Goal: Information Seeking & Learning: Learn about a topic

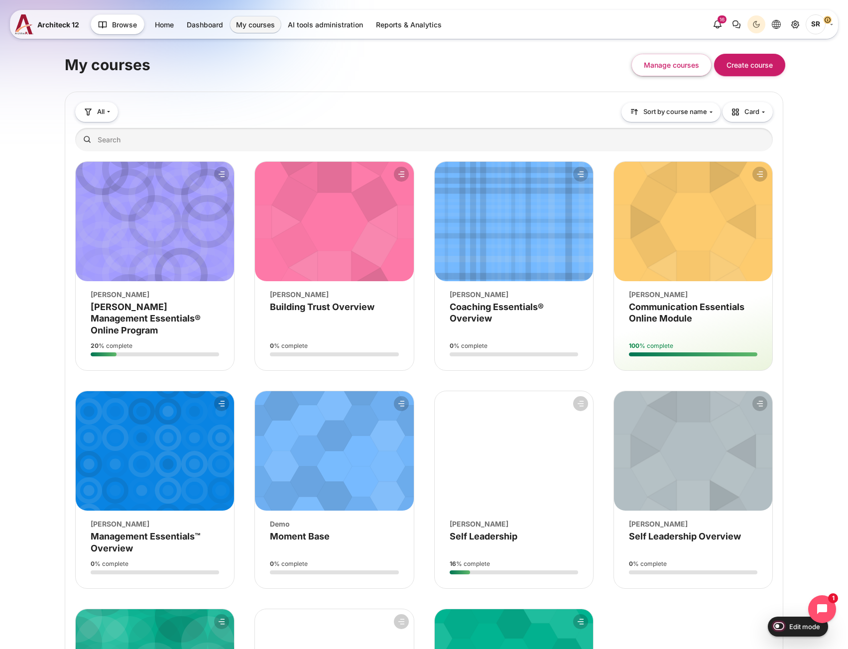
click at [776, 622] on input "Edit mode" at bounding box center [776, 626] width 17 height 10
checkbox input "true"
click at [794, 31] on link "Site administration" at bounding box center [795, 24] width 18 height 18
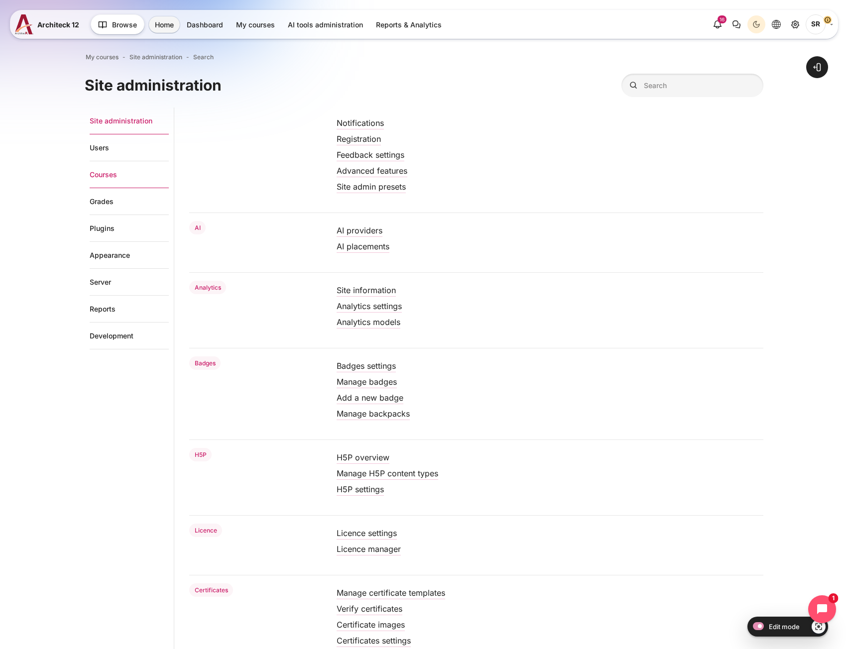
click at [128, 173] on link "Courses" at bounding box center [129, 174] width 79 height 27
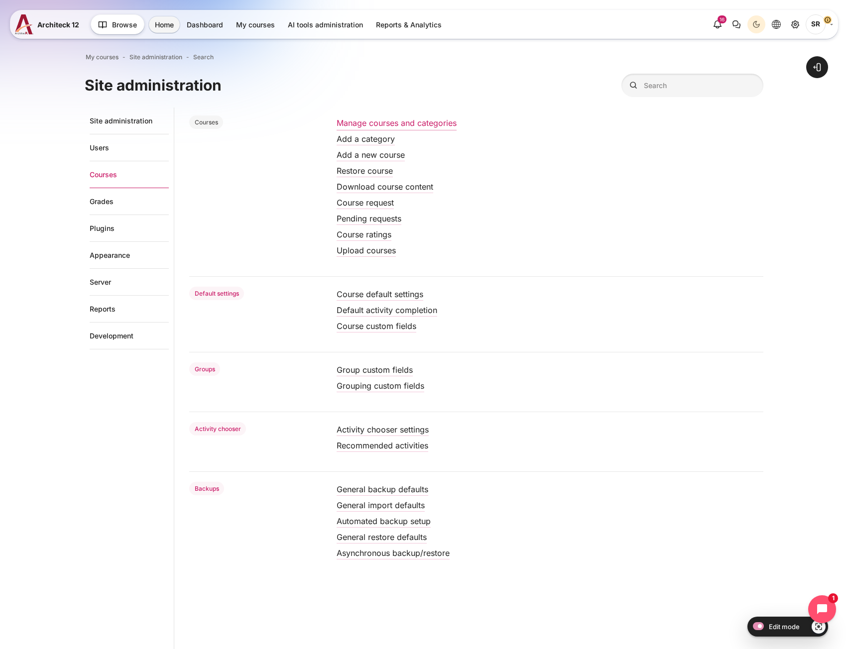
click at [374, 125] on link "Manage courses and categories" at bounding box center [397, 123] width 120 height 10
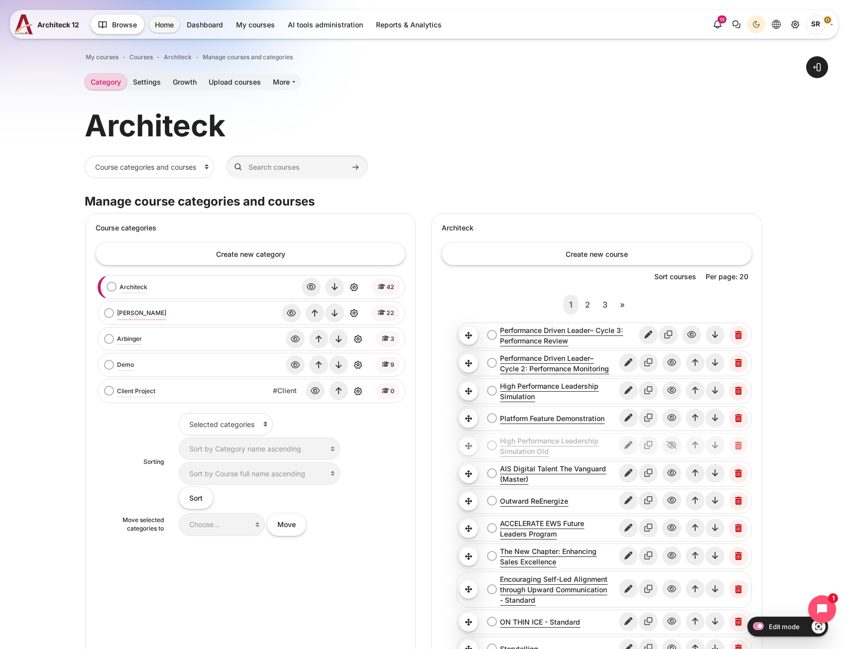
click at [129, 314] on link "[PERSON_NAME]" at bounding box center [141, 313] width 49 height 9
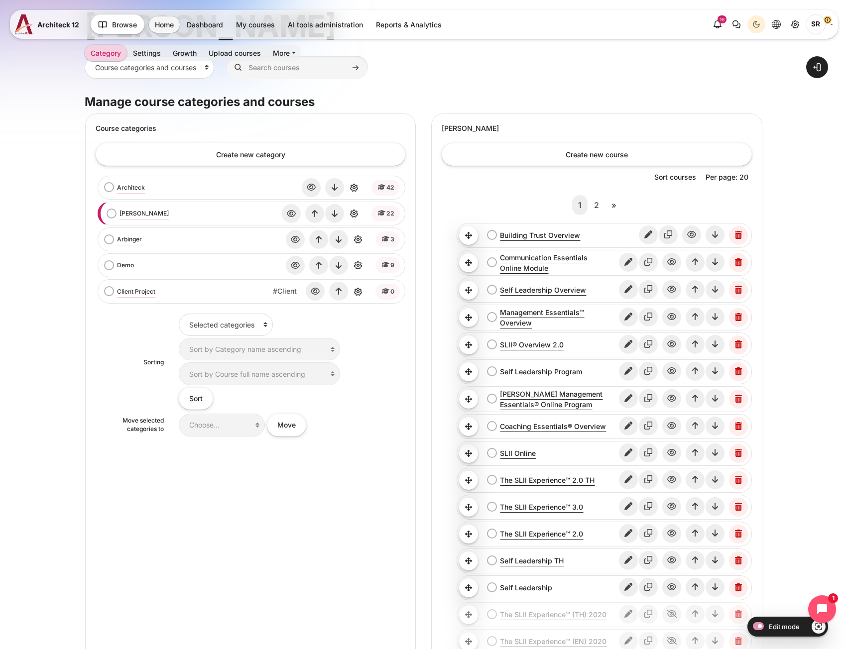
scroll to position [149, 0]
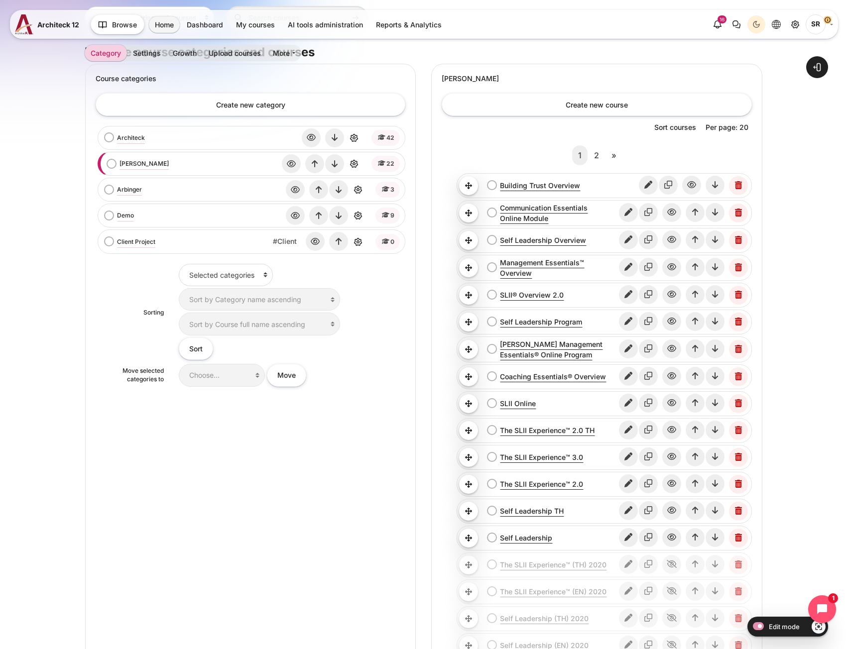
drag, startPoint x: 549, startPoint y: 321, endPoint x: 376, endPoint y: 498, distance: 247.2
click at [376, 499] on div "Create new category Architeck bulk action selection Architeck" at bounding box center [251, 440] width 330 height 714
click at [675, 538] on icon "Hide" at bounding box center [671, 537] width 19 height 19
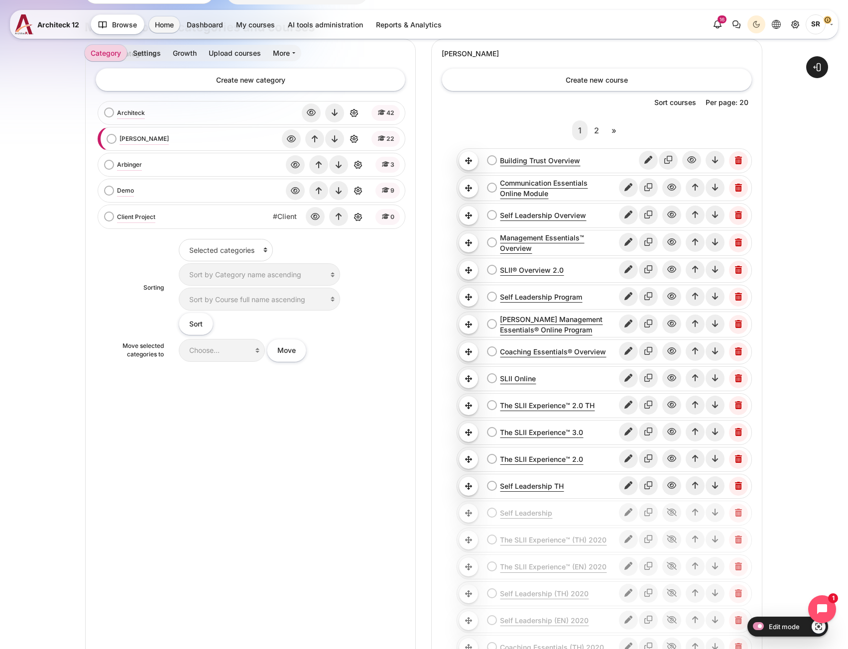
scroll to position [199, 0]
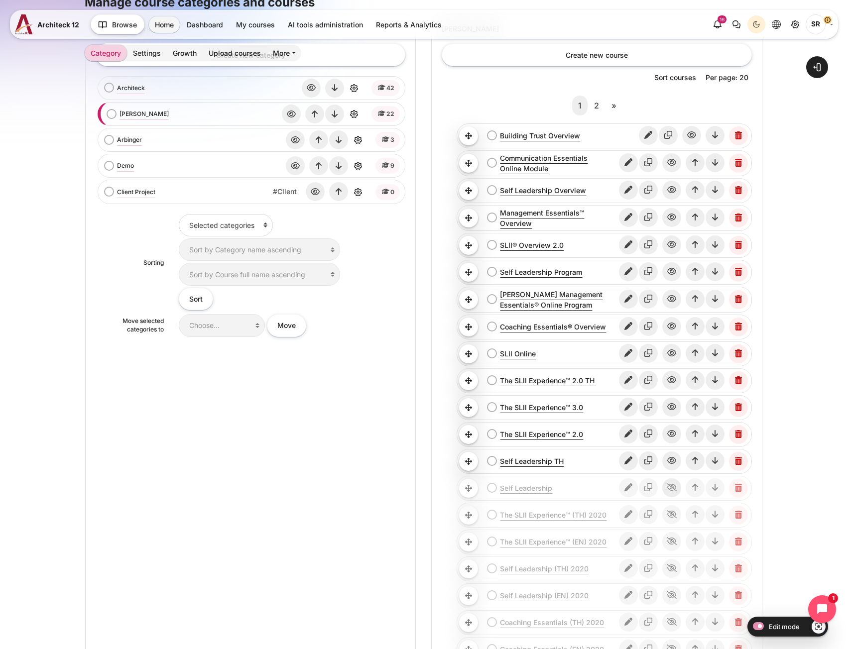
click at [671, 488] on icon "Show" at bounding box center [671, 487] width 19 height 19
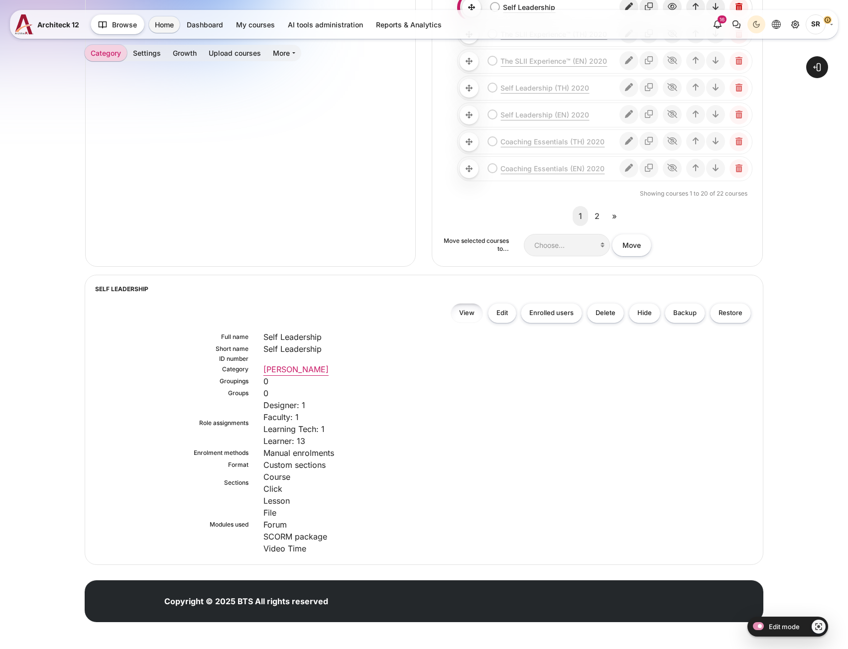
scroll to position [680, 0]
click at [474, 310] on link "View" at bounding box center [467, 313] width 32 height 20
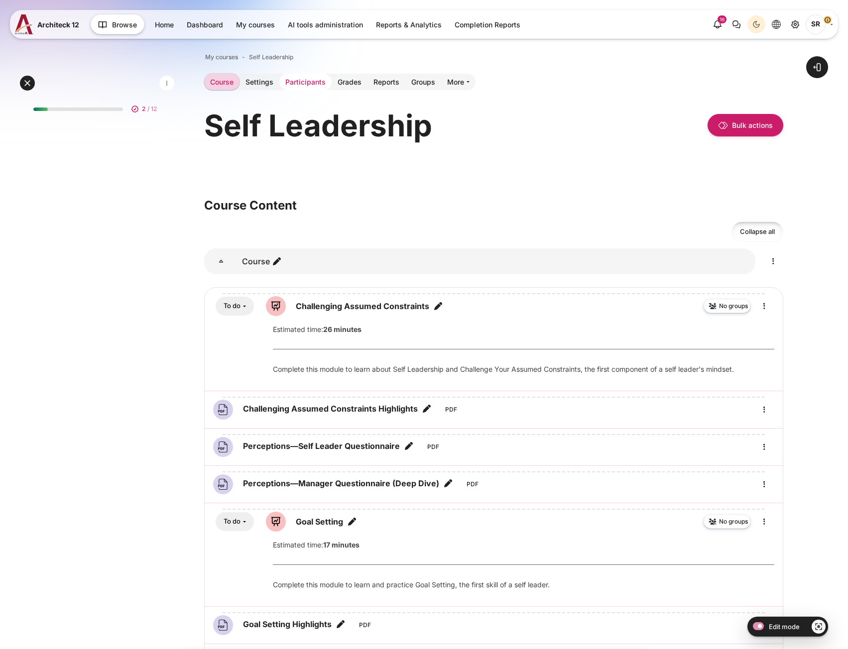
click at [299, 81] on link "Participants" at bounding box center [305, 82] width 52 height 16
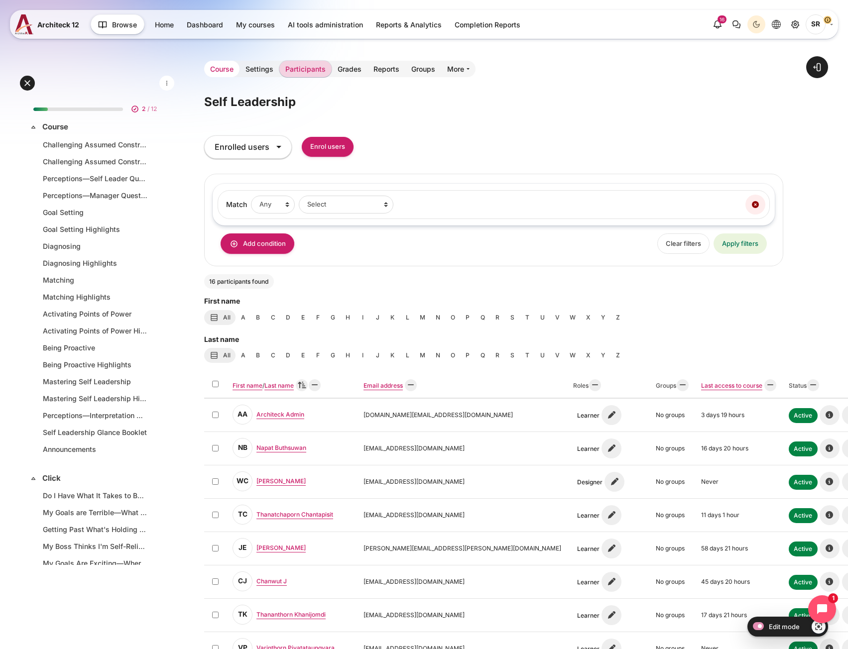
click at [220, 73] on link "Course" at bounding box center [221, 69] width 35 height 16
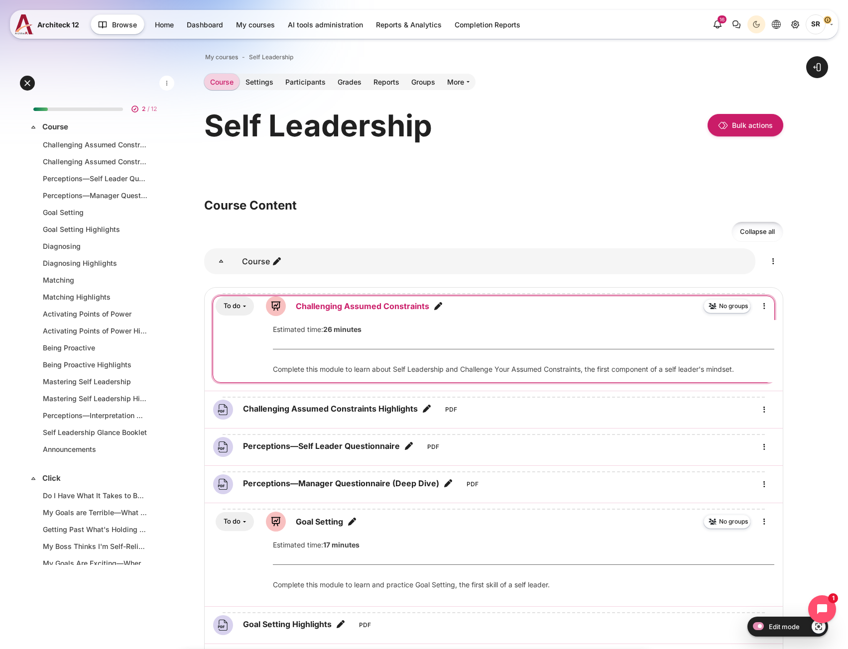
click at [362, 309] on link "Challenging Assumed Constraints Lesson" at bounding box center [362, 306] width 133 height 12
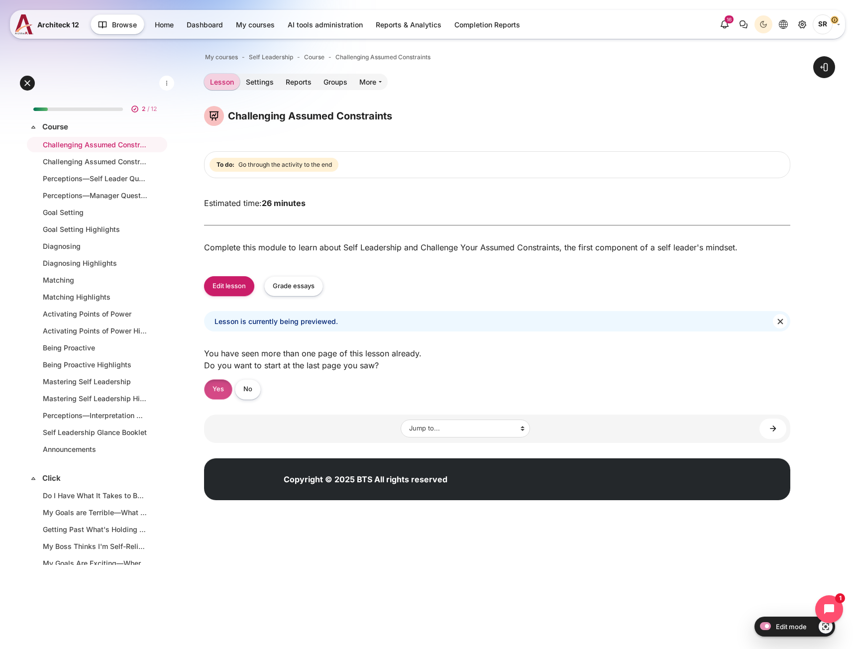
click at [226, 398] on link "Yes" at bounding box center [218, 389] width 28 height 20
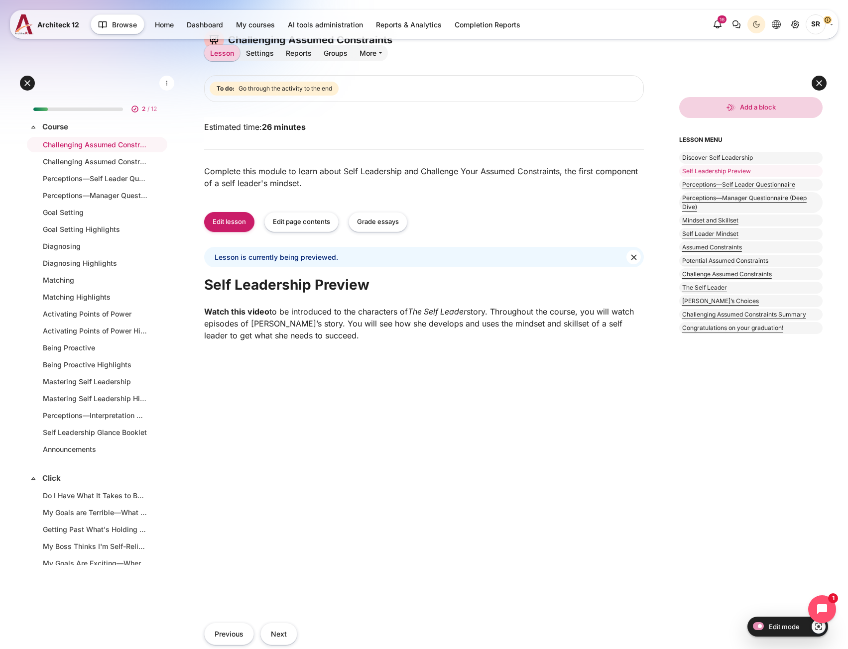
scroll to position [249, 0]
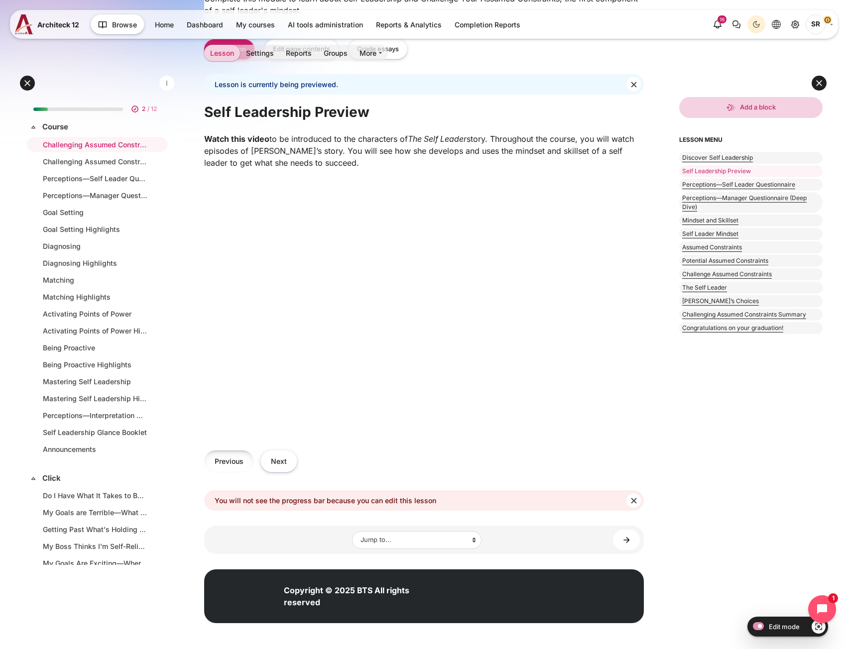
click at [226, 469] on button "Previous" at bounding box center [229, 461] width 50 height 22
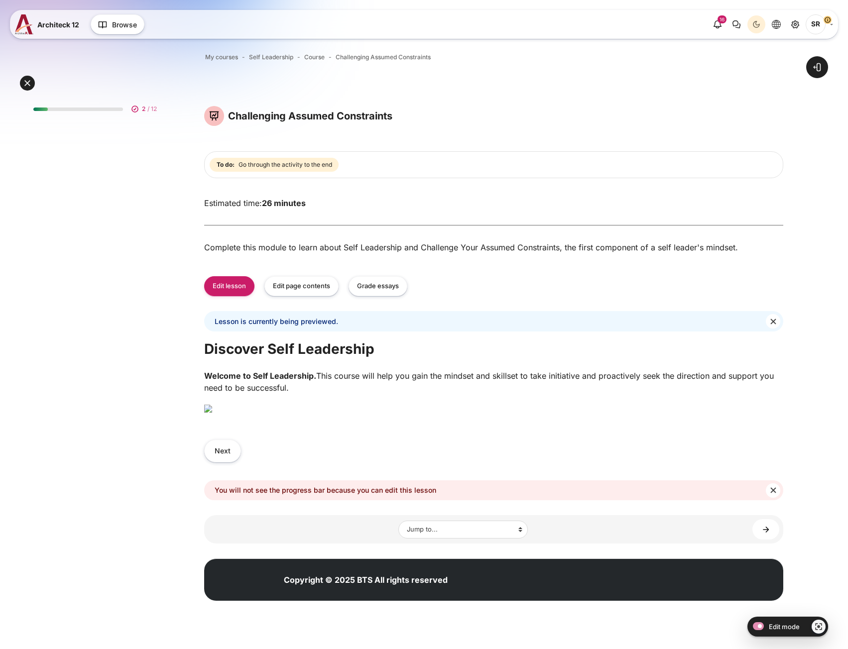
scroll to position [209, 0]
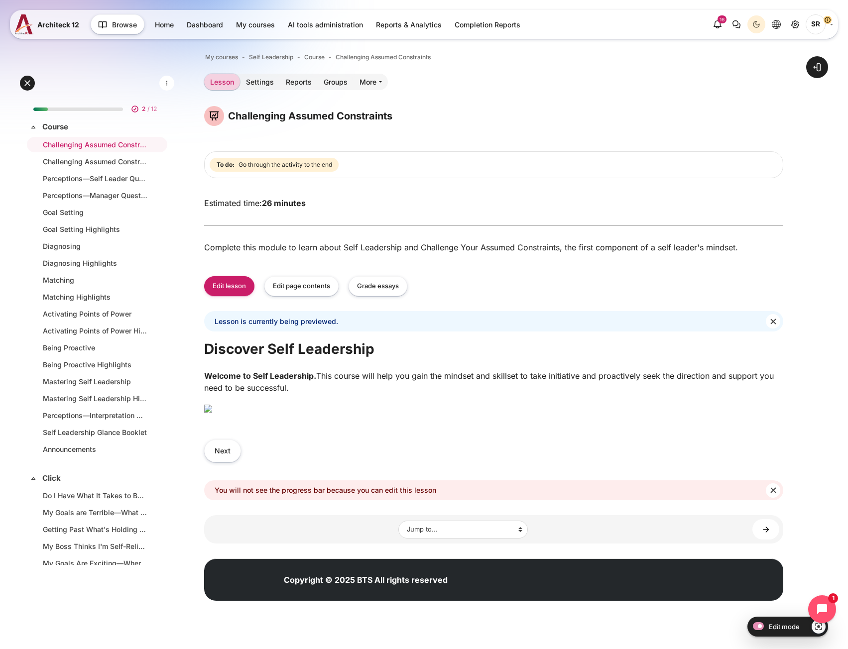
click at [212, 405] on img "Content" at bounding box center [208, 409] width 8 height 8
click at [227, 462] on button "Next" at bounding box center [222, 451] width 37 height 22
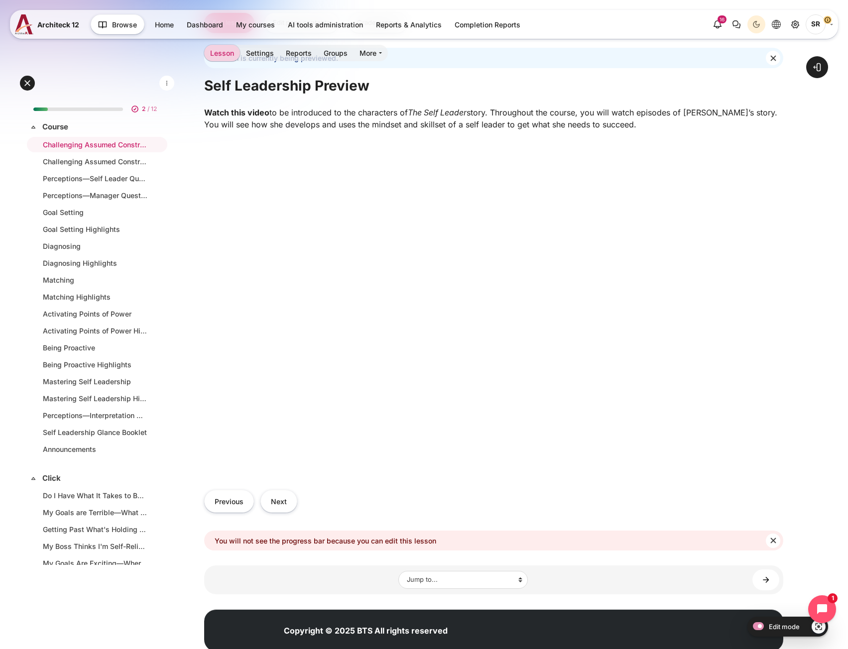
scroll to position [298, 0]
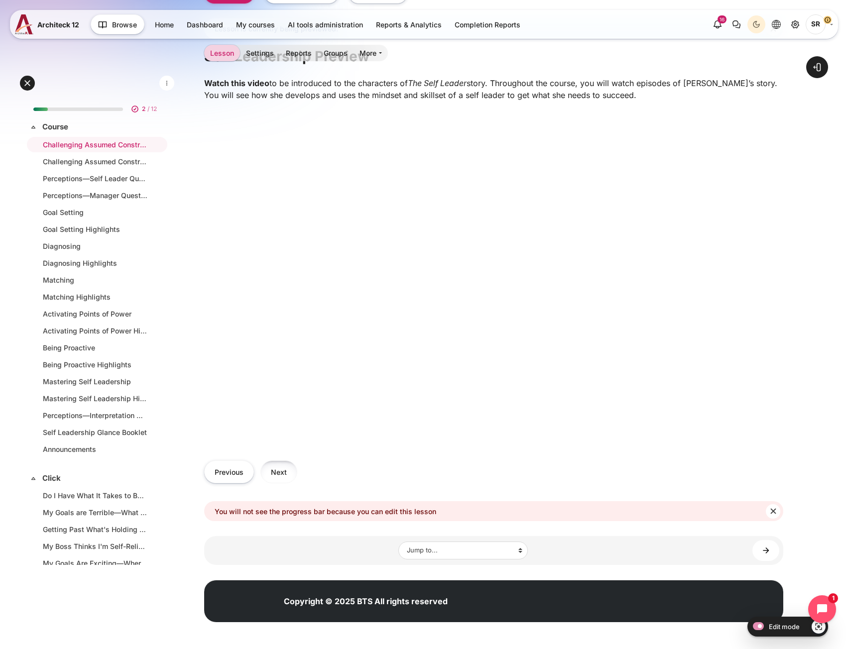
click at [288, 476] on button "Next" at bounding box center [278, 472] width 37 height 22
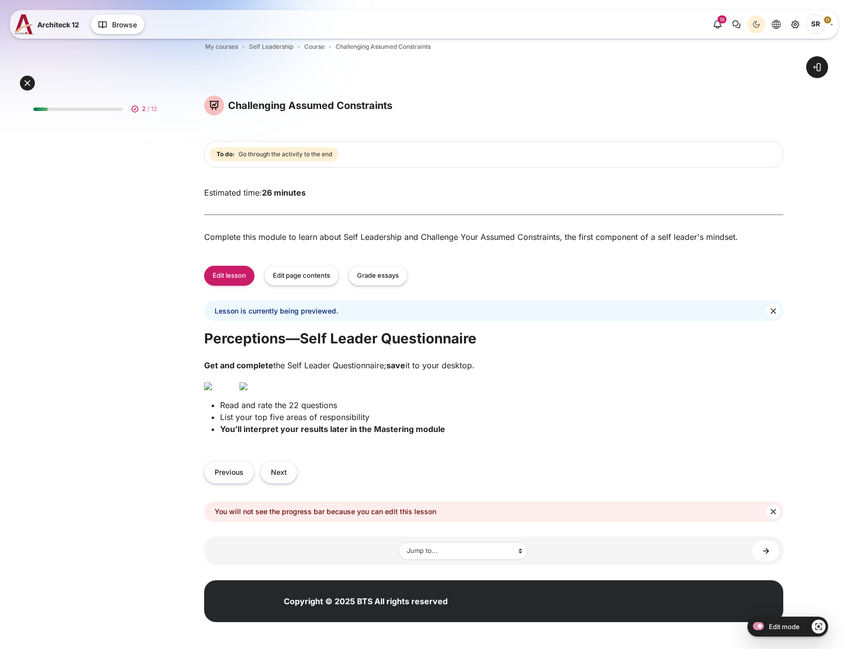
scroll to position [145, 0]
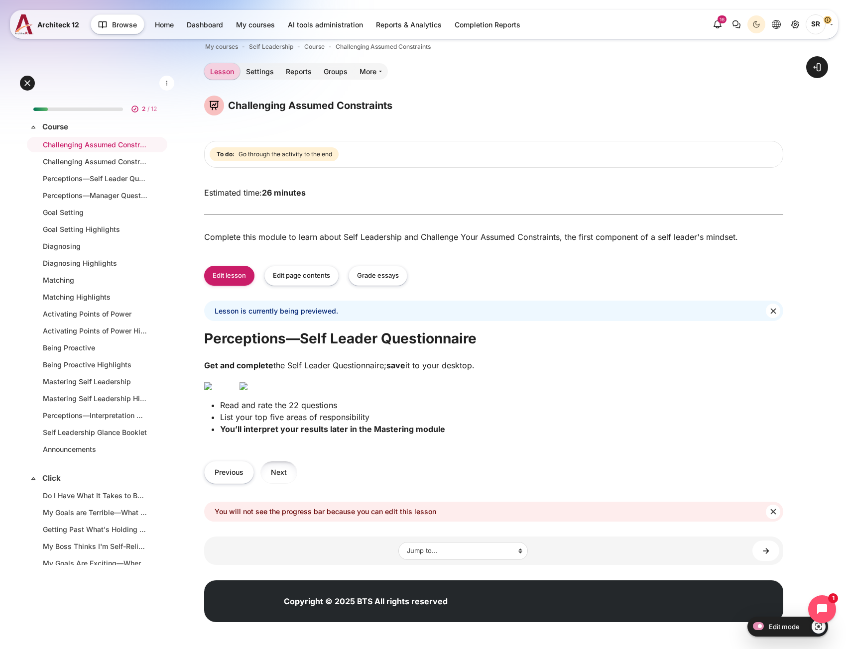
click at [278, 475] on button "Next" at bounding box center [278, 472] width 37 height 22
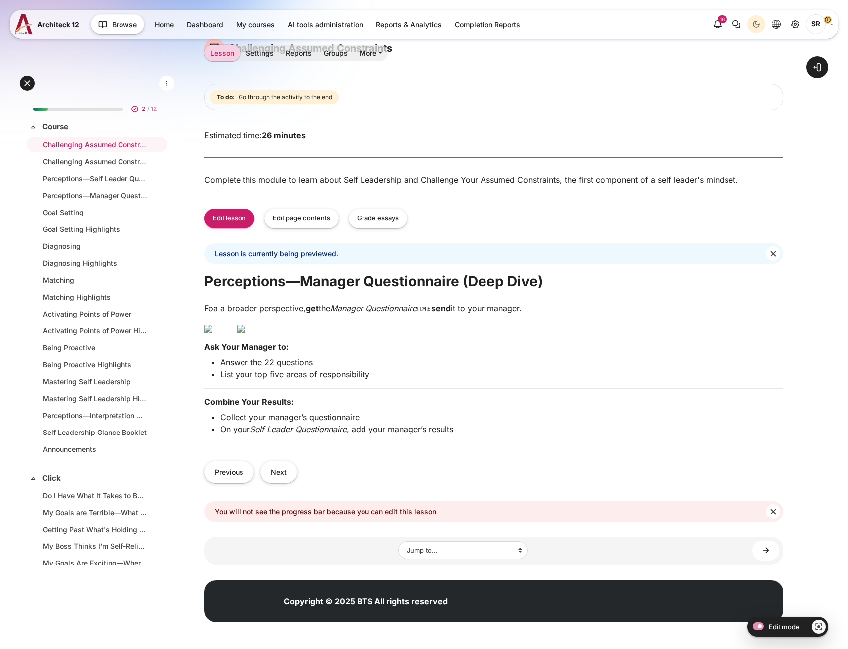
scroll to position [205, 0]
click at [282, 473] on button "Next" at bounding box center [278, 472] width 37 height 22
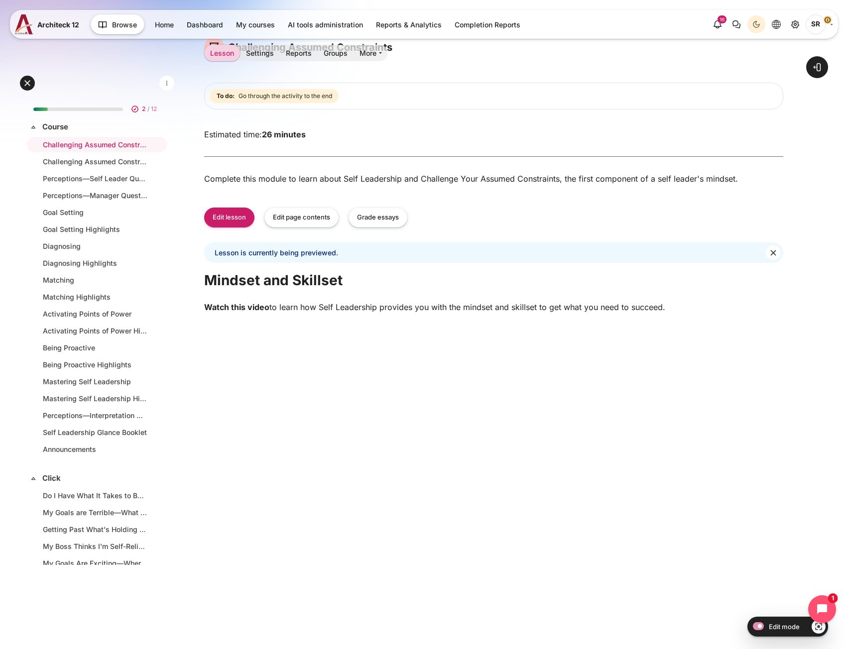
scroll to position [249, 0]
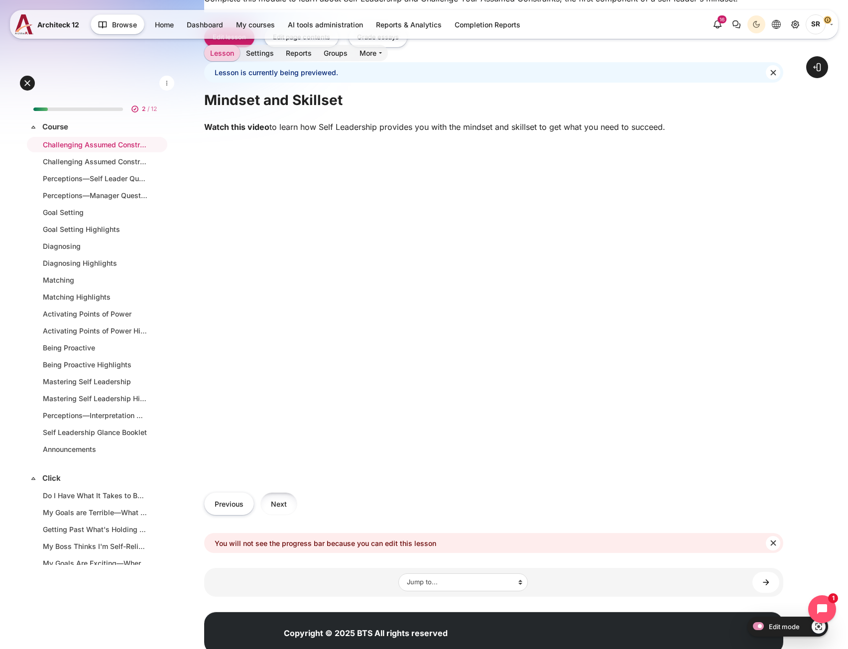
click at [289, 506] on button "Next" at bounding box center [278, 503] width 37 height 22
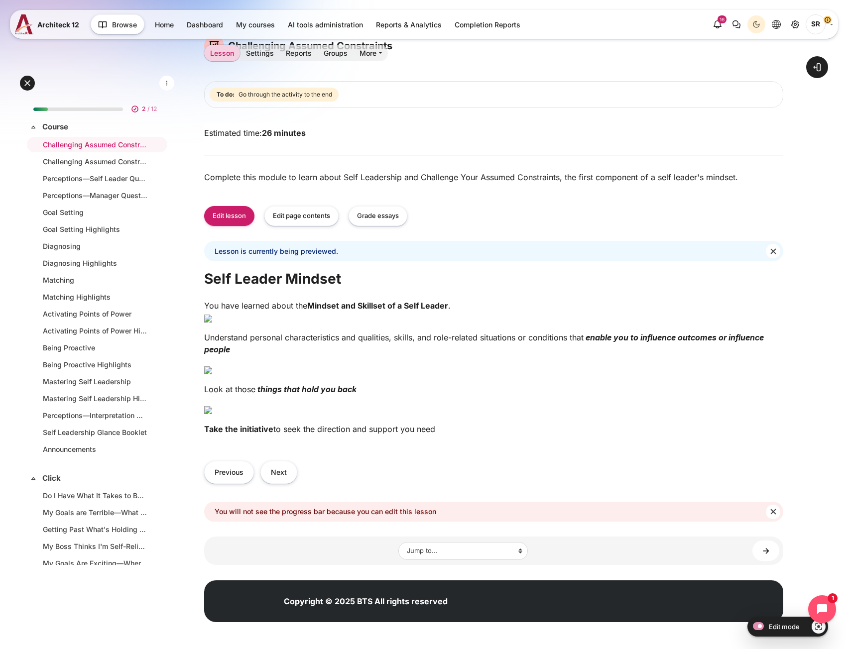
scroll to position [544, 0]
click at [268, 465] on button "Next" at bounding box center [278, 472] width 37 height 22
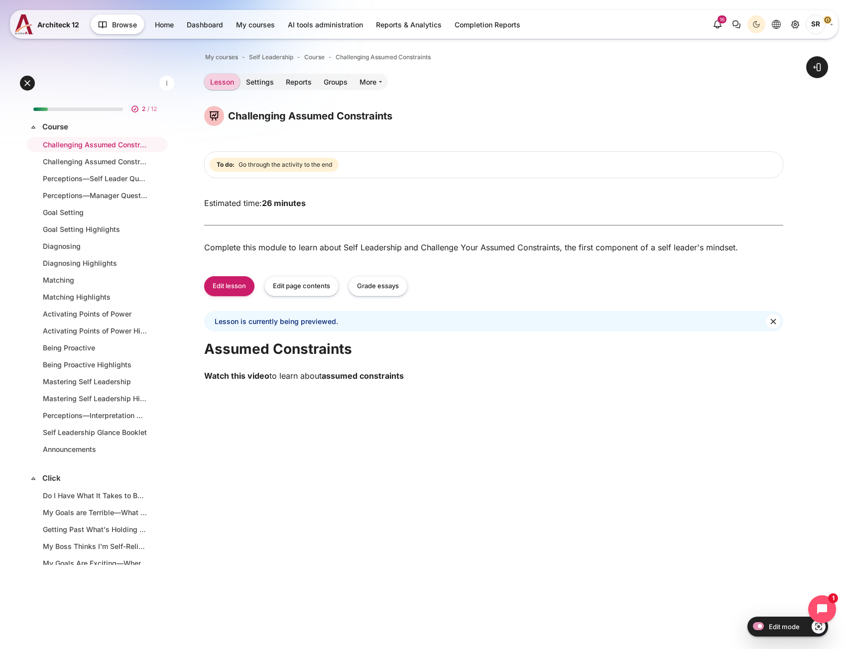
scroll to position [286, 0]
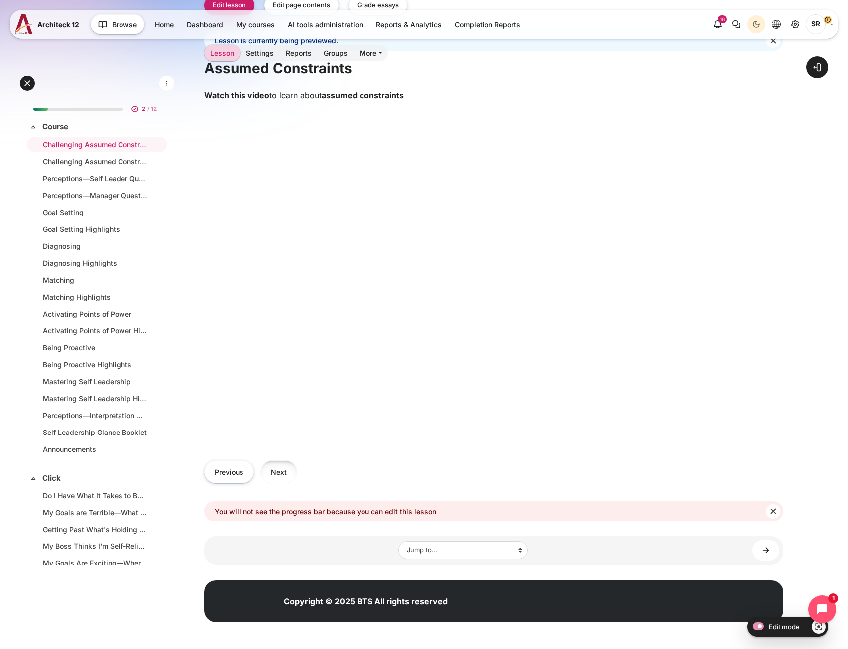
click at [291, 473] on button "Next" at bounding box center [278, 472] width 37 height 22
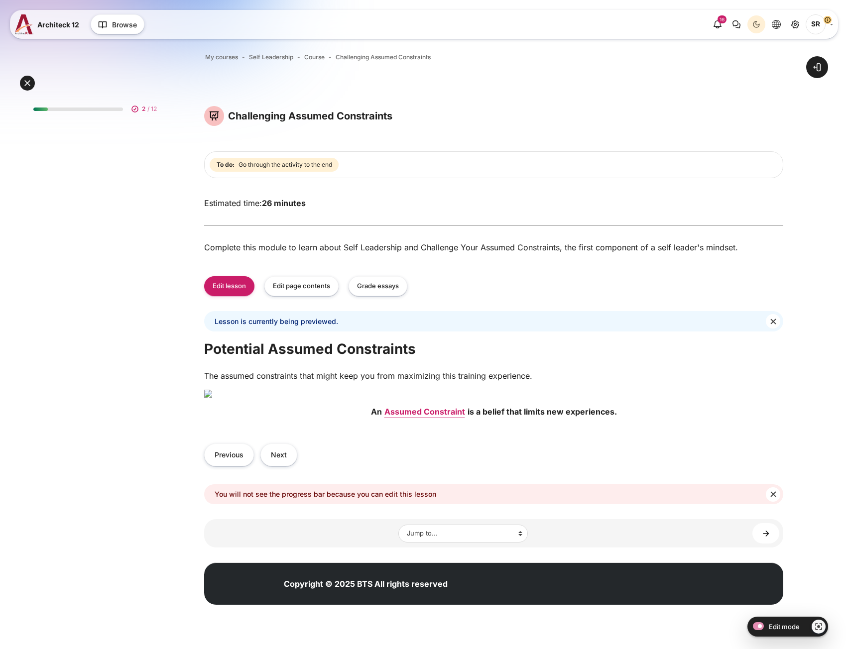
scroll to position [149, 0]
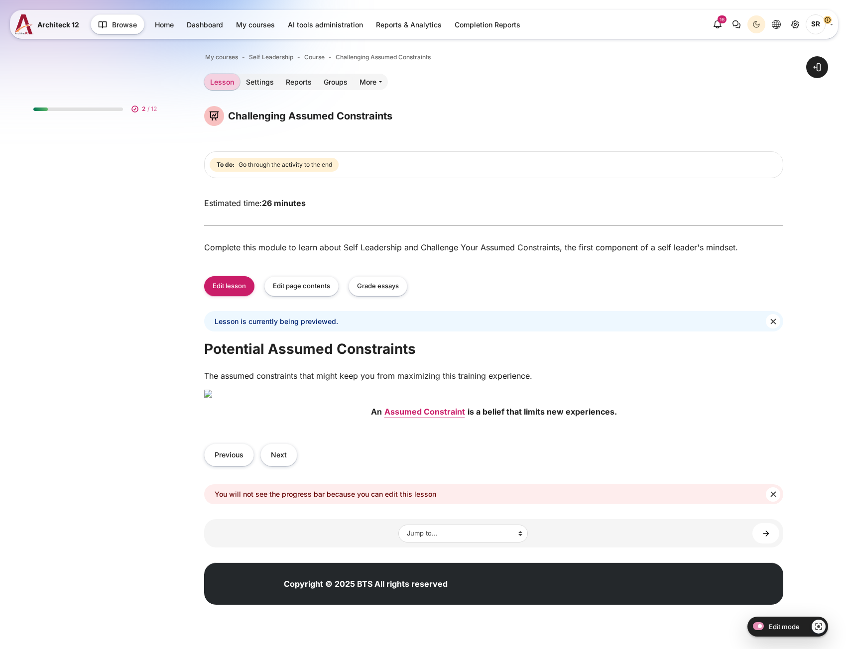
click at [387, 390] on img "Content" at bounding box center [493, 394] width 579 height 8
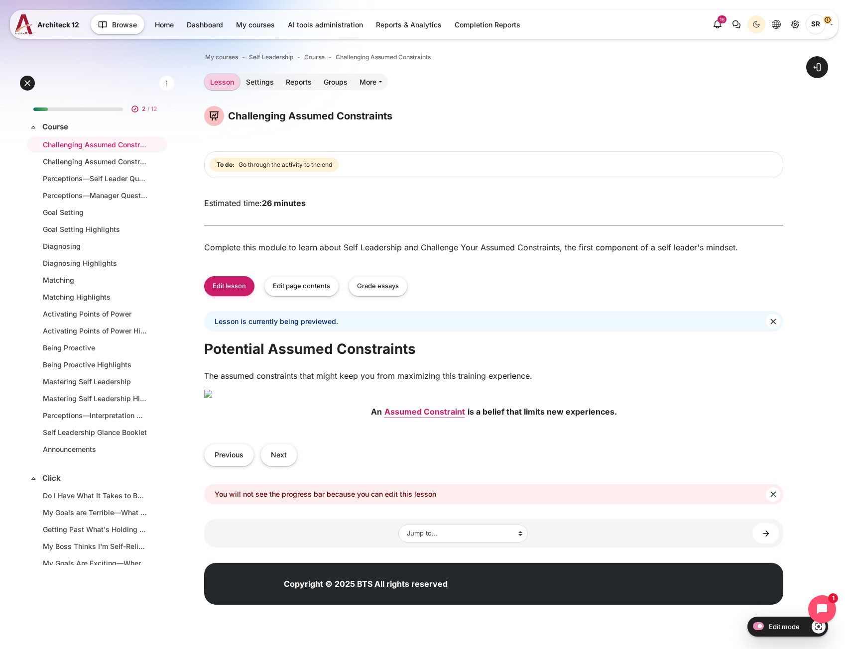
click at [357, 390] on img "Content" at bounding box center [493, 394] width 579 height 8
click at [333, 398] on img "Content" at bounding box center [493, 394] width 579 height 8
click at [287, 466] on button "Next" at bounding box center [278, 455] width 37 height 22
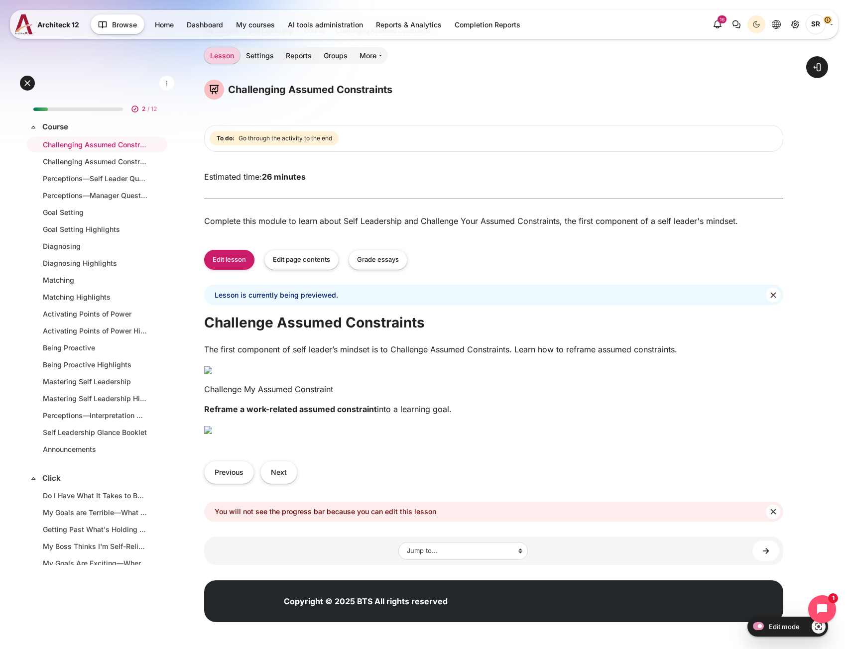
scroll to position [500, 0]
click at [212, 426] on img "Content" at bounding box center [208, 430] width 8 height 8
click at [286, 470] on button "Next" at bounding box center [278, 472] width 37 height 22
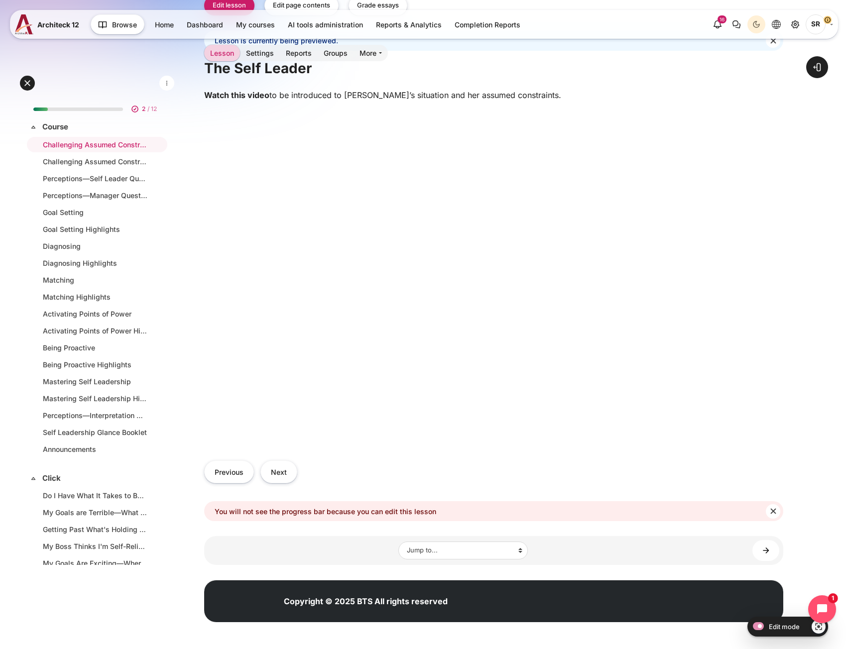
scroll to position [286, 0]
click at [290, 476] on button "Next" at bounding box center [278, 472] width 37 height 22
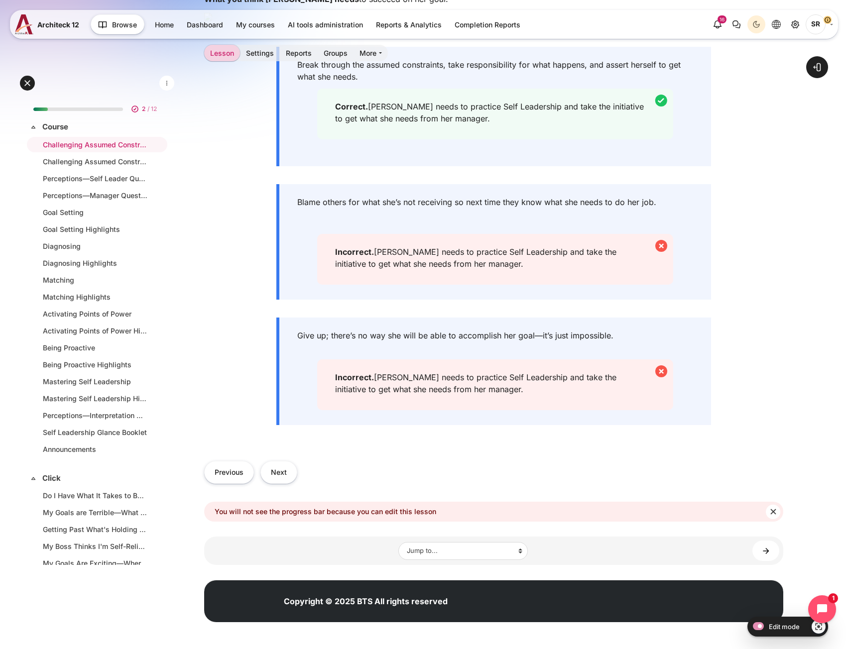
scroll to position [398, 0]
click at [285, 483] on button "Next" at bounding box center [278, 472] width 37 height 22
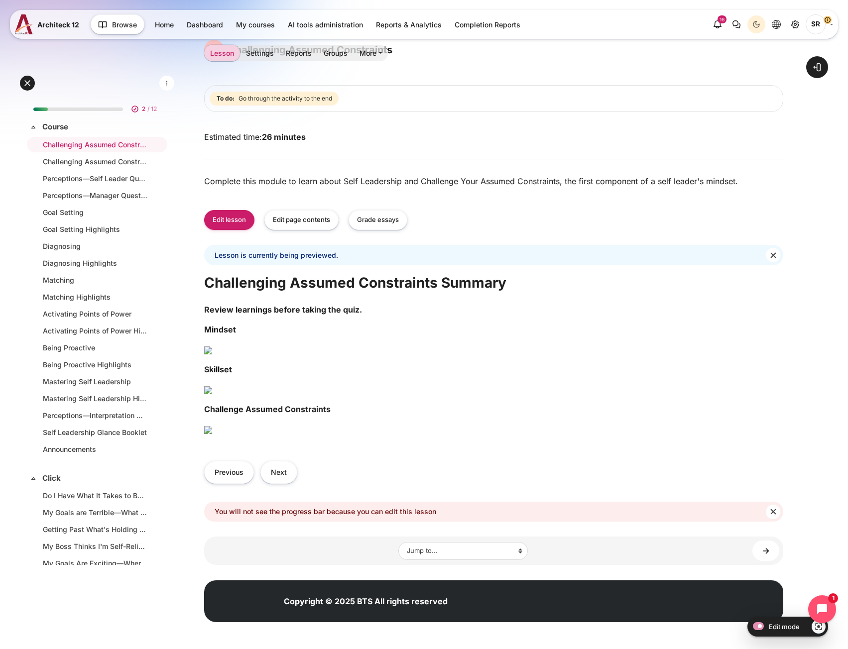
scroll to position [548, 0]
click at [287, 480] on button "Next" at bounding box center [278, 472] width 37 height 22
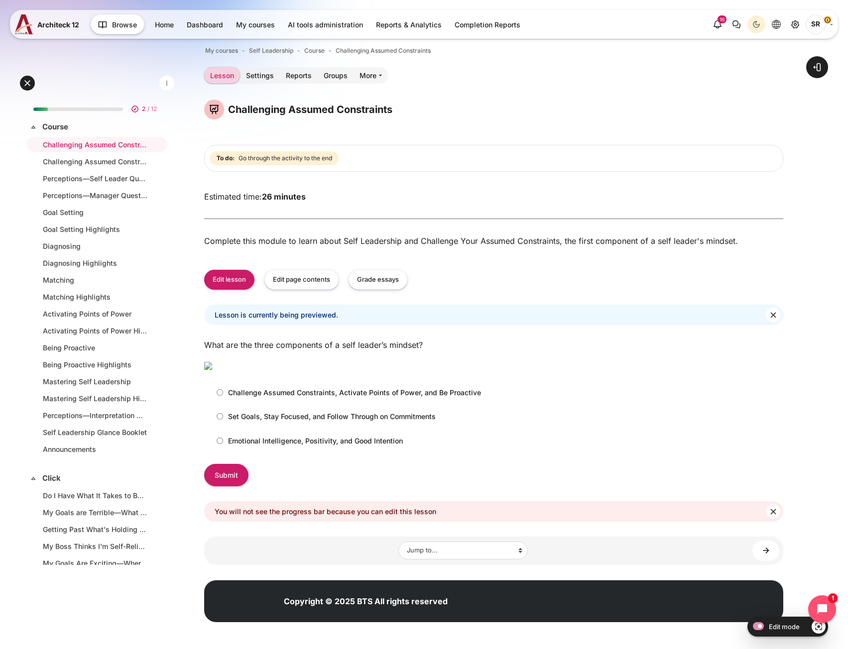
scroll to position [132, 0]
click at [266, 421] on p "Set Goals, Stay Focused, and Follow Through on Commitments" at bounding box center [332, 416] width 208 height 10
click at [223, 420] on input "Set Goals, Stay Focused, and Follow Through on Commitments" at bounding box center [220, 416] width 6 height 6
radio input "true"
click at [292, 398] on label "Challenge Assumed Constraints, Activate Points of Power, and Be Proactive" at bounding box center [346, 392] width 269 height 16
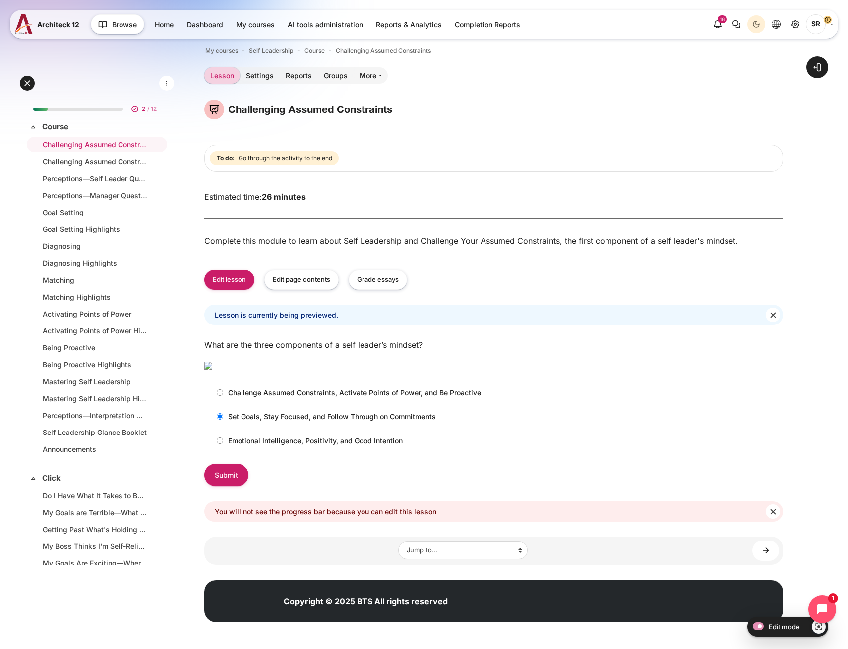
click at [223, 396] on input "Challenge Assumed Constraints, Activate Points of Power, and Be Proactive" at bounding box center [220, 392] width 6 height 6
radio input "true"
click at [236, 482] on input "Submit" at bounding box center [226, 475] width 44 height 22
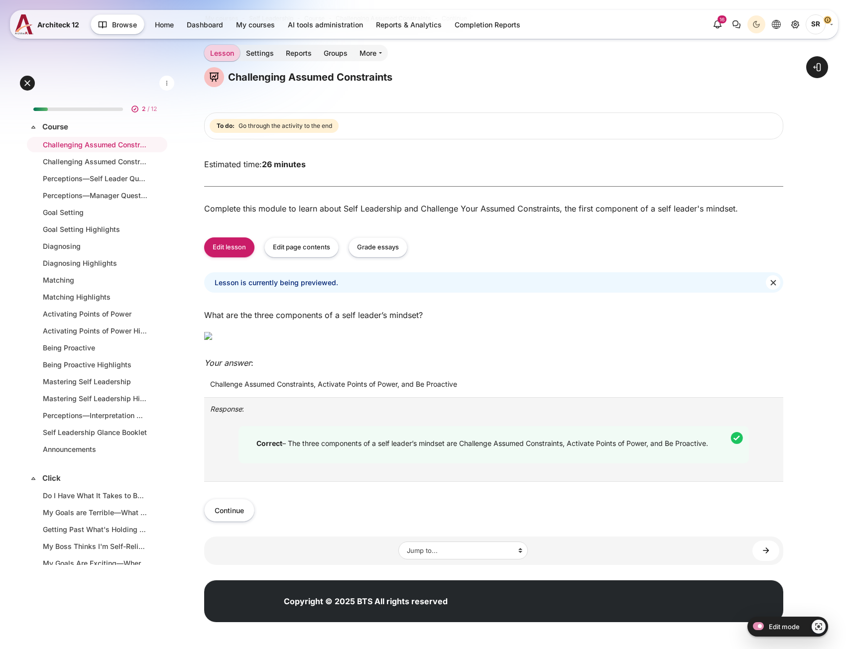
scroll to position [164, 0]
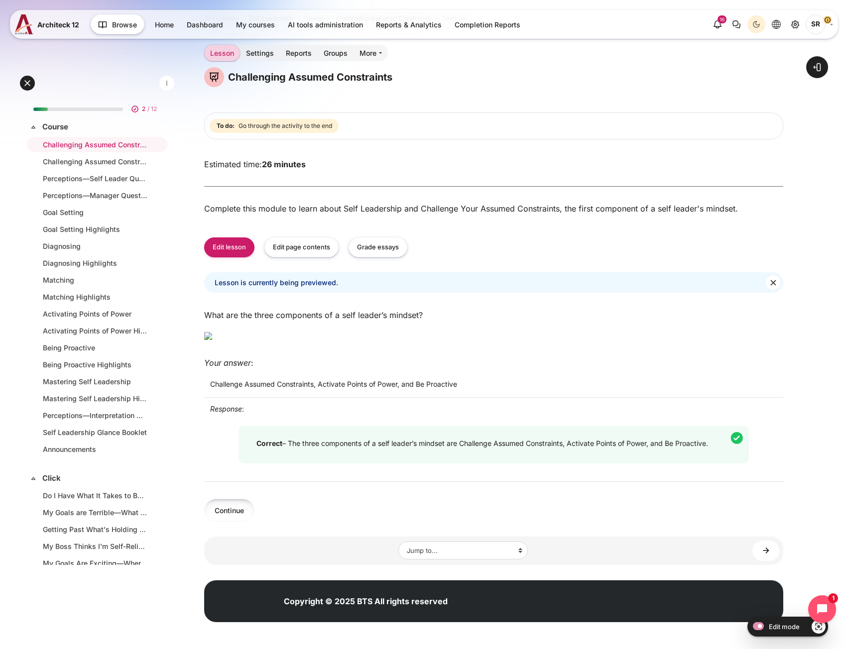
click at [226, 508] on button "Continue" at bounding box center [229, 510] width 50 height 22
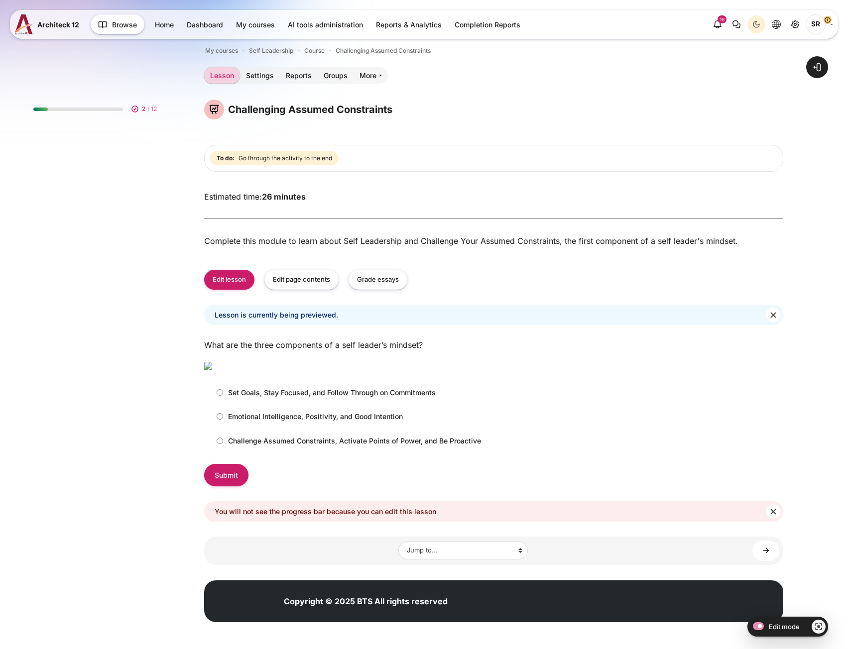
scroll to position [100, 0]
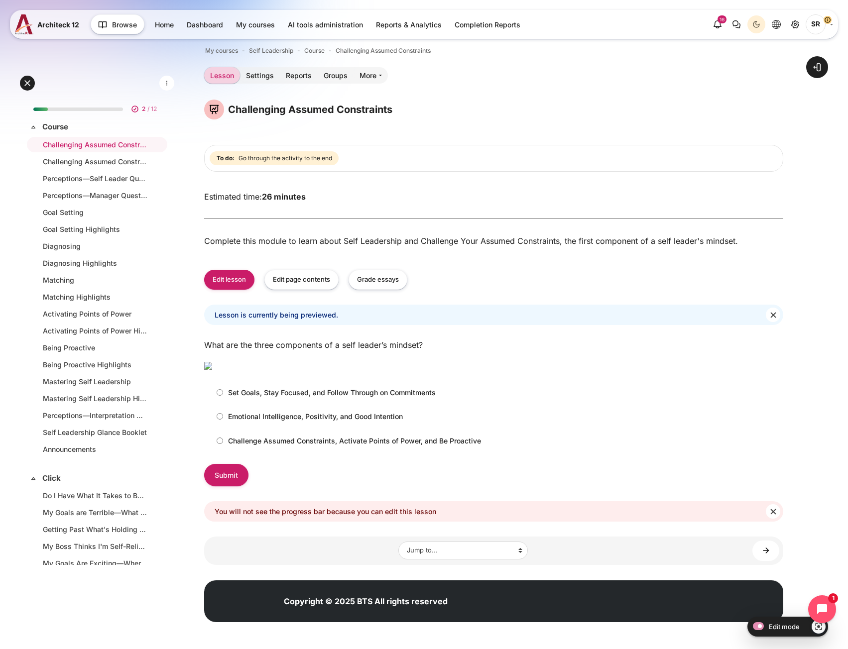
click at [279, 446] on p "Challenge Assumed Constraints, Activate Points of Power, and Be Proactive" at bounding box center [354, 441] width 253 height 10
click at [223, 444] on input "Challenge Assumed Constraints, Activate Points of Power, and Be Proactive" at bounding box center [220, 441] width 6 height 6
radio input "true"
click at [229, 486] on input "Submit" at bounding box center [226, 475] width 44 height 22
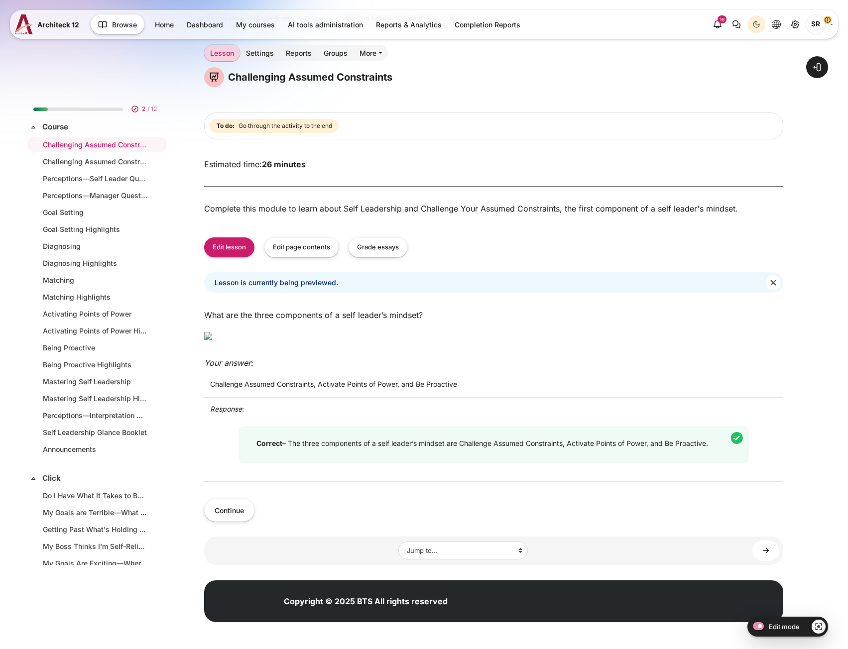
scroll to position [164, 0]
click at [242, 508] on button "Continue" at bounding box center [229, 510] width 50 height 22
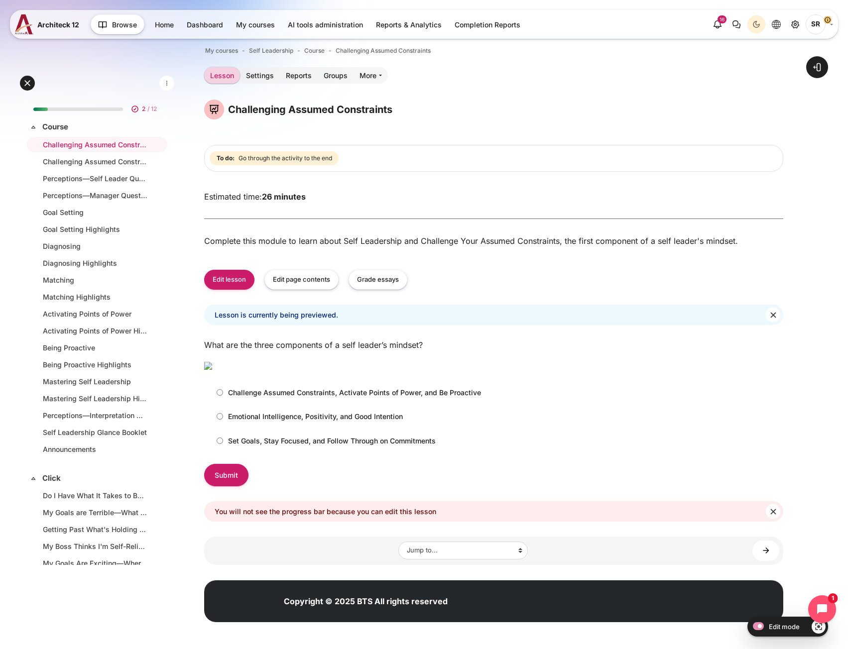
scroll to position [100, 0]
click at [362, 427] on div "Emotional Intelligence, Positivity, and Good Intention" at bounding box center [493, 416] width 579 height 21
click at [367, 422] on p "Emotional Intelligence, Positivity, and Good Intention" at bounding box center [315, 416] width 175 height 10
click at [223, 420] on input "Emotional Intelligence, Positivity, and Good Intention" at bounding box center [220, 416] width 6 height 6
radio input "true"
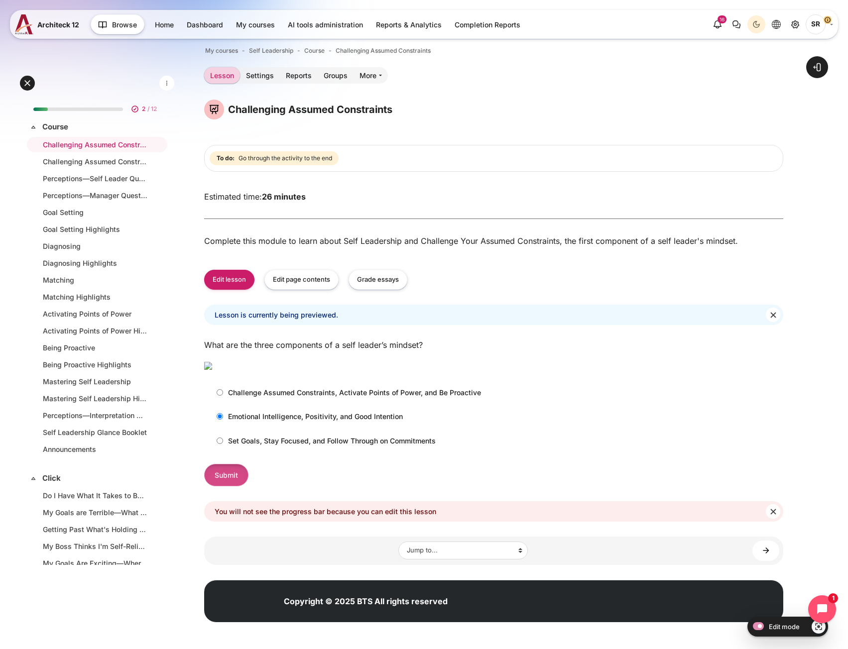
click at [225, 486] on input "Submit" at bounding box center [226, 475] width 44 height 22
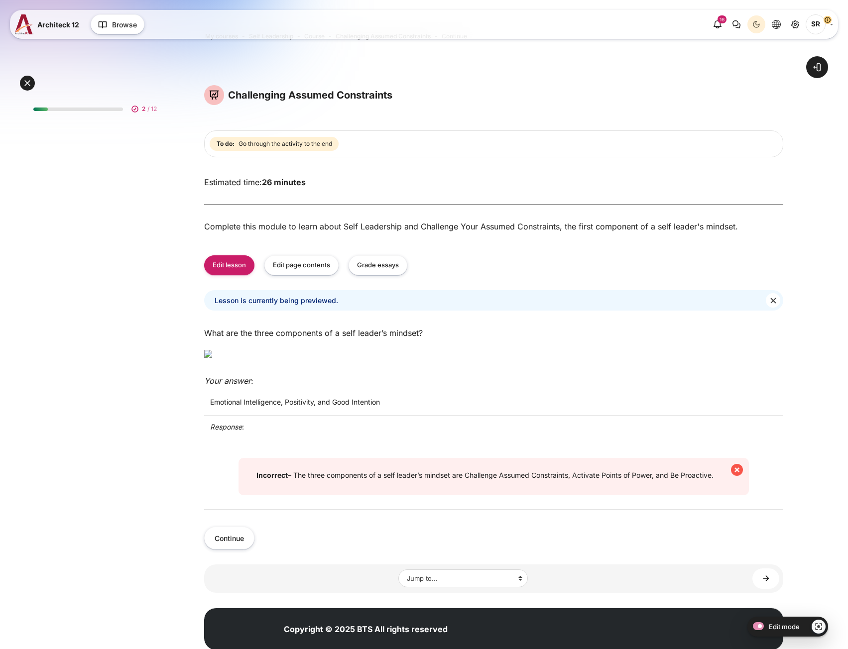
scroll to position [174, 0]
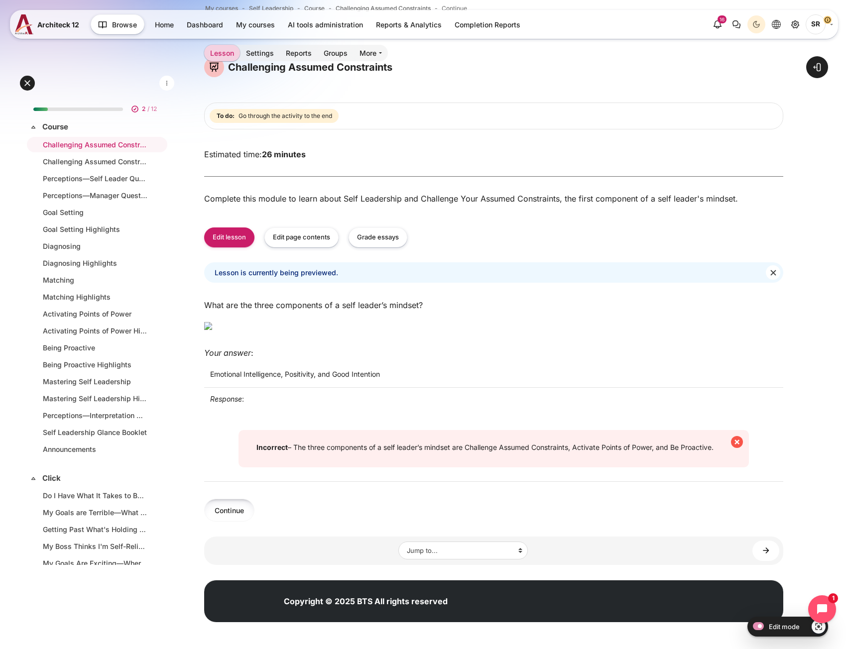
click at [217, 518] on button "Continue" at bounding box center [229, 510] width 50 height 22
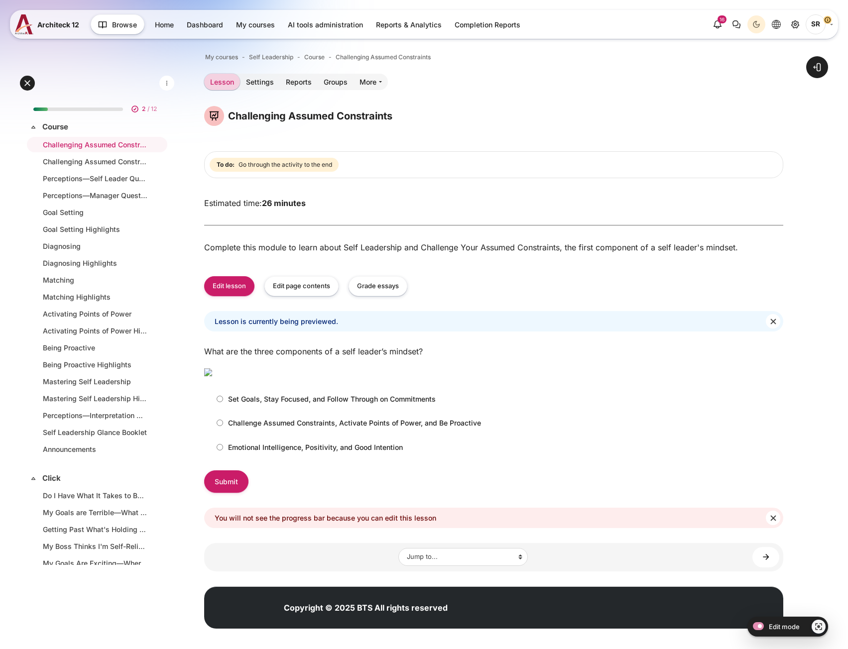
click at [244, 404] on p "Set Goals, Stay Focused, and Follow Through on Commitments" at bounding box center [332, 399] width 208 height 10
click at [223, 402] on input "Set Goals, Stay Focused, and Follow Through on Commitments" at bounding box center [220, 399] width 6 height 6
radio input "true"
click at [220, 493] on input "Submit" at bounding box center [226, 481] width 44 height 22
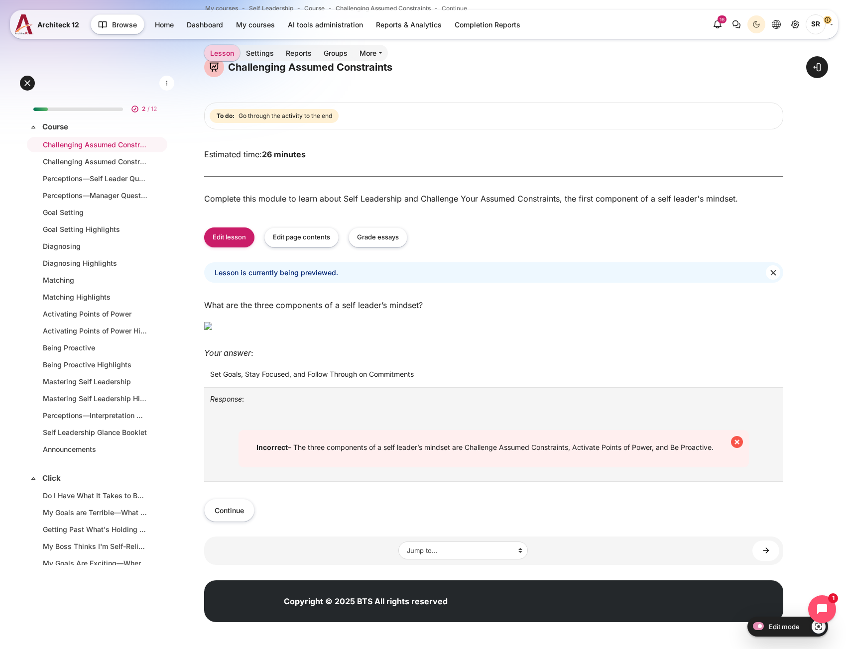
scroll to position [174, 0]
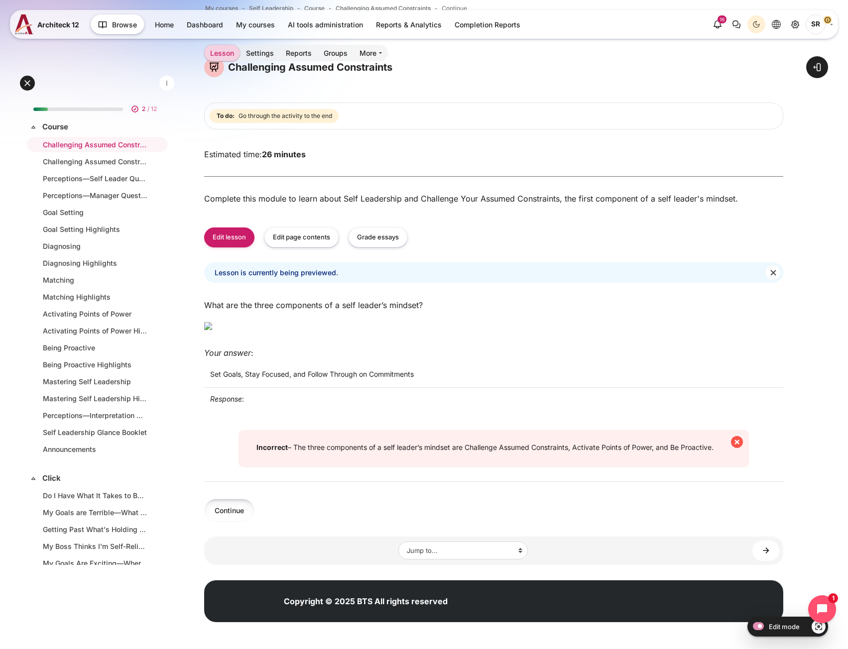
click at [243, 514] on button "Continue" at bounding box center [229, 510] width 50 height 22
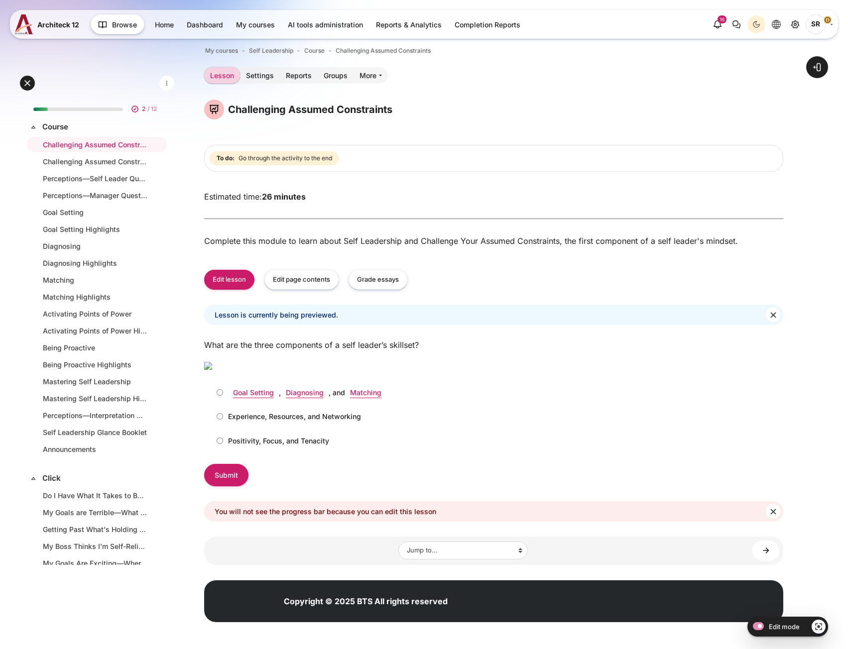
scroll to position [100, 0]
click at [293, 270] on button "Edit page contents" at bounding box center [301, 280] width 74 height 20
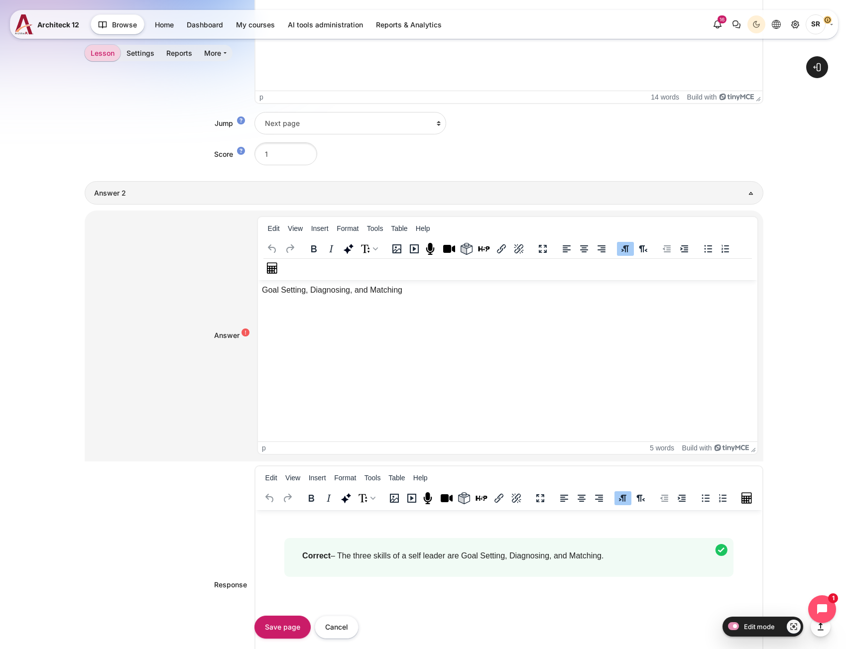
scroll to position [946, 0]
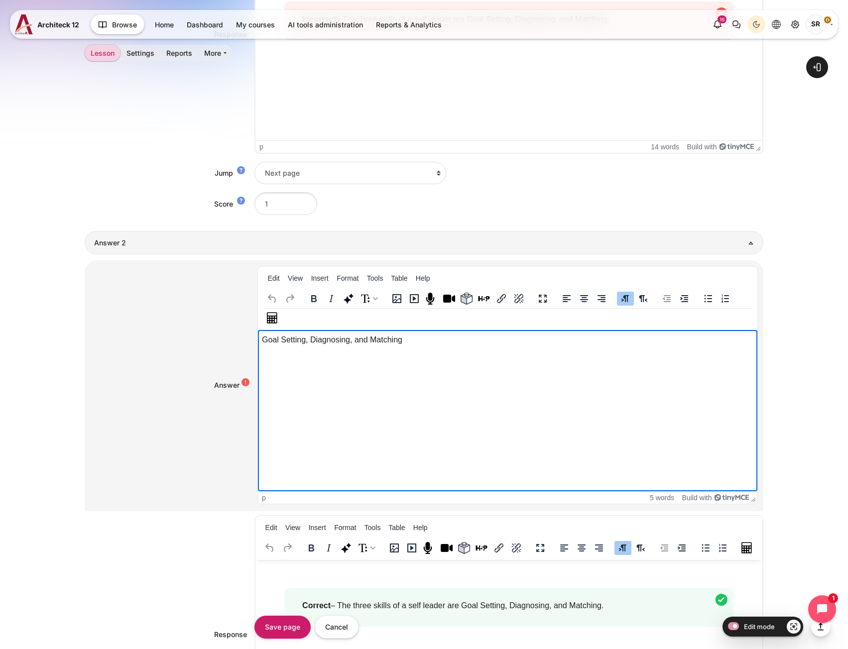
click at [351, 339] on p "Goal Setting, Diagnosing, and Matching" at bounding box center [506, 340] width 491 height 12
click at [320, 345] on p "Goal Setting, Diagnosing and Matching" at bounding box center [506, 340] width 491 height 12
click at [514, 349] on html "Goal Setting, Diagnosing and Matching" at bounding box center [506, 340] width 499 height 20
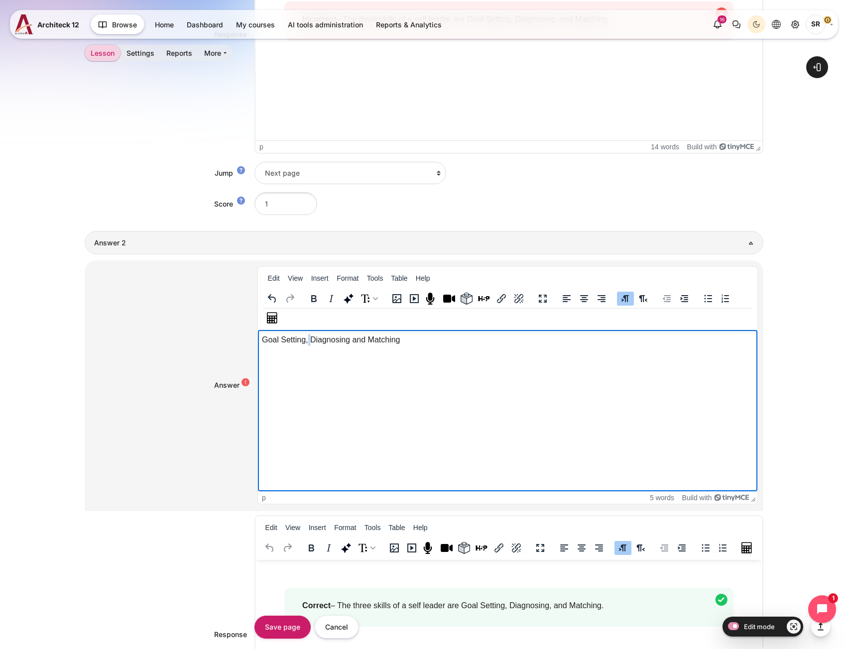
click at [307, 341] on p "Goal Setting, Diagnosing and Matching" at bounding box center [506, 340] width 491 height 12
click at [417, 337] on p "Goal Setting, Diagnosing and Matching" at bounding box center [506, 340] width 491 height 12
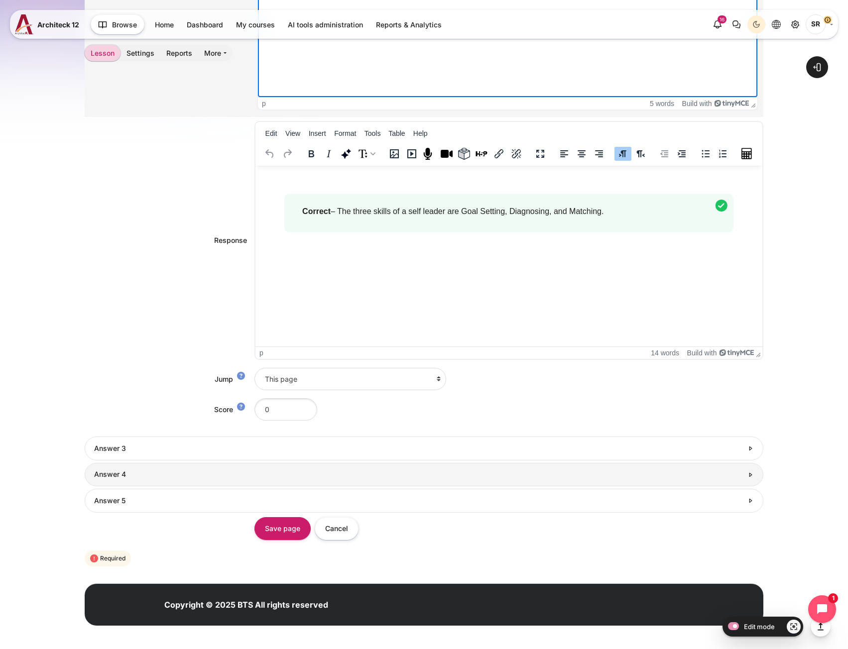
scroll to position [1349, 0]
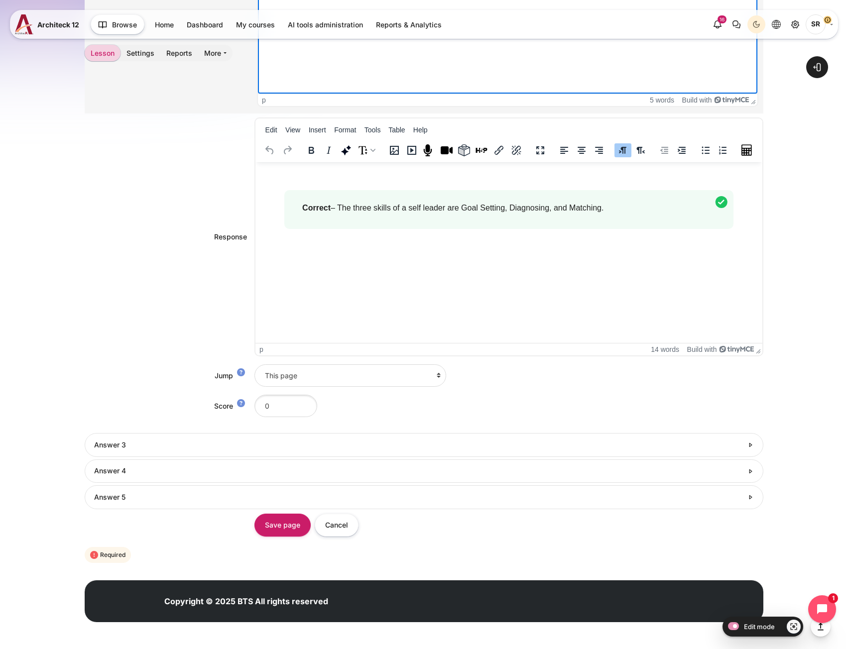
drag, startPoint x: 256, startPoint y: 451, endPoint x: 250, endPoint y: 457, distance: 8.1
click at [256, 451] on link "Answer 3" at bounding box center [424, 444] width 678 height 23
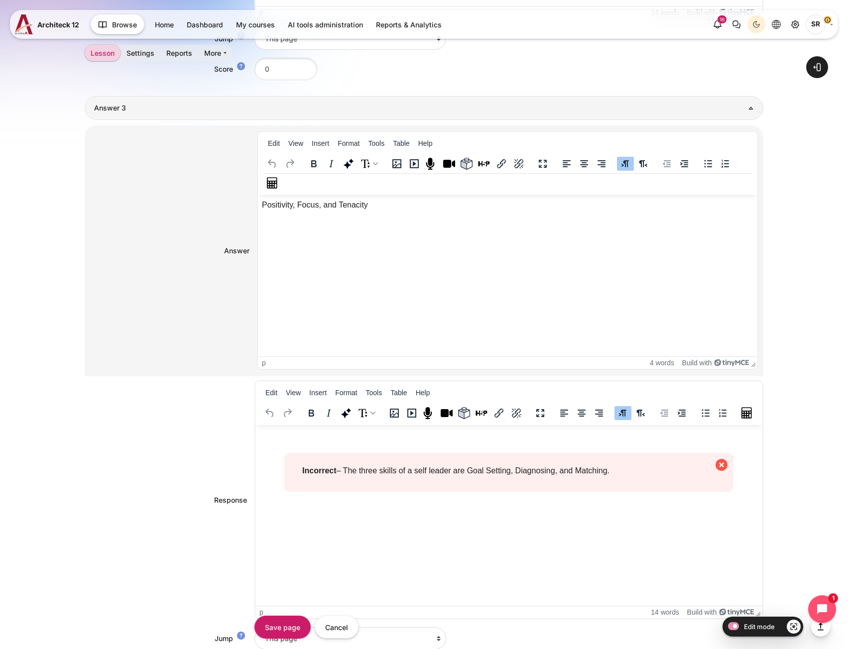
scroll to position [1647, 0]
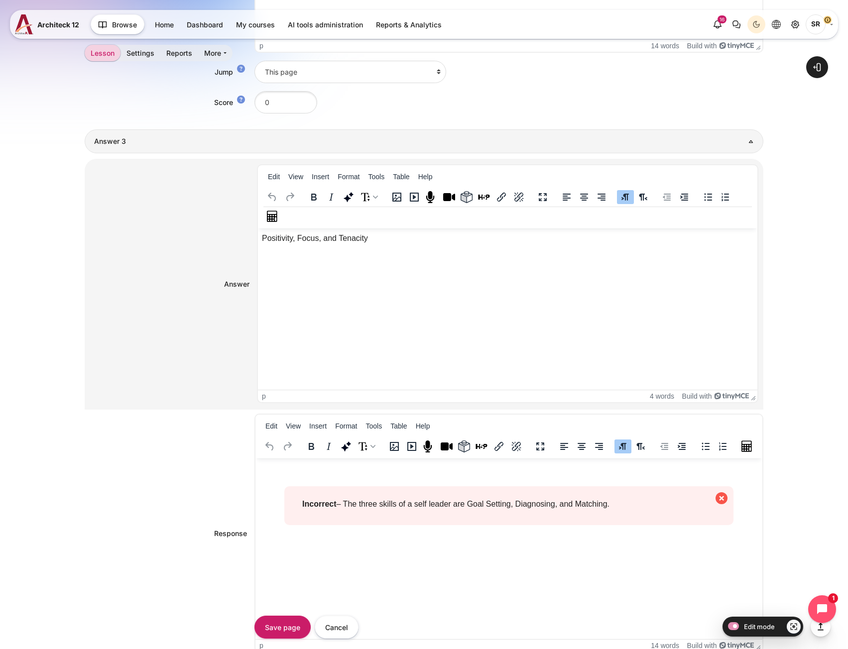
click at [321, 242] on p "Positivity, Focus, and Tenacity" at bounding box center [506, 238] width 491 height 12
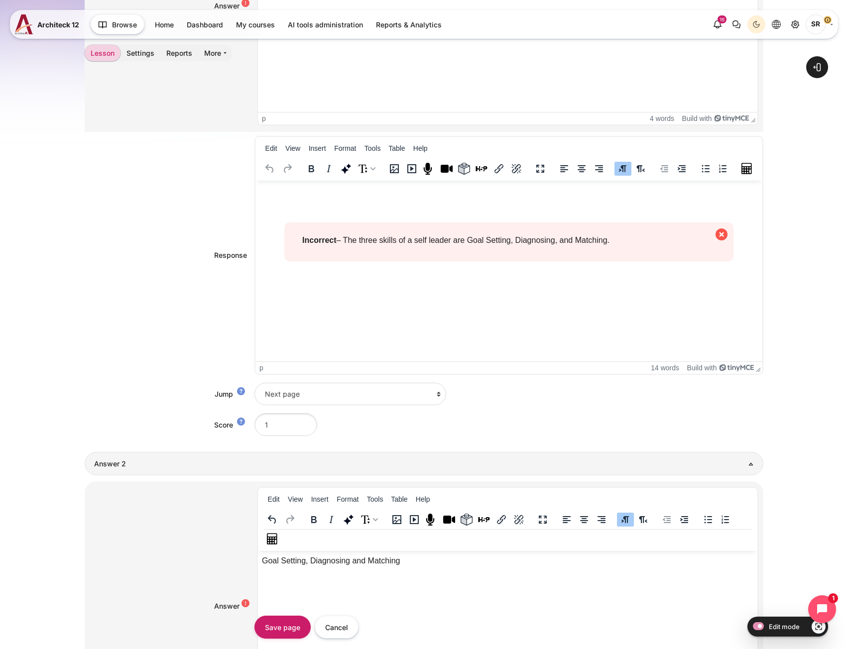
scroll to position [529, 0]
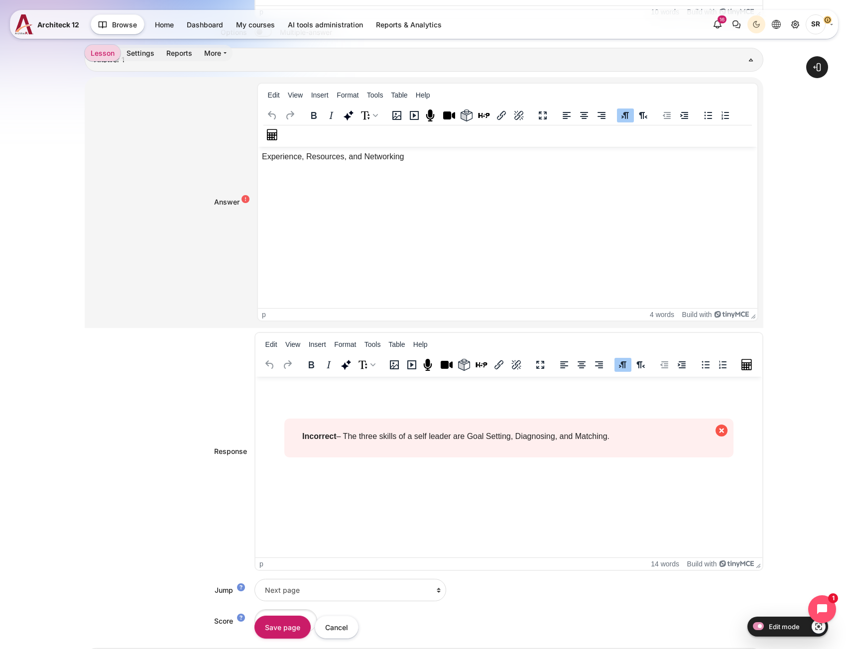
click at [346, 158] on p "Experience, Resources, and Networking" at bounding box center [506, 156] width 491 height 12
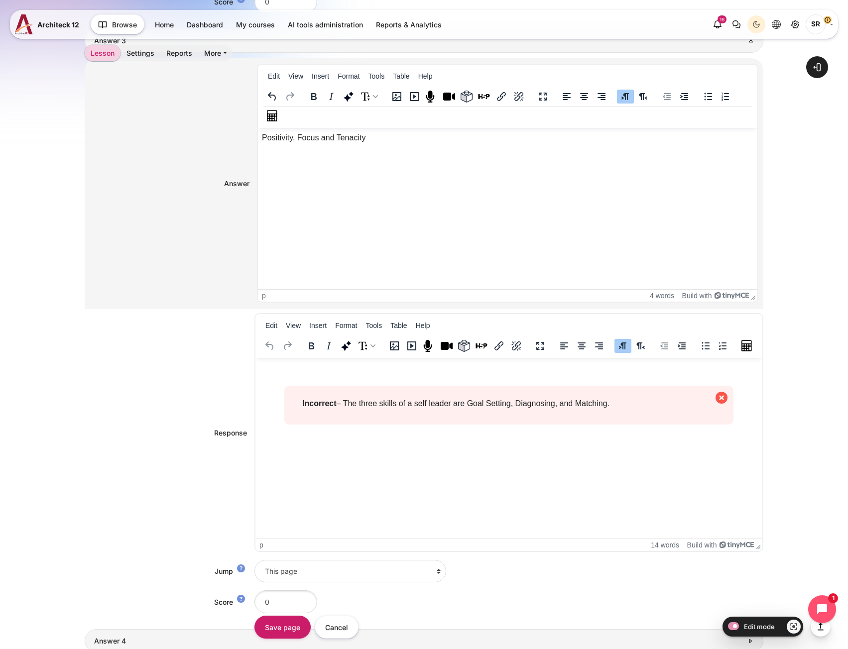
scroll to position [1923, 0]
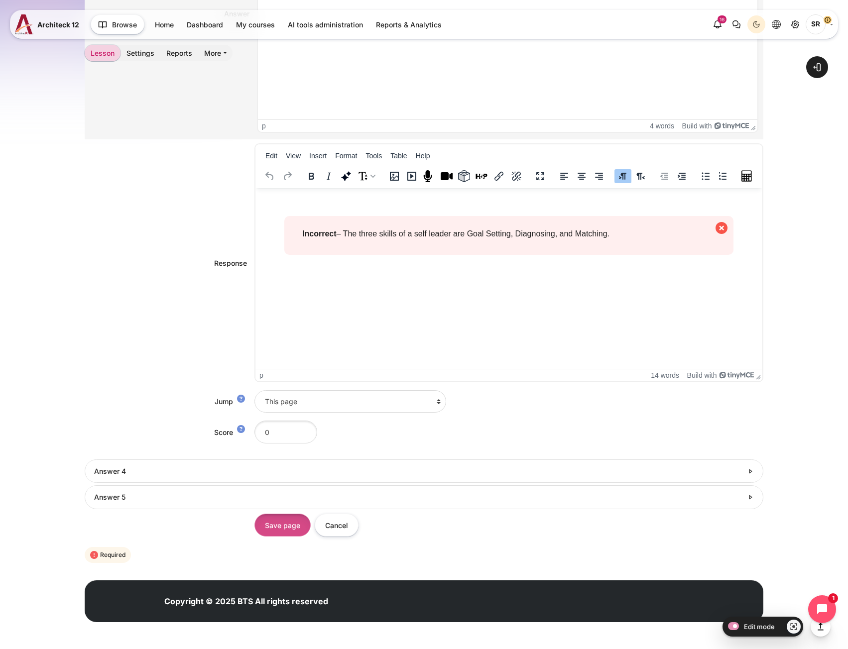
click at [283, 524] on input "Save page" at bounding box center [282, 525] width 56 height 22
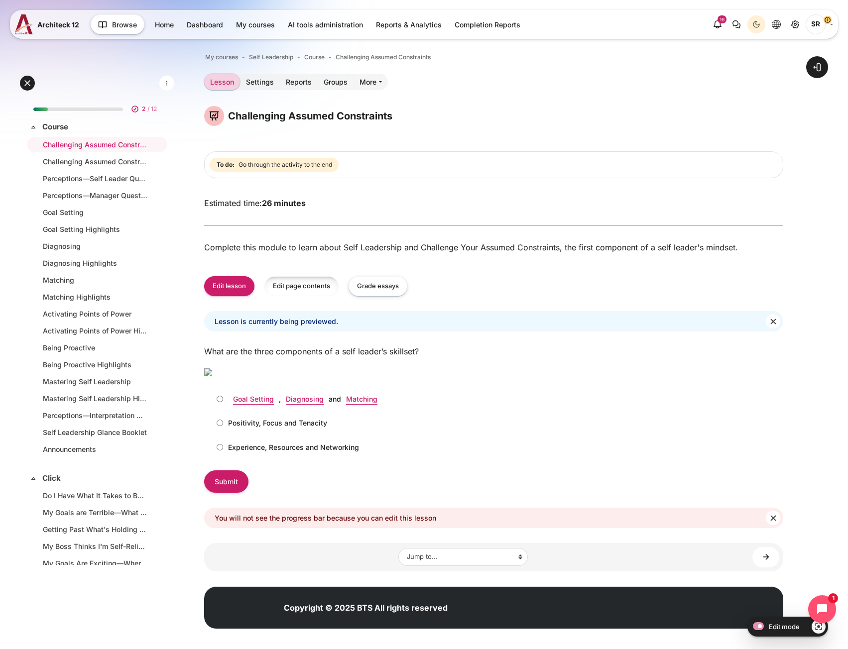
click at [294, 292] on button "Edit page contents" at bounding box center [301, 286] width 74 height 20
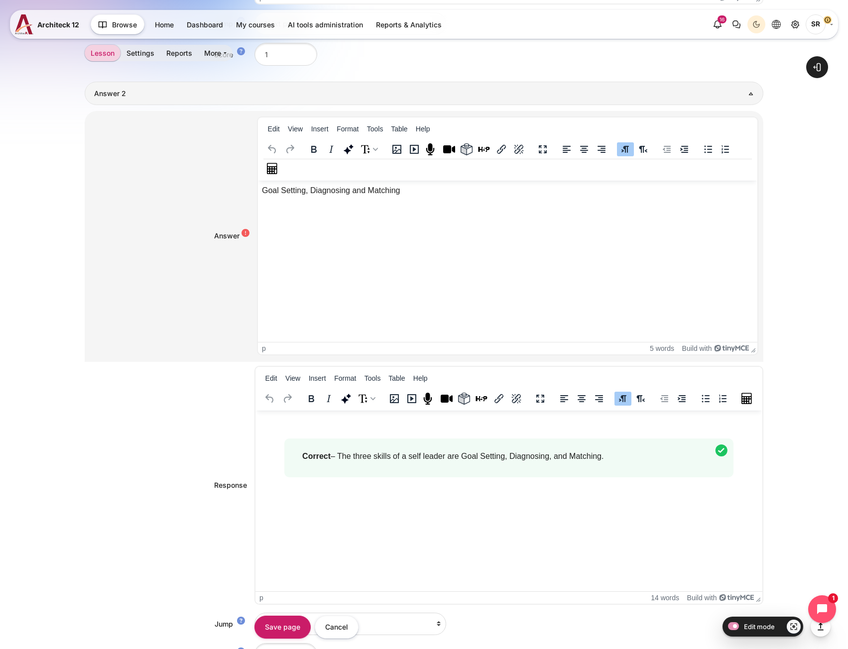
click at [303, 192] on p "Goal Setting, Diagnosing and Matching" at bounding box center [506, 190] width 491 height 12
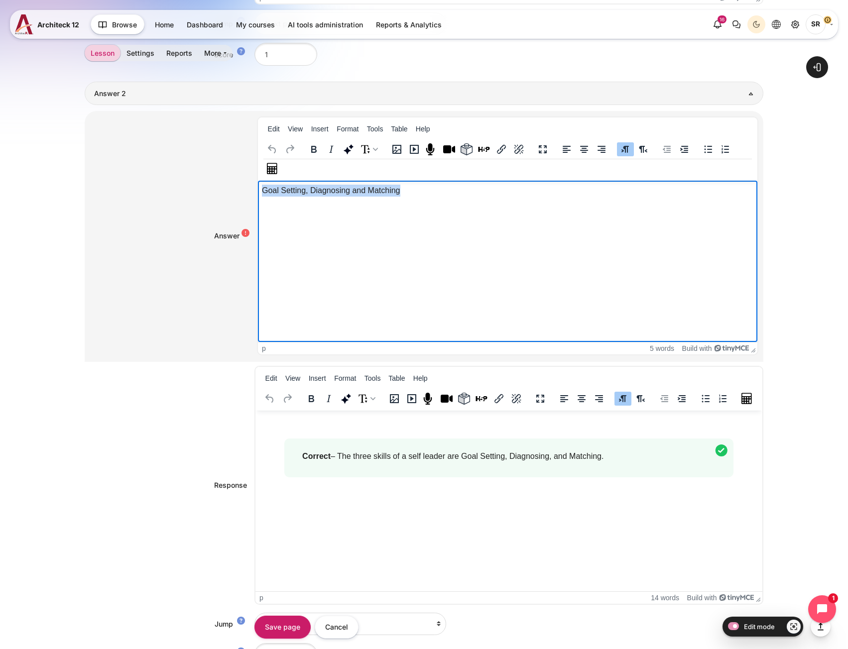
drag, startPoint x: 355, startPoint y: 192, endPoint x: 231, endPoint y: 194, distance: 124.0
click at [257, 194] on html "Goal Setting, Diagnosing and Matching" at bounding box center [506, 190] width 499 height 20
click at [511, 152] on button "Unlink" at bounding box center [518, 149] width 17 height 14
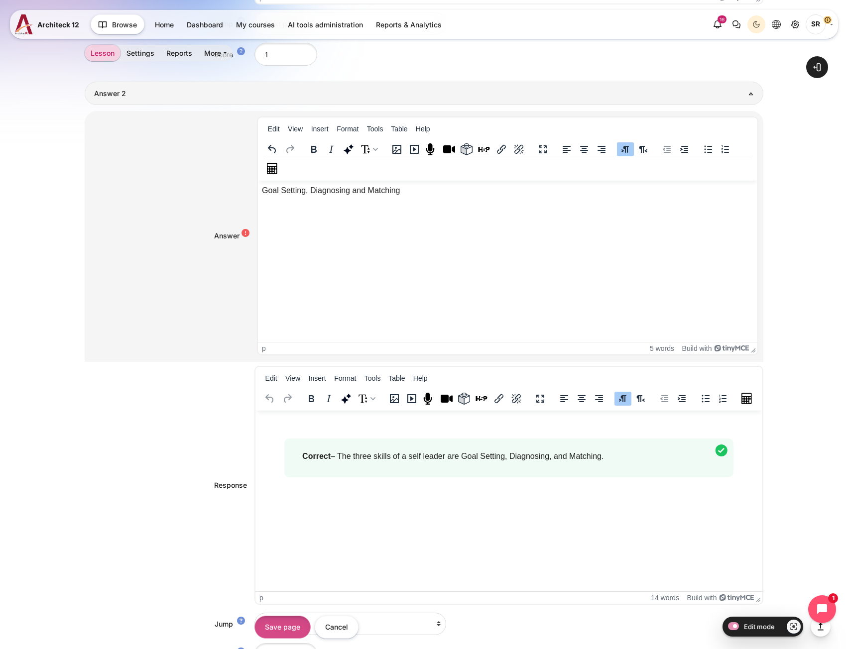
click at [269, 629] on input "Save page" at bounding box center [282, 627] width 56 height 22
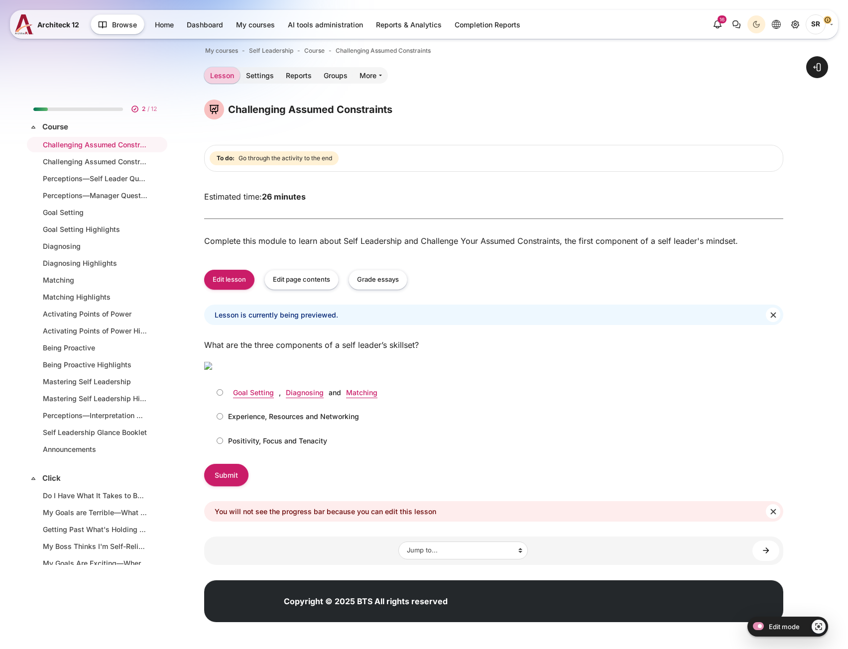
scroll to position [131, 0]
click at [260, 395] on link "Goal Setting" at bounding box center [253, 392] width 41 height 8
click at [298, 270] on button "Edit page contents" at bounding box center [301, 280] width 74 height 20
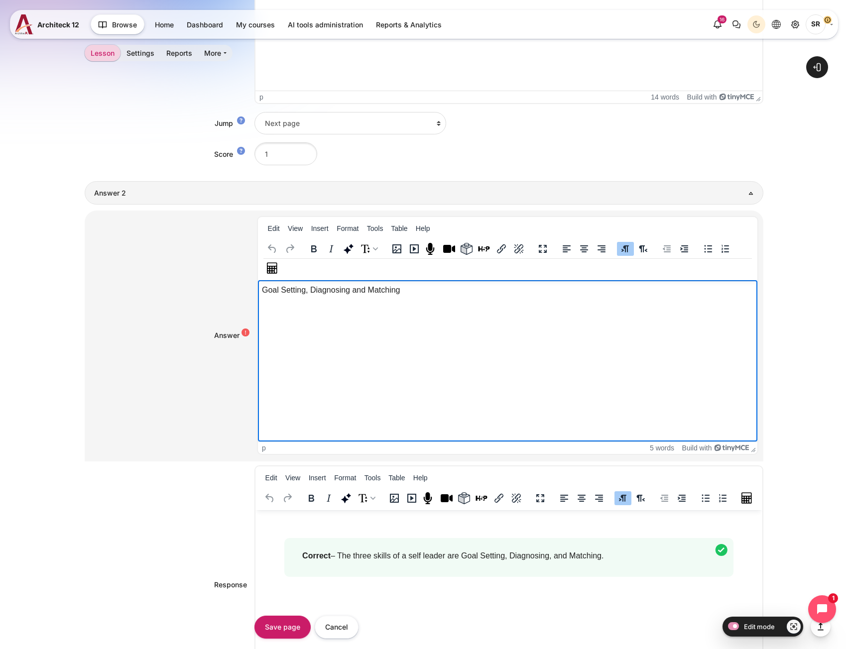
click at [465, 299] on html "Goal Setting, Diagnosing and Matching" at bounding box center [506, 290] width 499 height 20
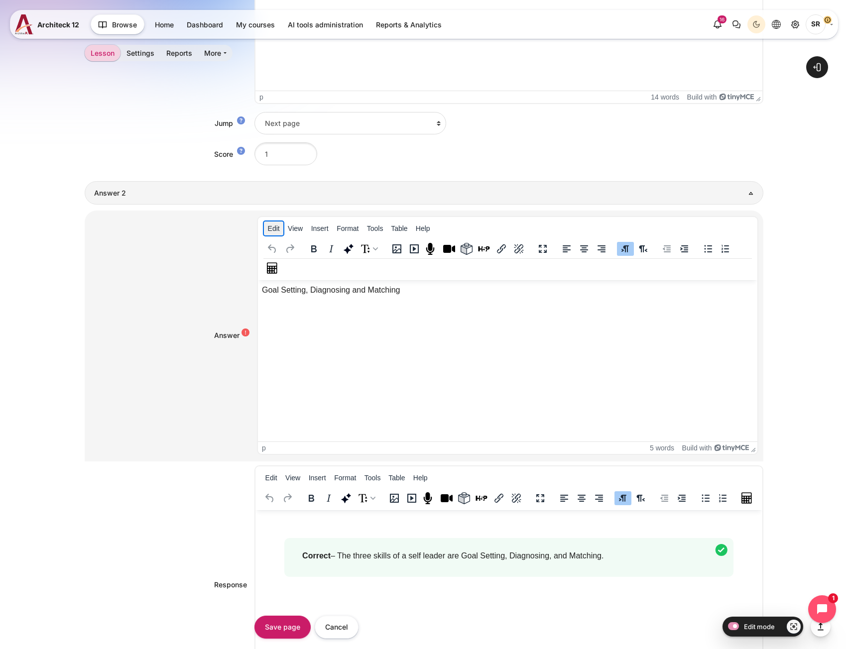
click at [267, 235] on button "Edit" at bounding box center [273, 229] width 19 height 14
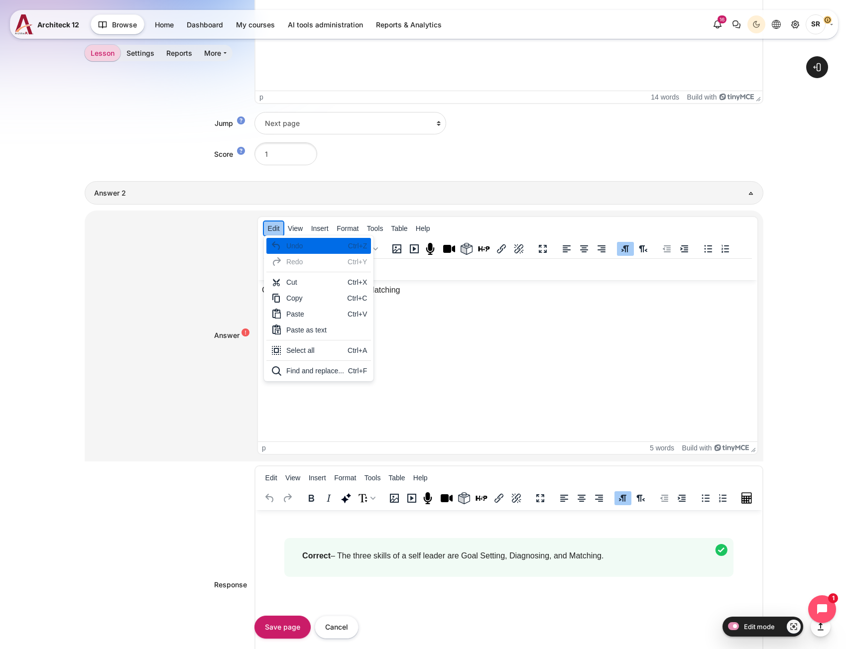
click at [267, 234] on button "Edit" at bounding box center [273, 229] width 19 height 14
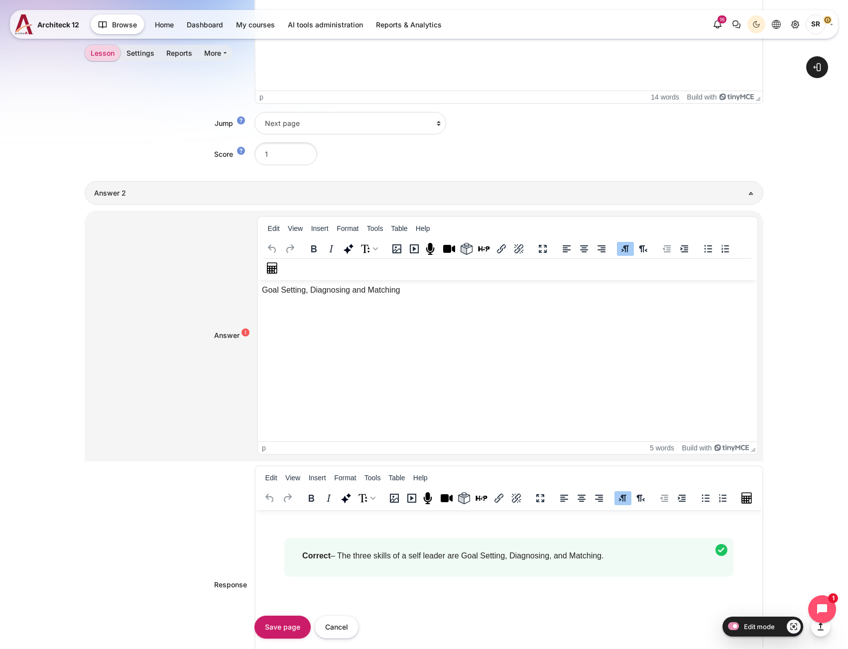
click at [417, 300] on html "Goal Setting, Diagnosing and Matching" at bounding box center [506, 290] width 499 height 20
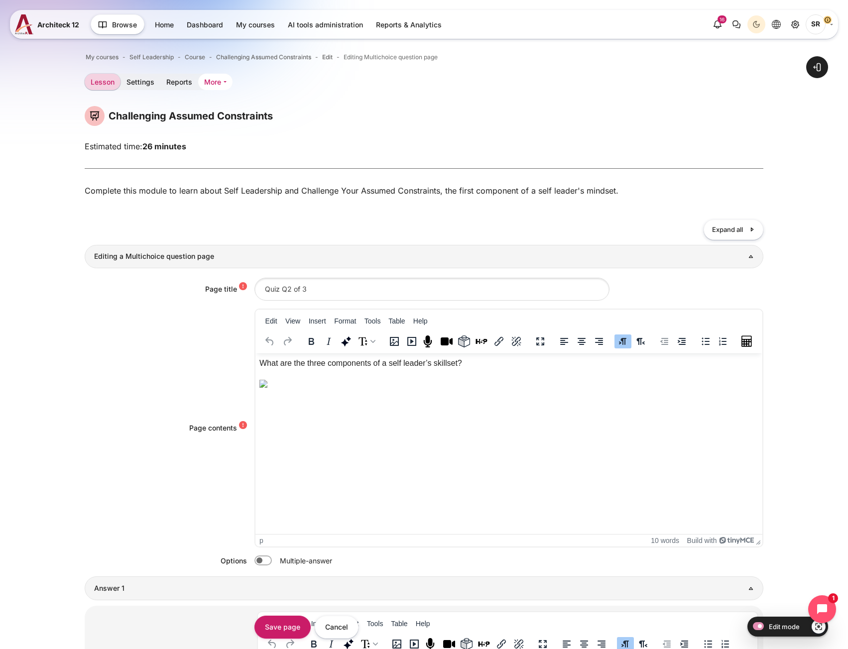
click at [214, 82] on link "More" at bounding box center [215, 82] width 34 height 16
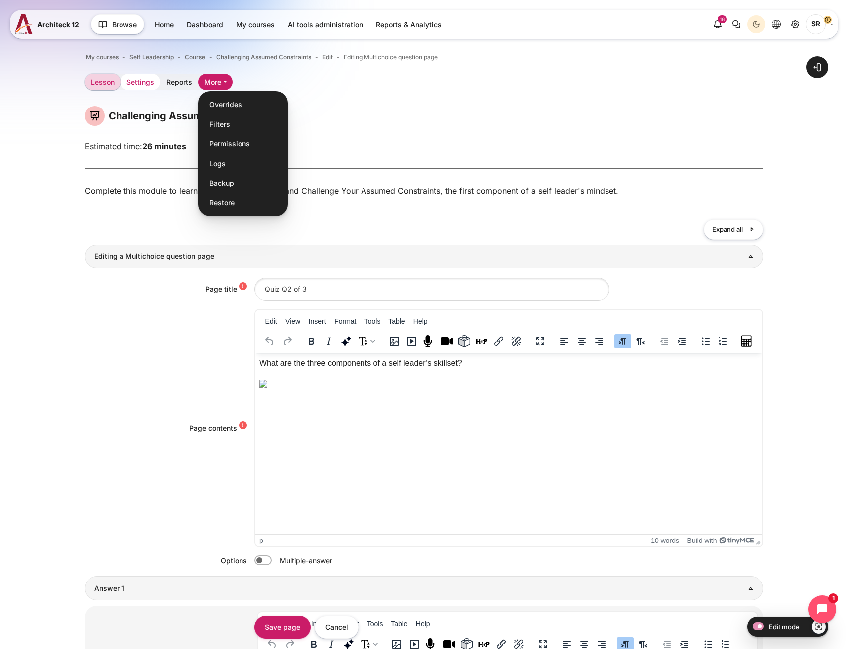
click at [140, 86] on link "Settings" at bounding box center [140, 82] width 40 height 16
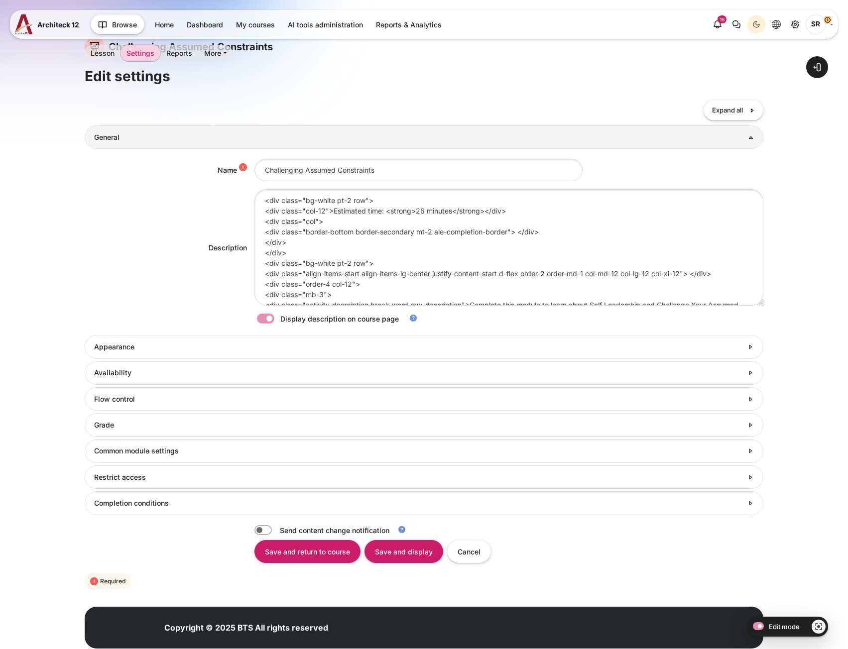
scroll to position [96, 0]
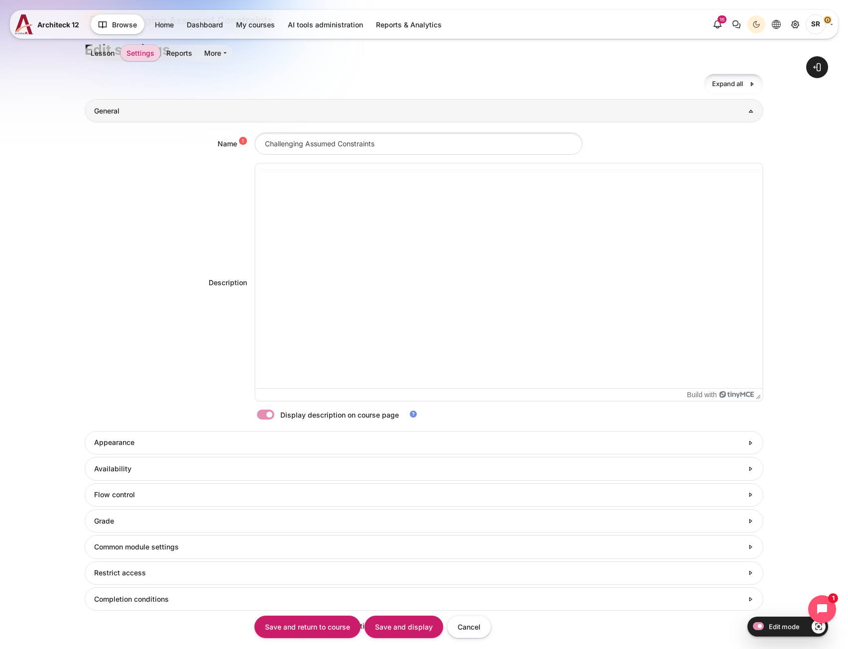
click at [738, 84] on span "Expand all" at bounding box center [727, 84] width 31 height 10
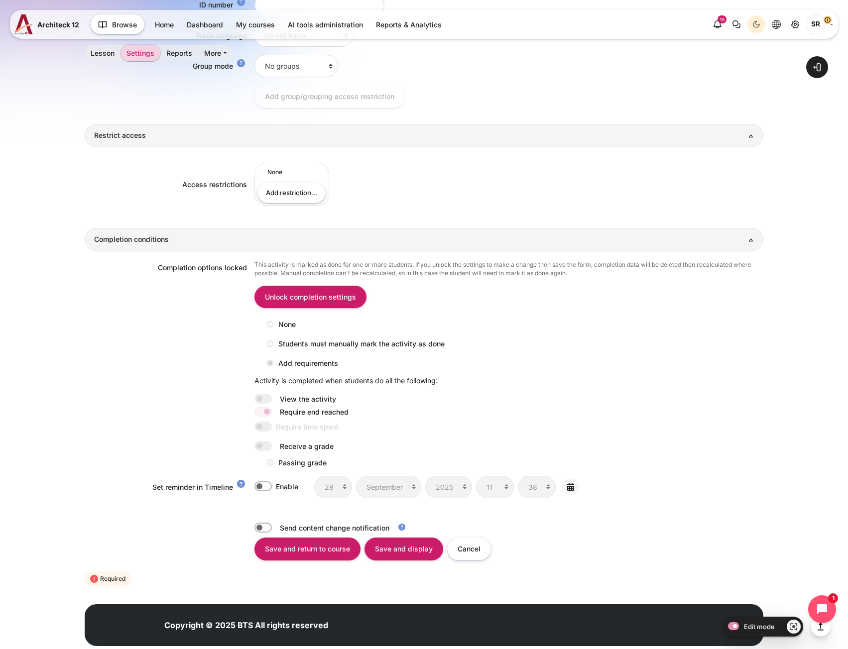
scroll to position [1368, 0]
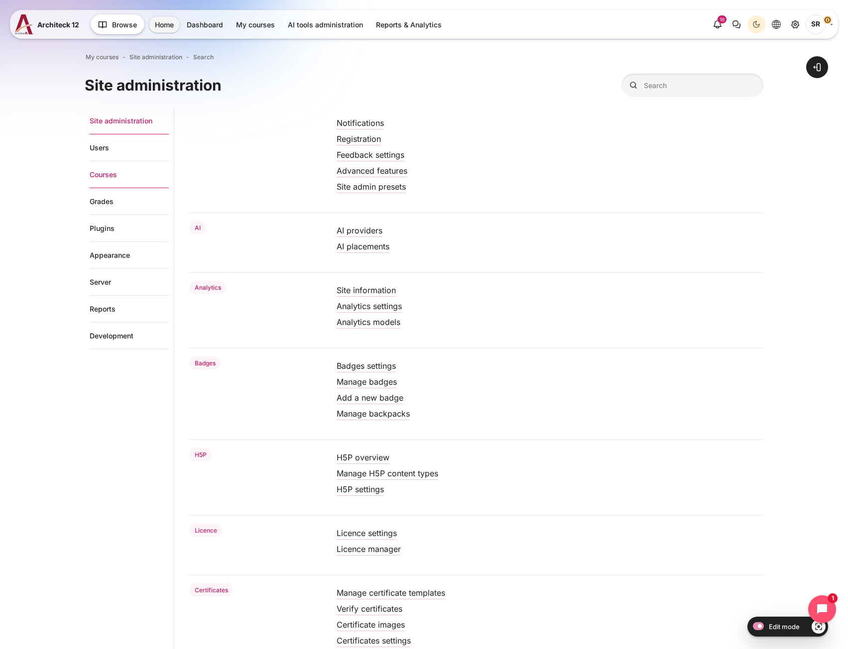
click at [138, 172] on link "Courses" at bounding box center [129, 174] width 79 height 27
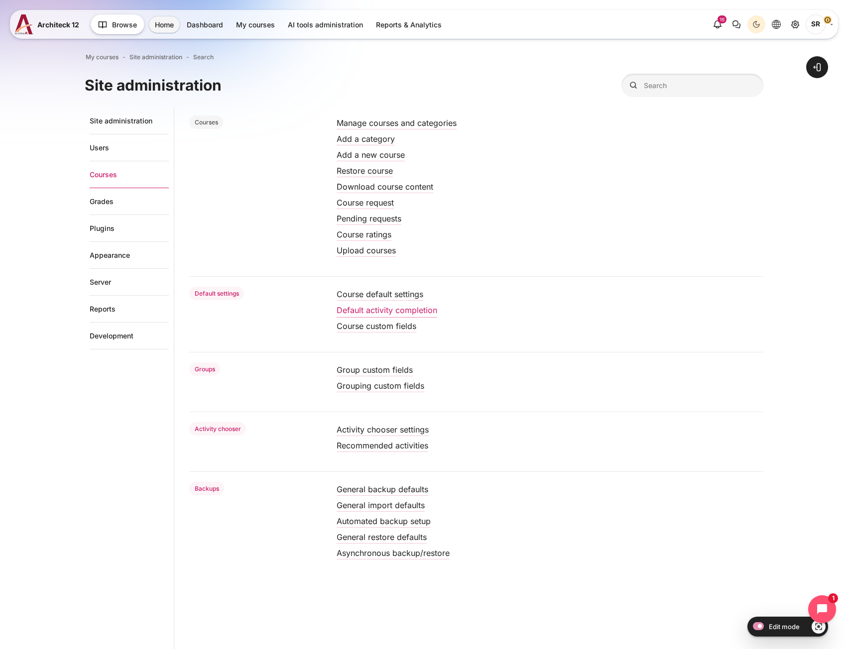
click at [417, 312] on link "Default activity completion" at bounding box center [387, 310] width 101 height 10
click at [411, 298] on link "Course default settings" at bounding box center [380, 294] width 87 height 10
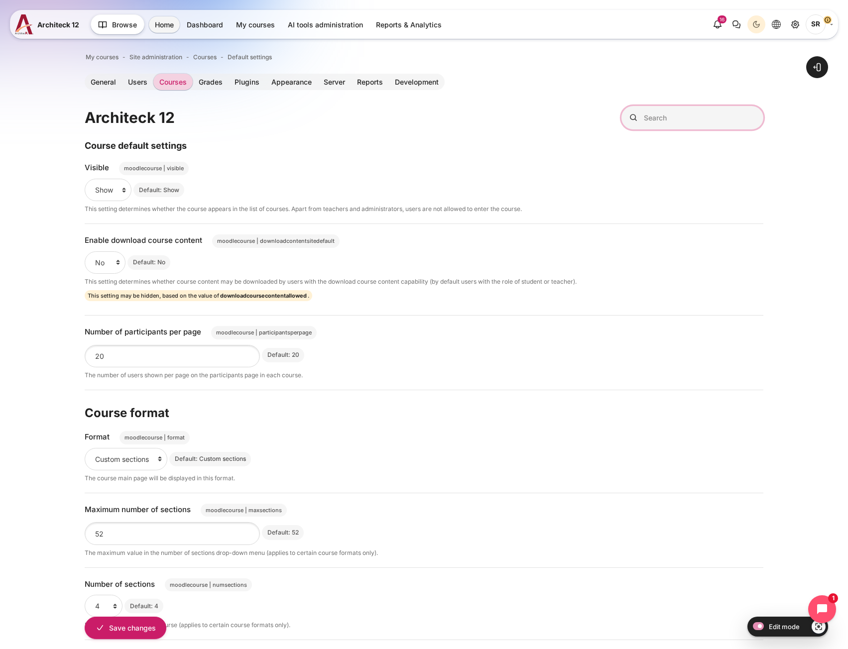
click at [699, 125] on input "Search" at bounding box center [692, 117] width 142 height 23
paste input "Activity names auto-linking"
type input "Activity names auto-linking"
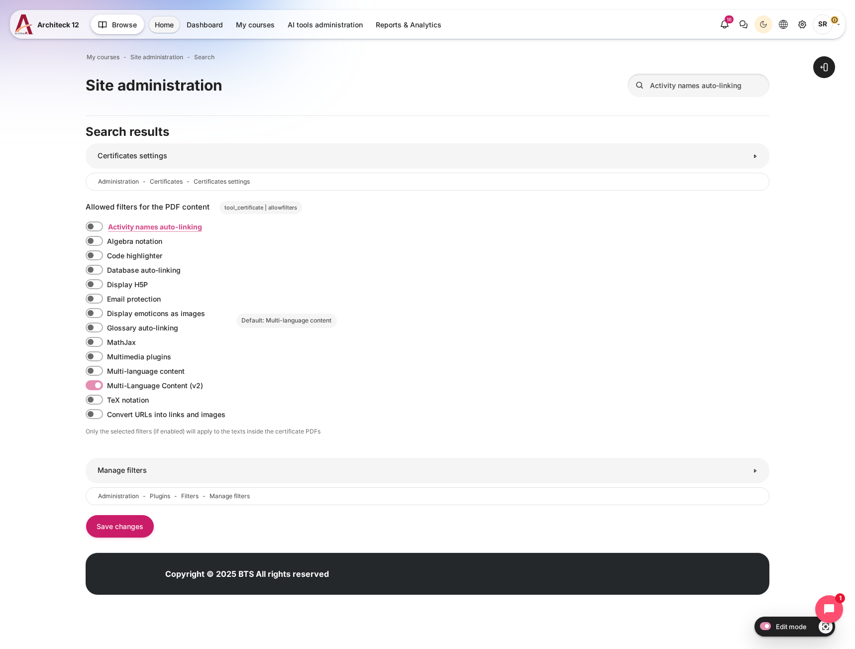
click at [107, 229] on label "Activity names auto-linking" at bounding box center [154, 227] width 95 height 10
click at [101, 229] on input "Activity names auto-linking" at bounding box center [94, 227] width 17 height 10
click at [107, 228] on label "Activity names auto-linking" at bounding box center [154, 227] width 95 height 10
click at [97, 228] on input "Activity names auto-linking" at bounding box center [94, 227] width 17 height 10
checkbox input "false"
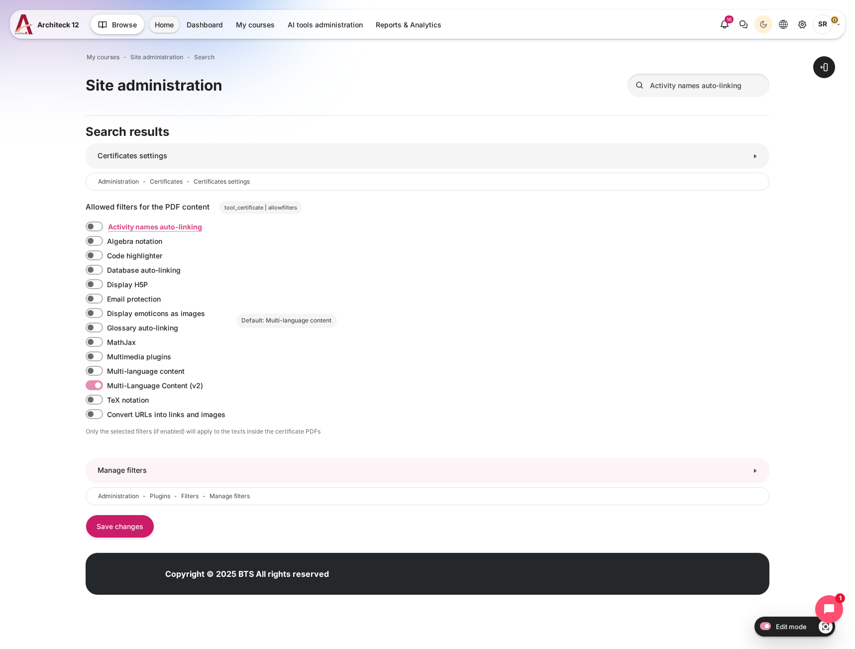
click at [348, 471] on link "Manage filters" at bounding box center [428, 470] width 684 height 25
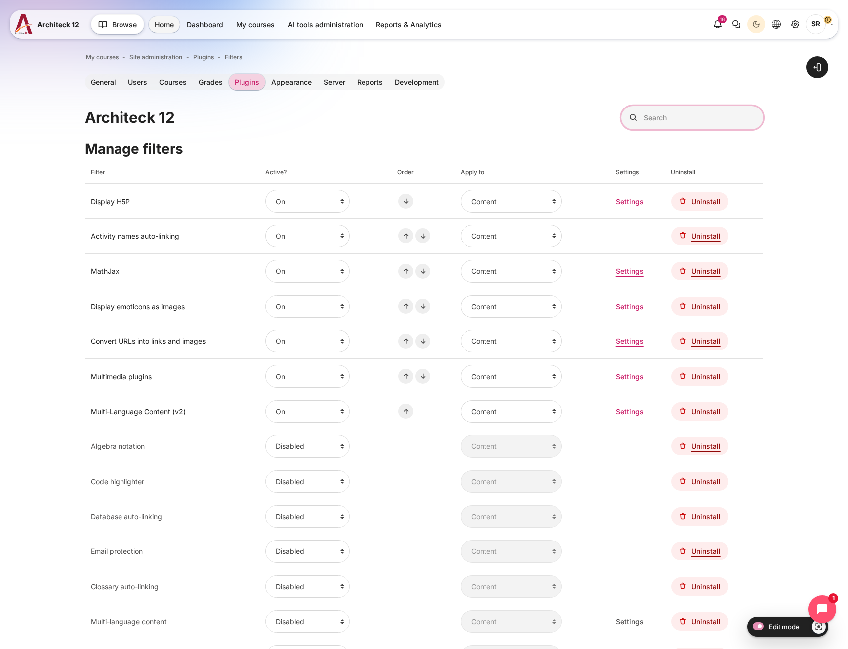
click at [718, 118] on input "Search" at bounding box center [692, 117] width 142 height 23
paste input "Activity names auto-linking"
type input "Activity names auto-linking"
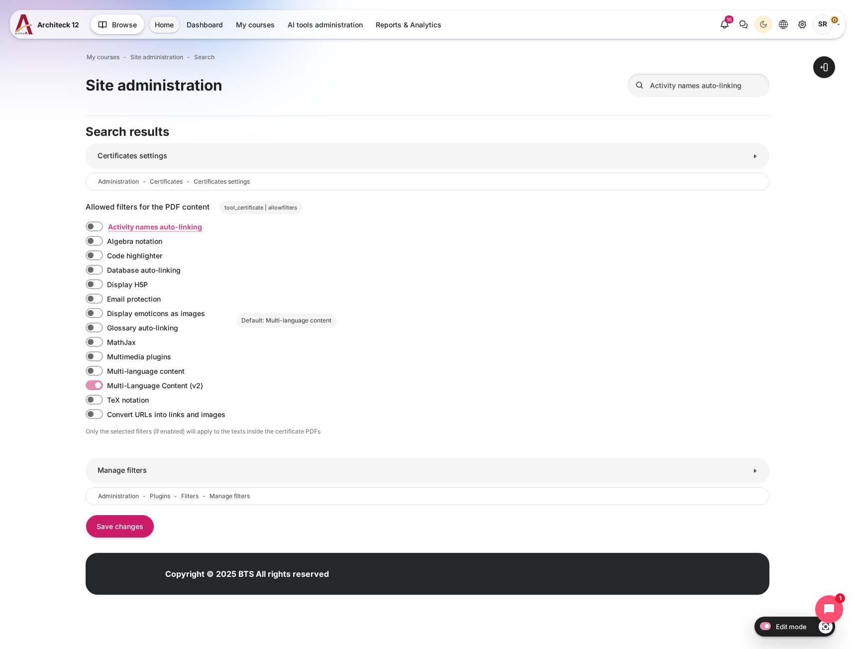
click at [178, 226] on span "Activity names auto-linking" at bounding box center [155, 227] width 94 height 8
click at [103, 226] on input "Activity names auto-linking" at bounding box center [94, 227] width 17 height 10
click at [193, 229] on span "Activity names auto-linking" at bounding box center [155, 227] width 94 height 8
click at [103, 229] on input "Activity names auto-linking" at bounding box center [94, 227] width 17 height 10
checkbox input "false"
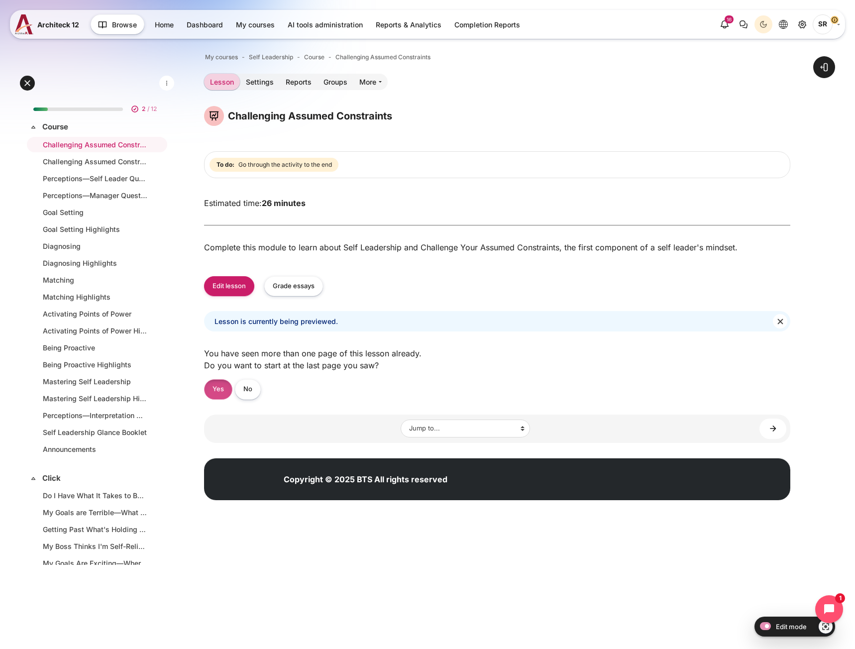
click at [222, 397] on link "Yes" at bounding box center [218, 389] width 28 height 20
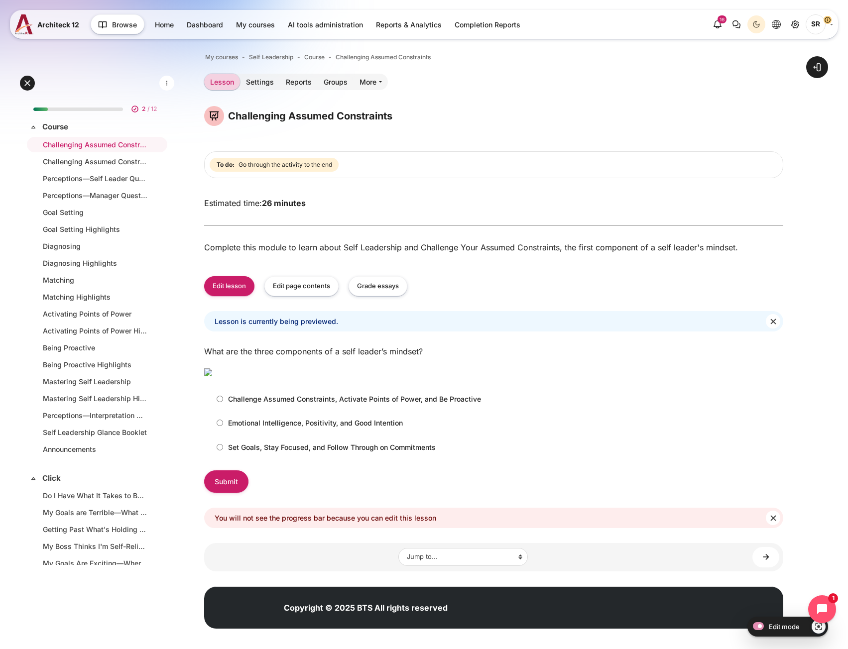
click at [252, 453] on p "Set Goals, Stay Focused, and Follow Through on Commitments" at bounding box center [332, 447] width 208 height 10
click at [223, 451] on input "Set Goals, Stay Focused, and Follow Through on Commitments" at bounding box center [220, 447] width 6 height 6
radio input "true"
click at [227, 493] on input "Submit" at bounding box center [226, 481] width 44 height 22
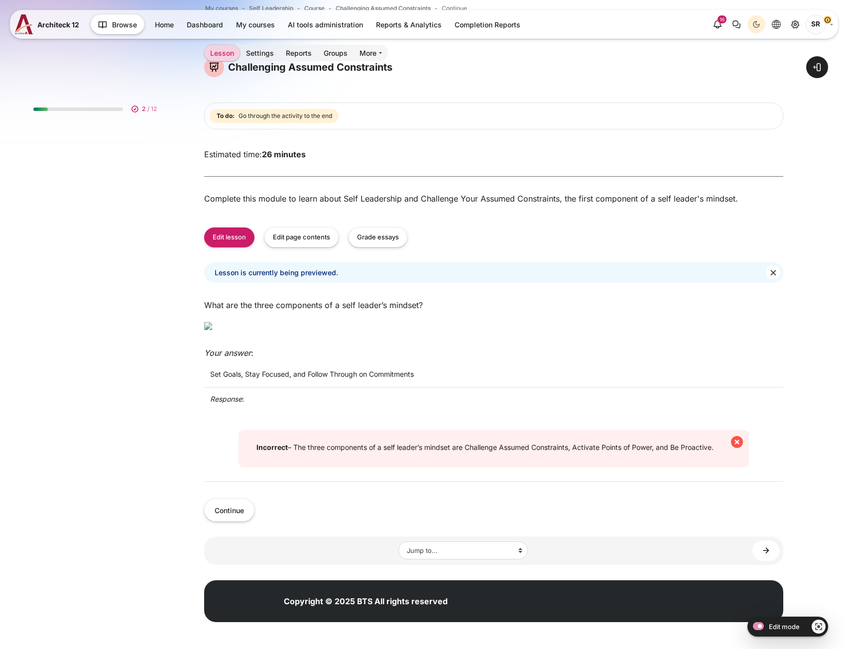
scroll to position [174, 0]
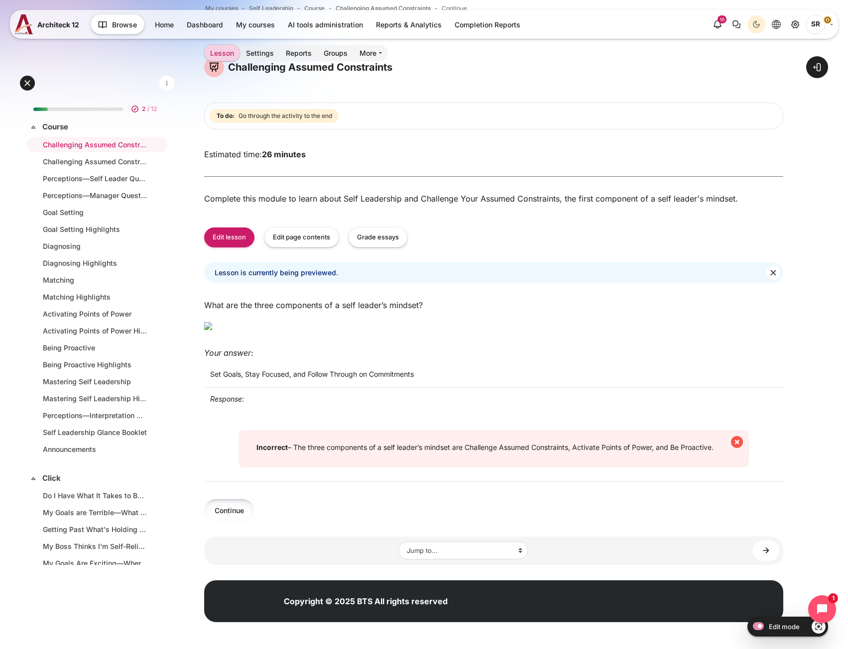
click at [239, 515] on button "Continue" at bounding box center [229, 510] width 50 height 22
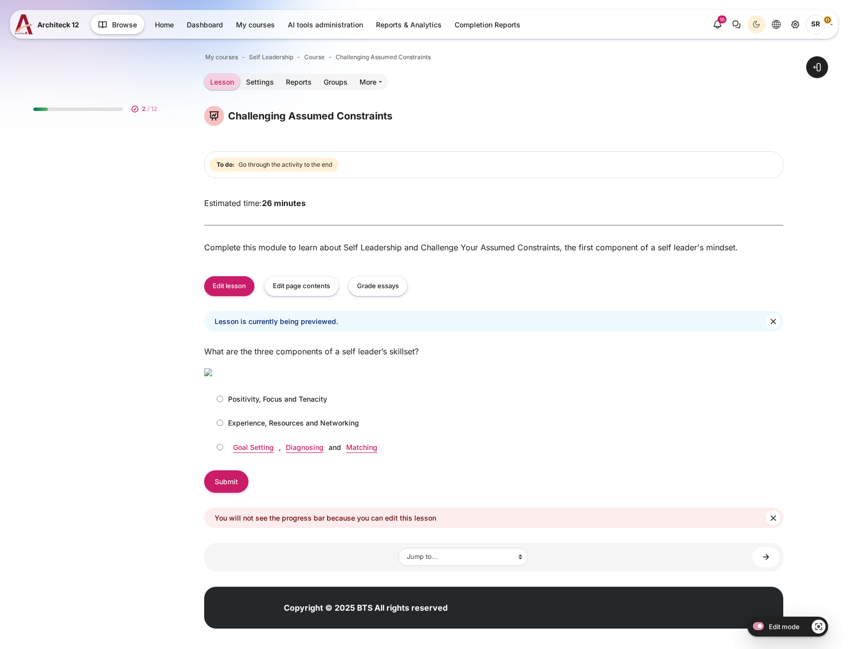
click at [285, 428] on p "Experience, Resources and Networking" at bounding box center [293, 423] width 131 height 10
click at [223, 426] on input "Experience, Resources and Networking" at bounding box center [220, 423] width 6 height 6
radio input "true"
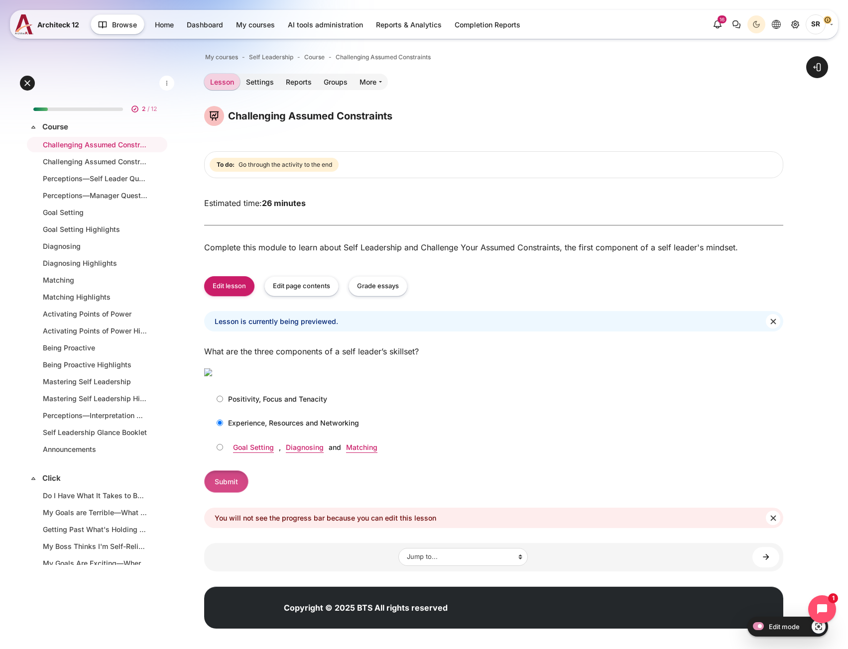
click at [237, 493] on input "Submit" at bounding box center [226, 481] width 44 height 22
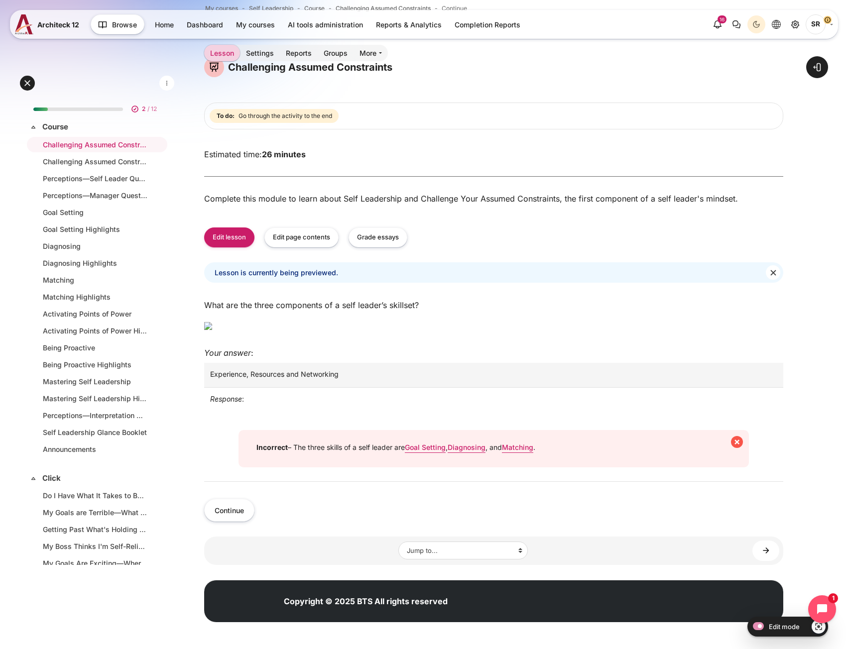
scroll to position [100, 0]
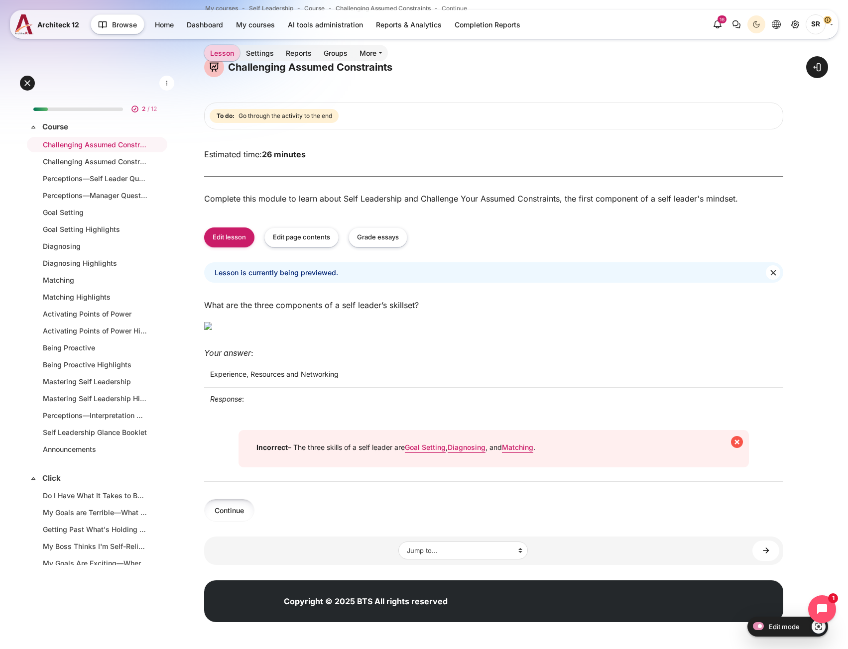
click at [226, 521] on button "Continue" at bounding box center [229, 510] width 50 height 22
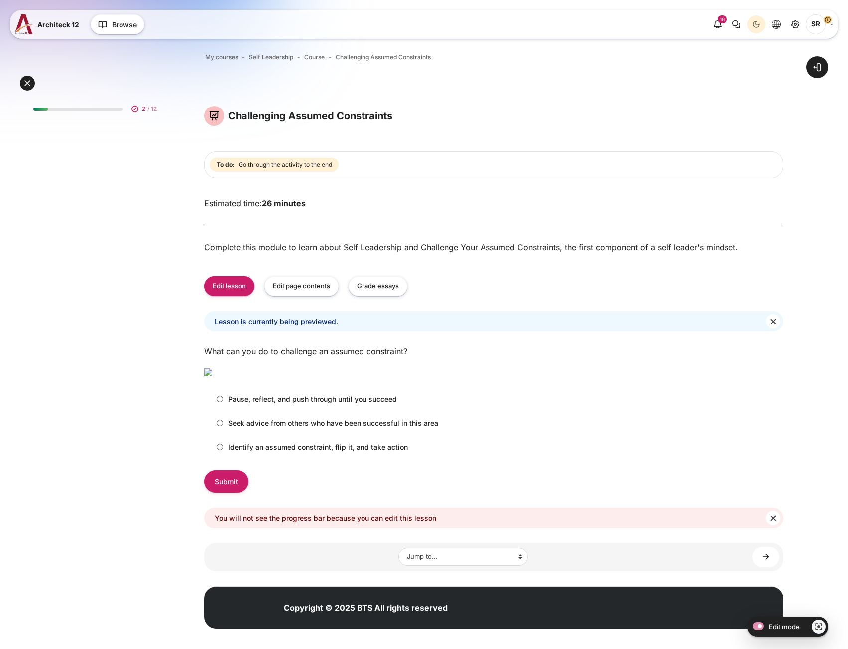
scroll to position [50, 0]
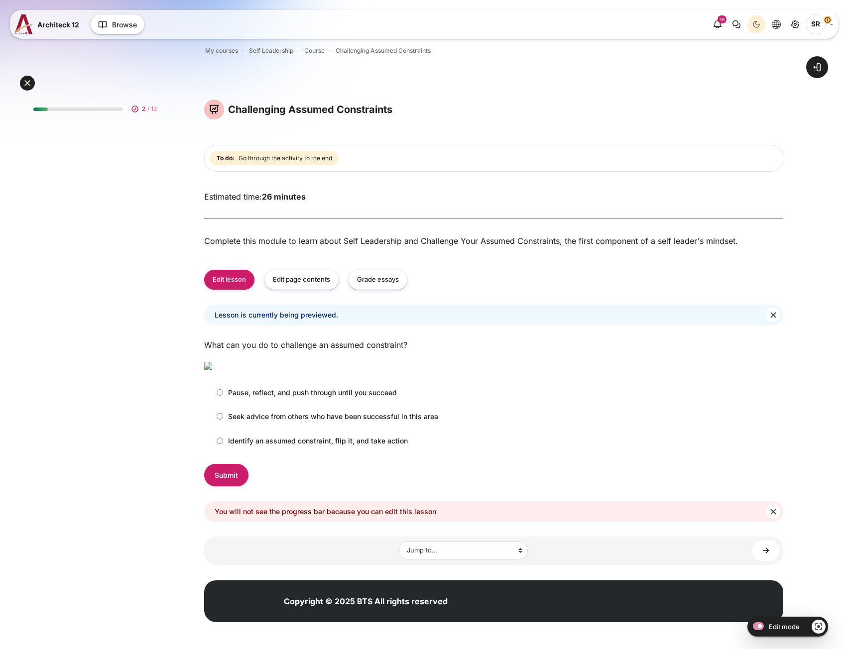
click at [256, 446] on p "Identify an assumed constraint, flip it, and take action" at bounding box center [318, 441] width 180 height 10
click at [223, 444] on input "Identify an assumed constraint, flip it, and take action" at bounding box center [220, 441] width 6 height 6
radio input "true"
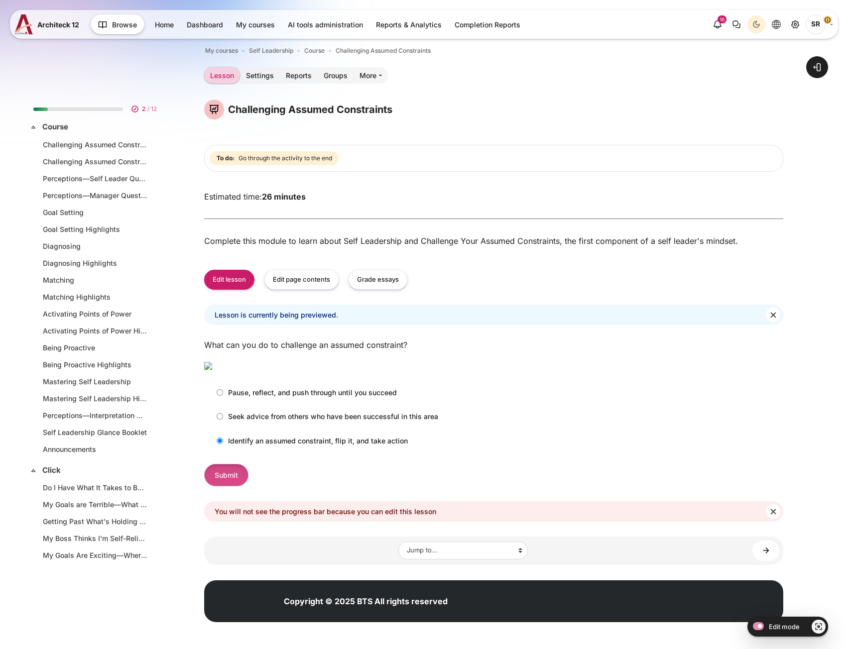
click at [233, 486] on input "Submit" at bounding box center [226, 475] width 44 height 22
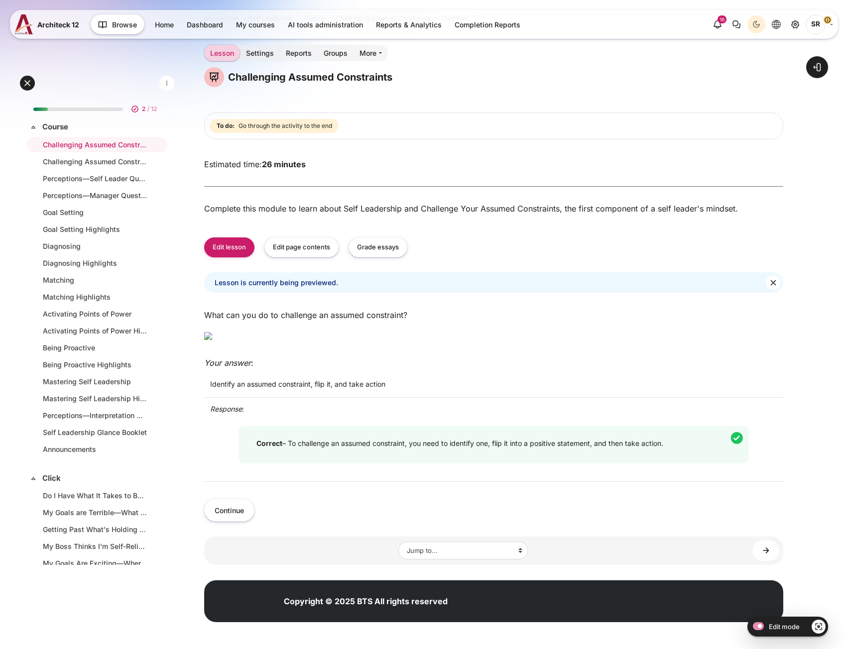
scroll to position [164, 0]
click at [242, 513] on button "Continue" at bounding box center [229, 510] width 50 height 22
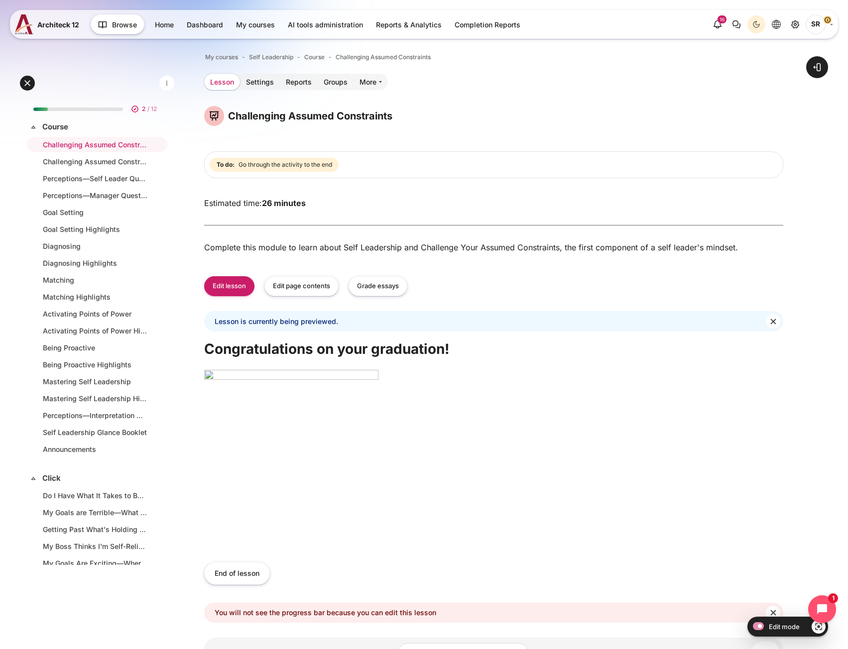
click at [220, 79] on link "Lesson" at bounding box center [222, 82] width 36 height 16
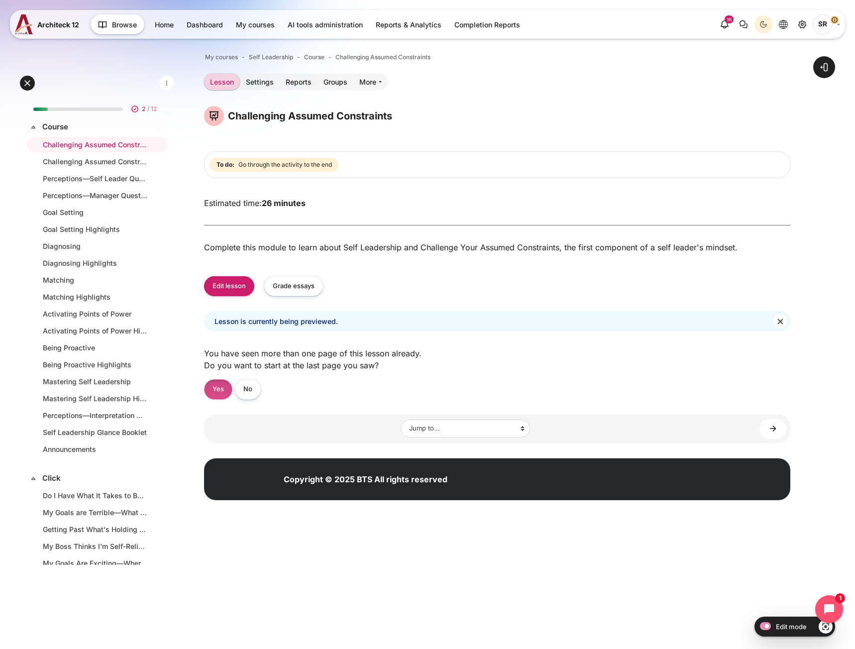
click at [224, 394] on link "Yes" at bounding box center [218, 389] width 28 height 20
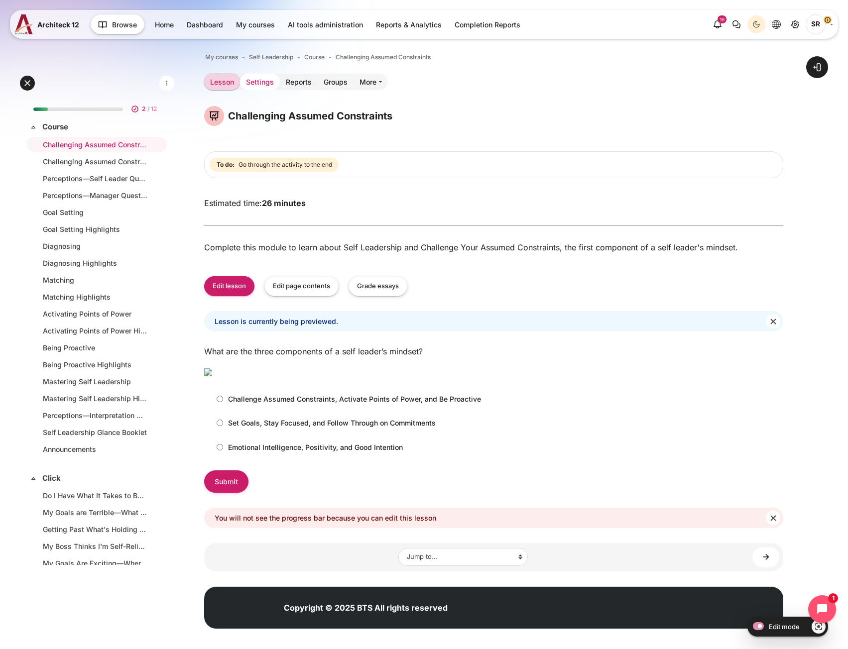
click at [254, 87] on link "Settings" at bounding box center [260, 82] width 40 height 16
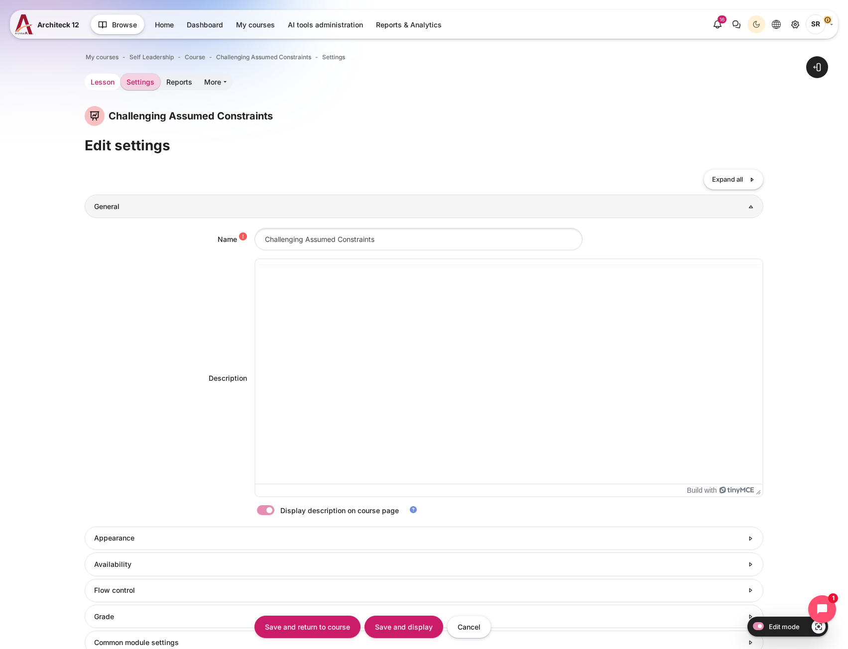
click at [98, 85] on link "Lesson" at bounding box center [103, 82] width 36 height 16
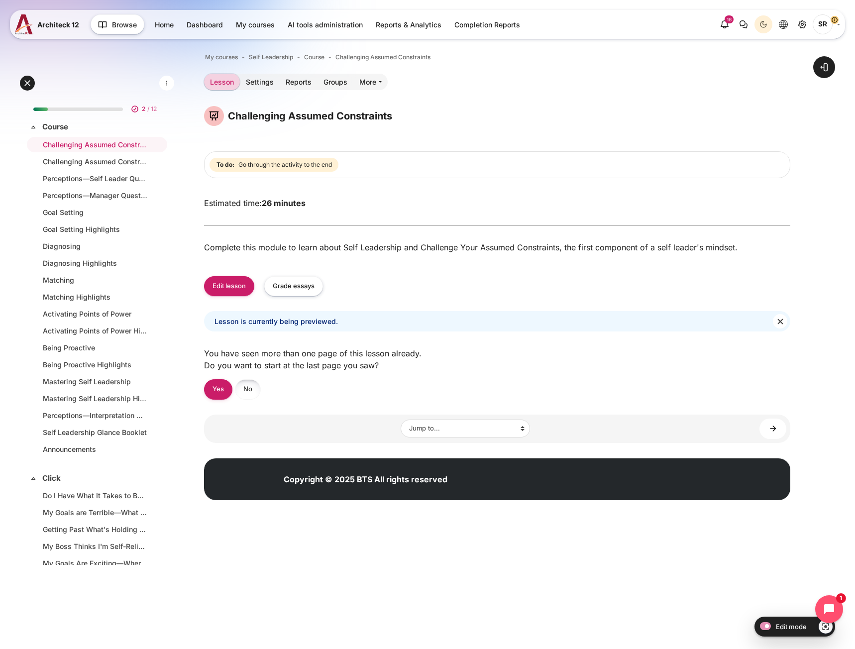
click at [247, 395] on link "No" at bounding box center [248, 389] width 26 height 20
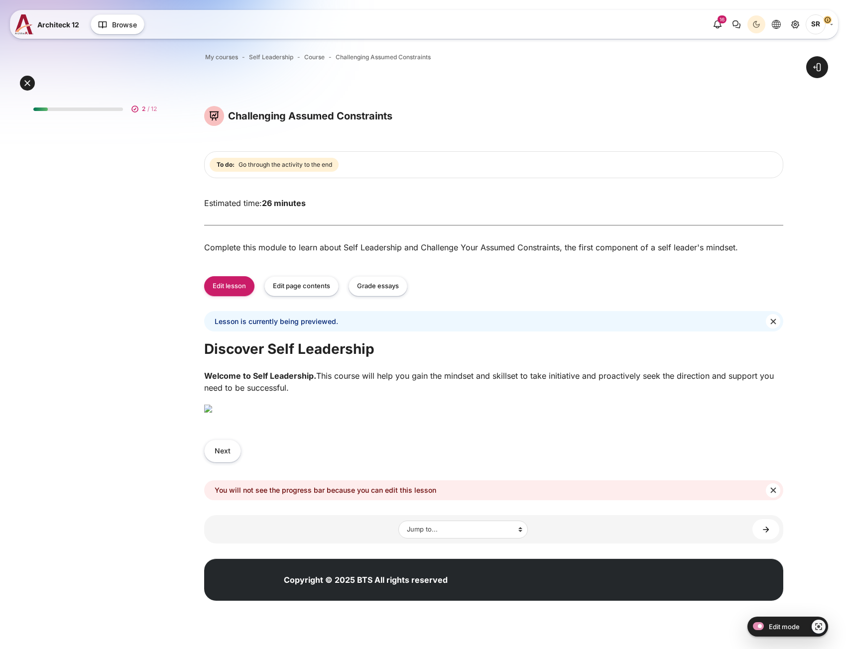
scroll to position [199, 0]
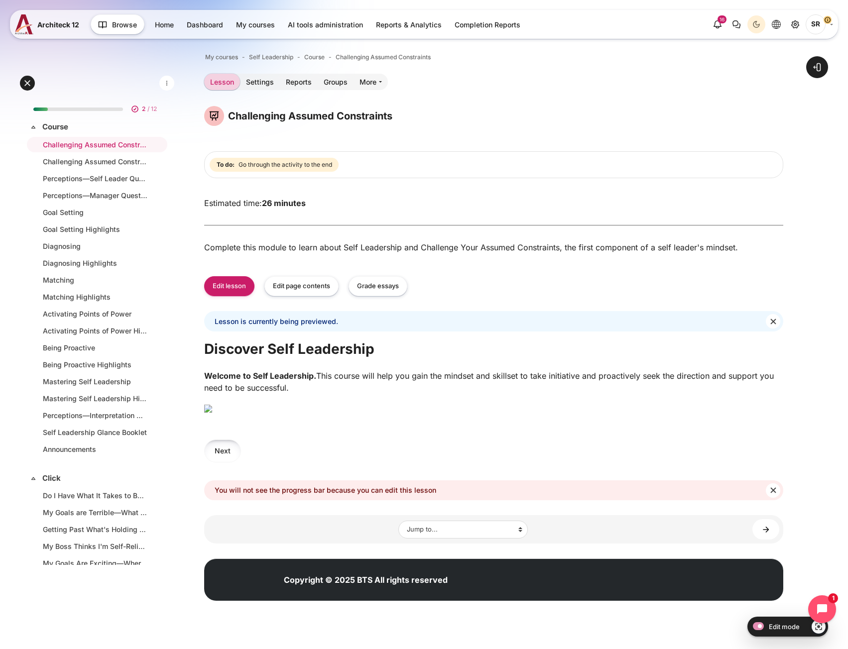
click at [224, 462] on button "Next" at bounding box center [222, 451] width 37 height 22
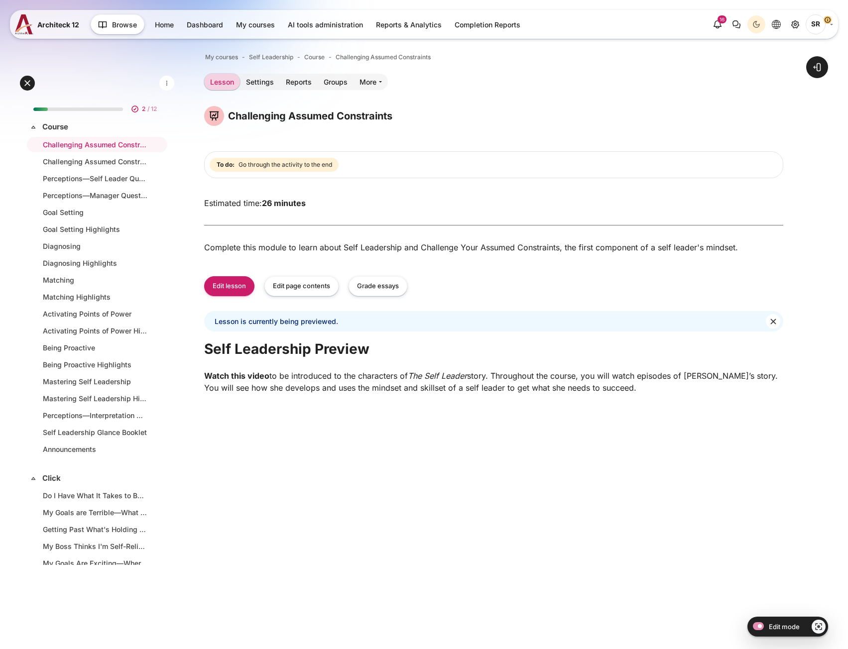
scroll to position [298, 0]
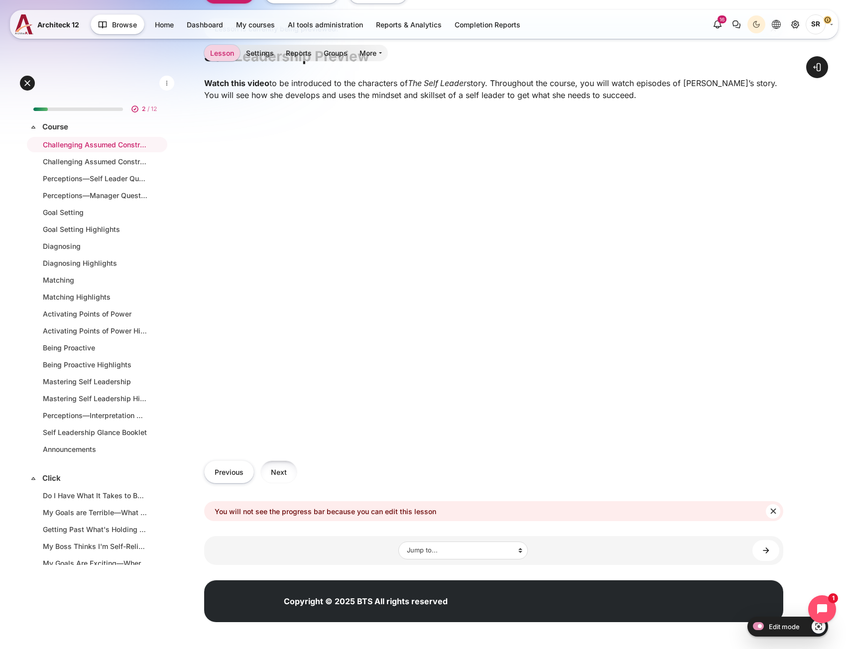
click at [267, 467] on button "Next" at bounding box center [278, 472] width 37 height 22
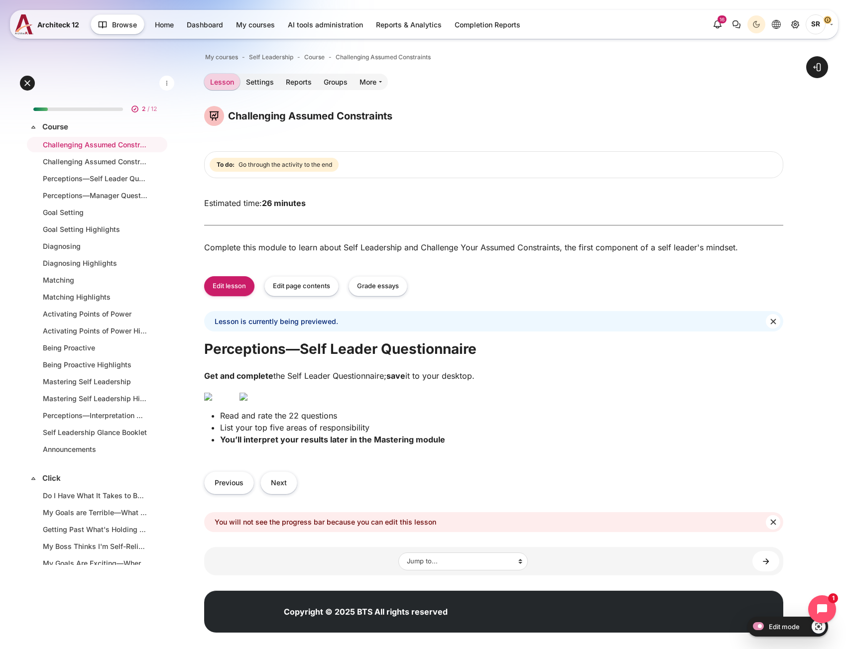
click at [688, 52] on ol "My courses Self Leadership Course Challenging Assumed Constraints" at bounding box center [493, 57] width 579 height 13
click at [619, 402] on p "Content" at bounding box center [493, 396] width 579 height 12
click at [286, 494] on button "Next" at bounding box center [278, 482] width 37 height 22
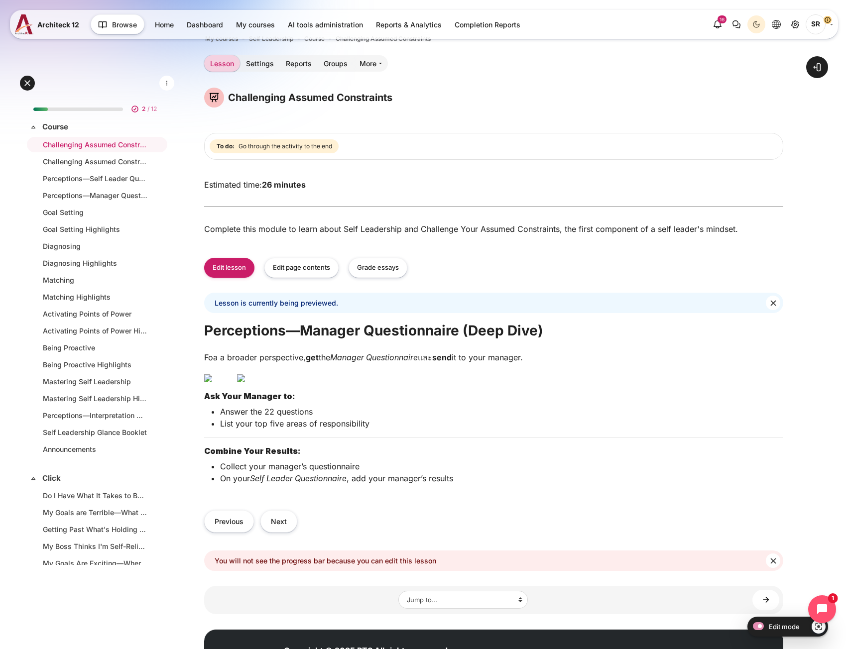
scroll to position [50, 0]
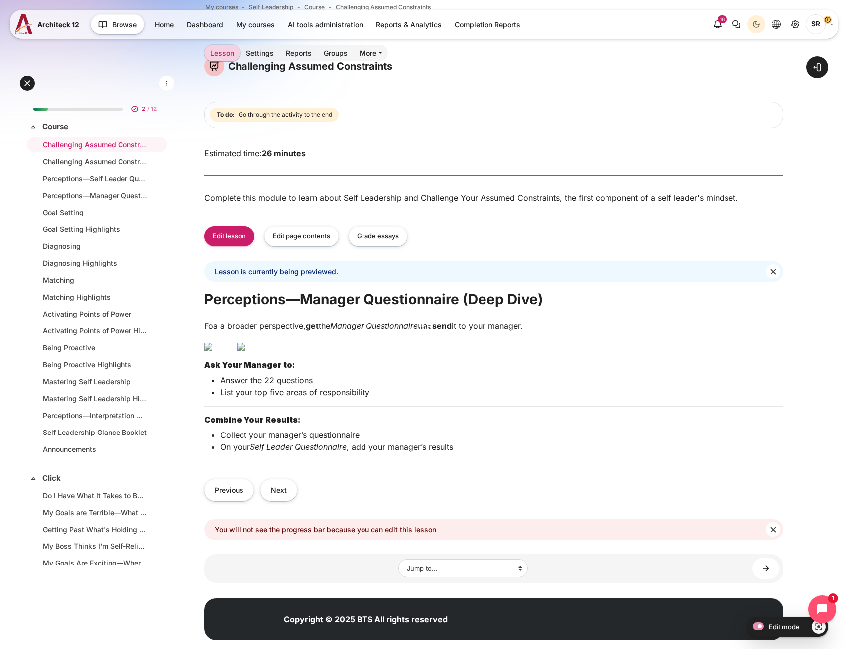
drag, startPoint x: 439, startPoint y: 333, endPoint x: 426, endPoint y: 333, distance: 13.0
click at [426, 332] on p "Foa a broader perspective, get the Manager Questionnaire และ send it to your ma…" at bounding box center [493, 326] width 579 height 12
click at [311, 244] on button "Edit page contents" at bounding box center [301, 237] width 74 height 20
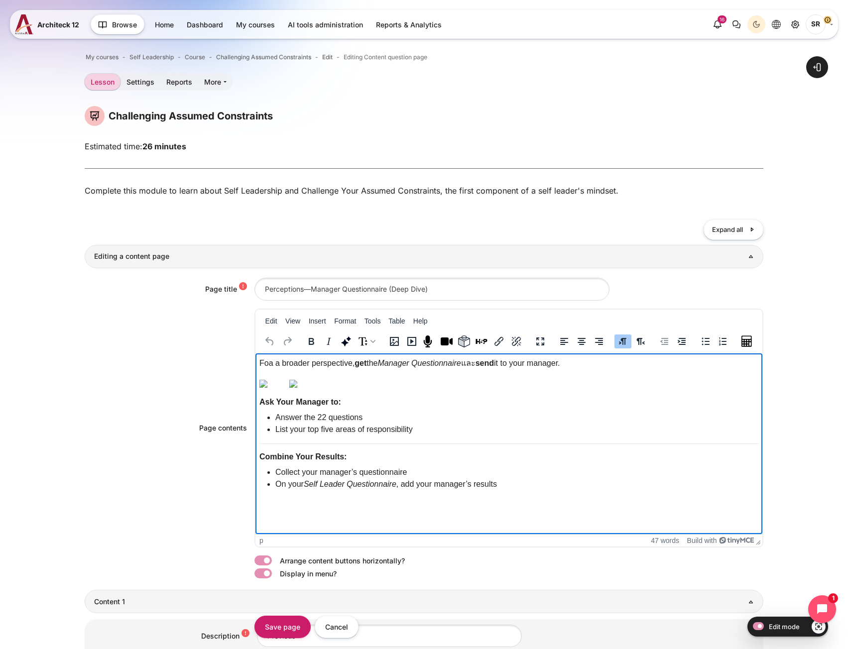
drag, startPoint x: 481, startPoint y: 364, endPoint x: 470, endPoint y: 364, distance: 11.0
click at [470, 364] on p "Foa a broader perspective, get the Manager Questionnaire และ send it to your ma…" at bounding box center [508, 363] width 499 height 12
click at [295, 624] on input "Save page" at bounding box center [282, 627] width 56 height 22
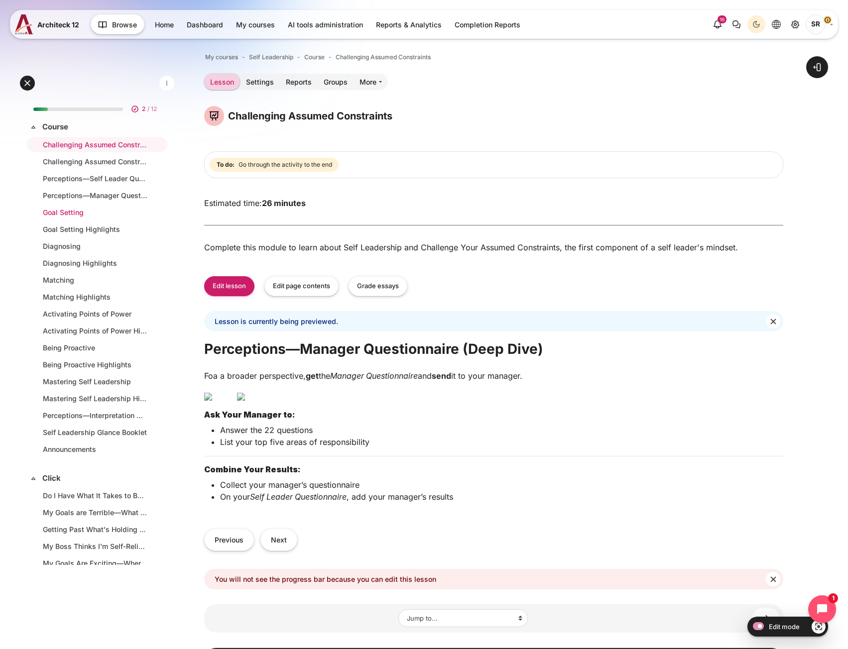
click at [86, 216] on link "Goal Setting" at bounding box center [95, 212] width 105 height 10
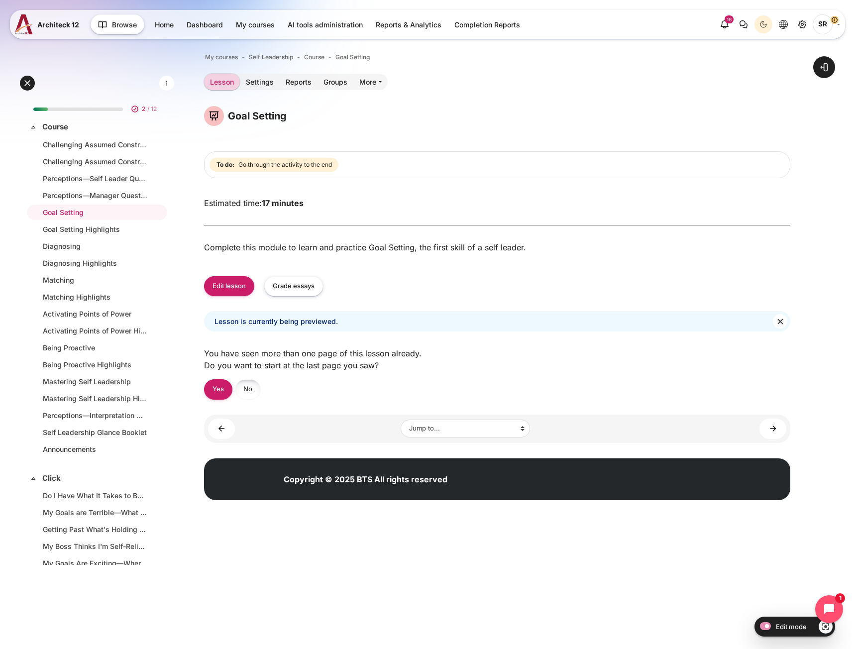
click at [245, 394] on link "No" at bounding box center [248, 389] width 26 height 20
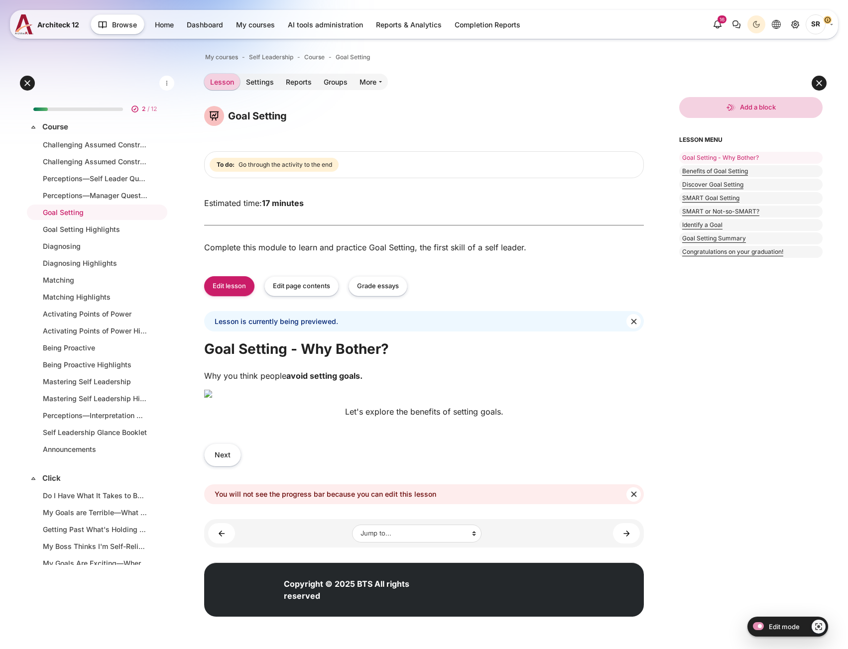
scroll to position [149, 0]
click at [229, 466] on button "Next" at bounding box center [222, 455] width 37 height 22
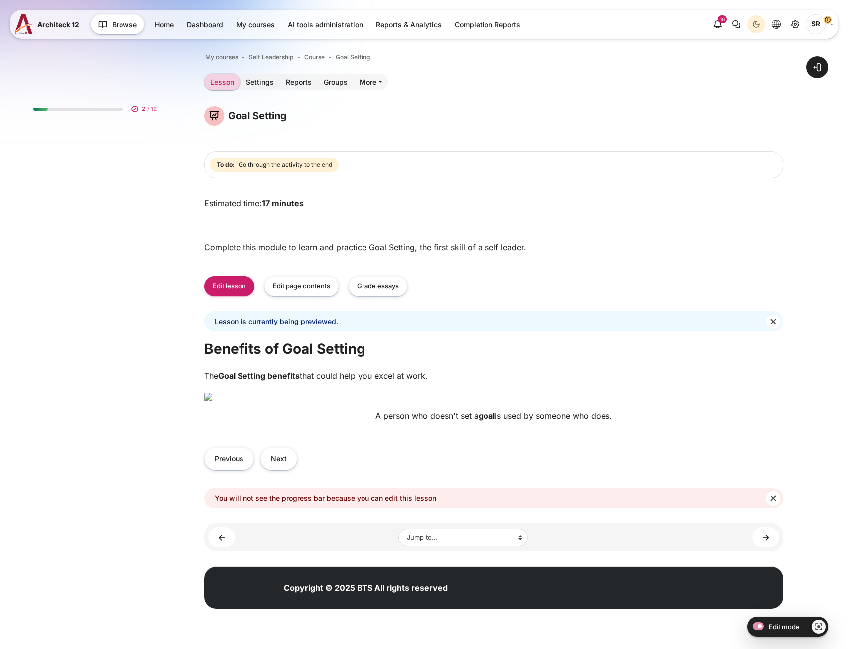
scroll to position [185, 0]
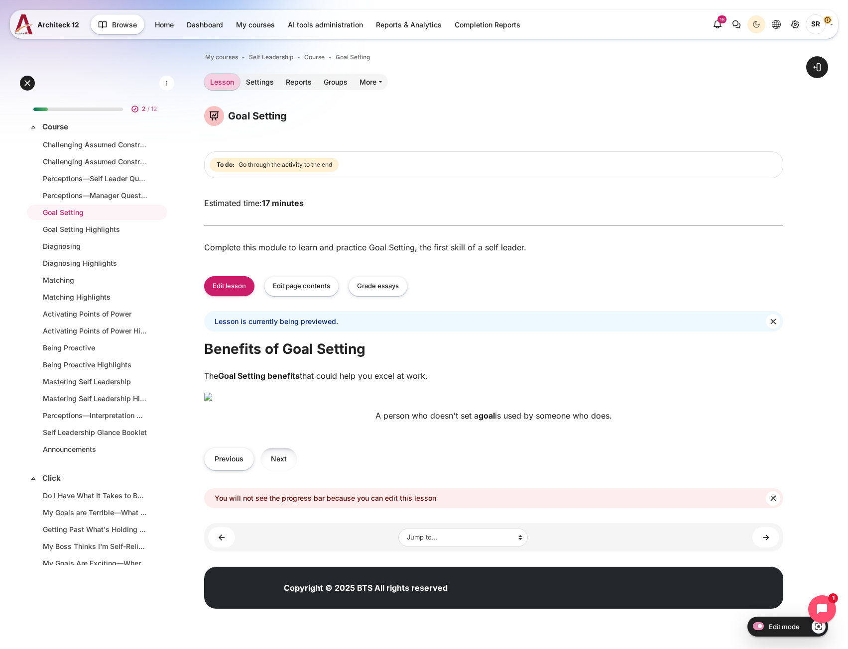
click at [271, 470] on button "Next" at bounding box center [278, 459] width 37 height 22
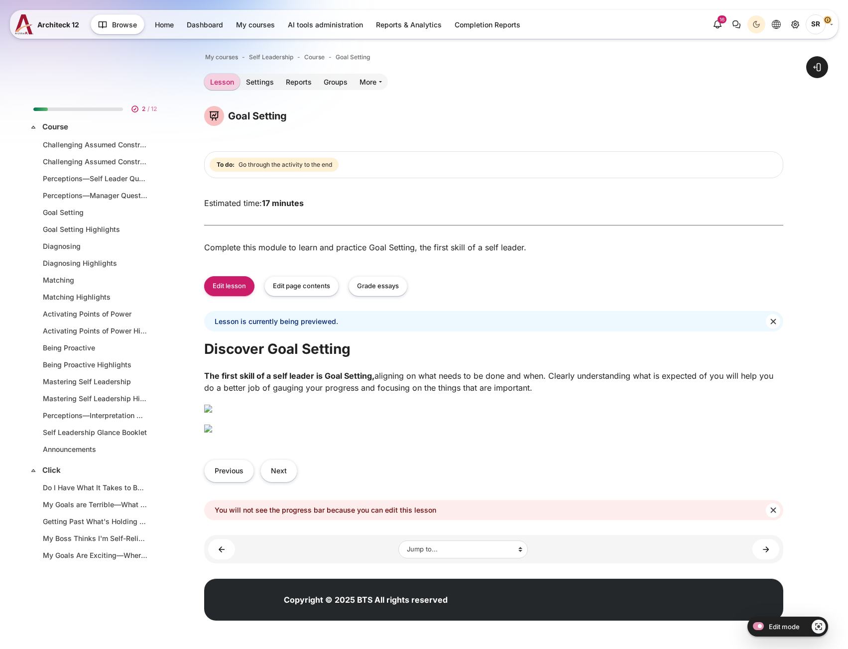
scroll to position [231, 0]
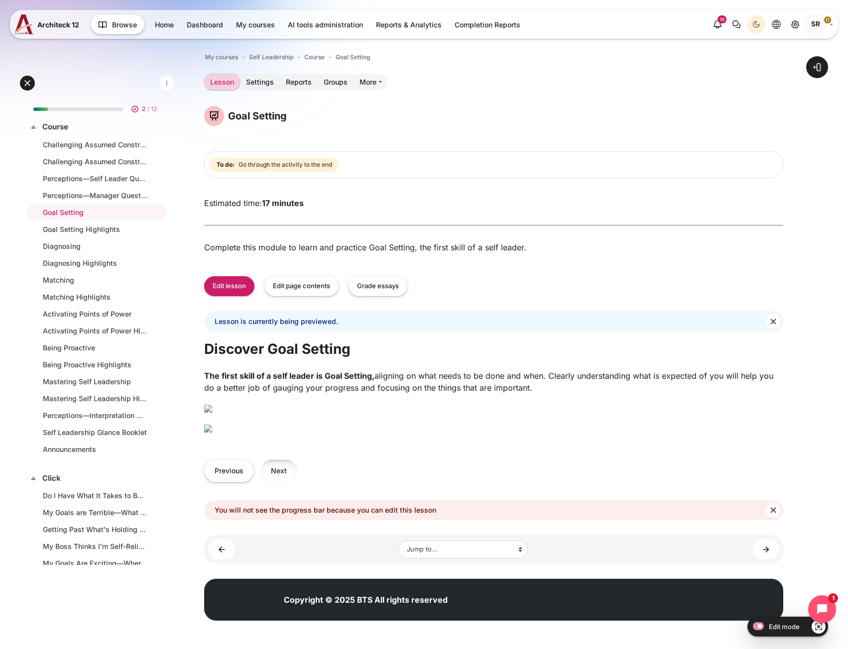
click at [277, 477] on button "Next" at bounding box center [278, 471] width 37 height 22
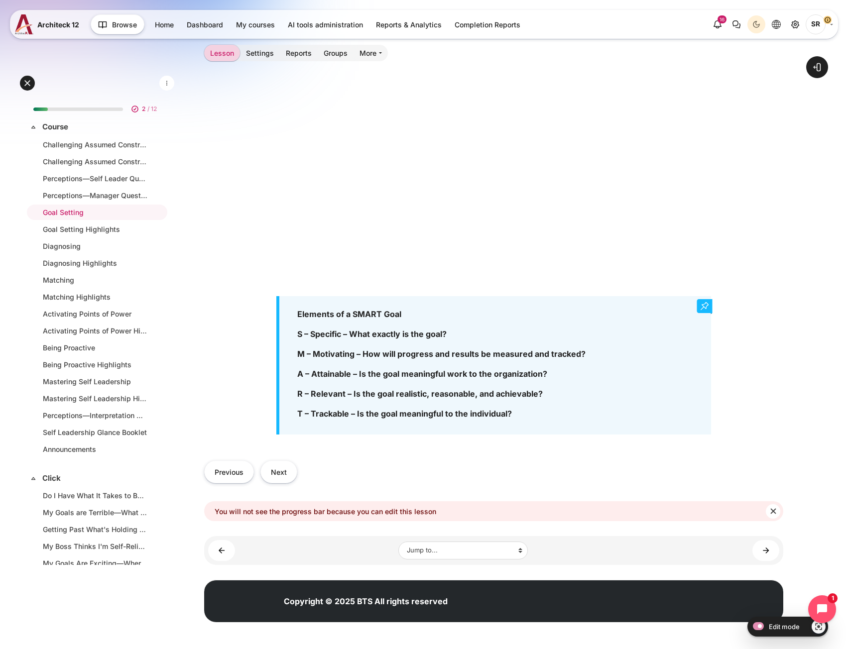
scroll to position [450, 0]
click at [290, 474] on button "Next" at bounding box center [278, 472] width 37 height 22
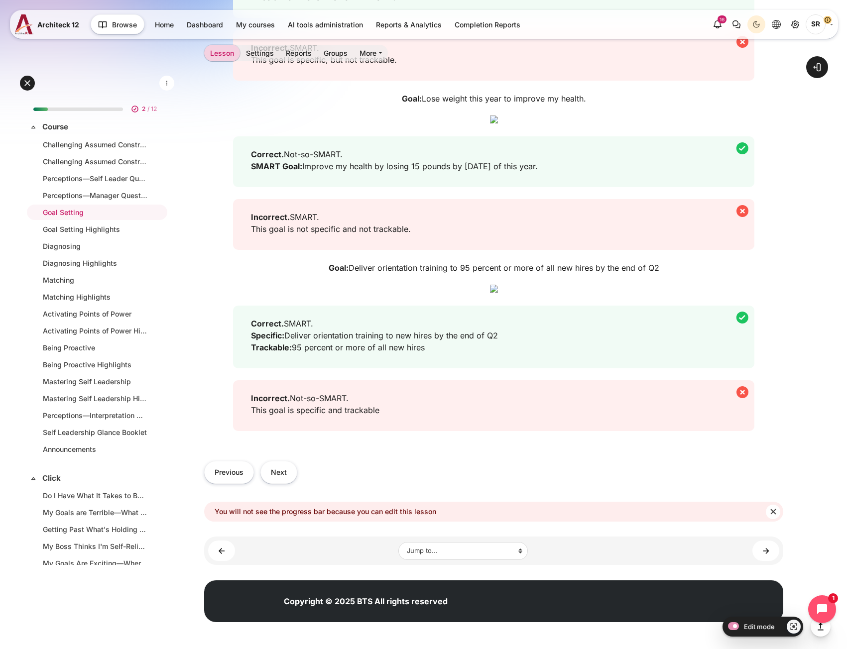
scroll to position [1343, 0]
click at [279, 476] on button "Next" at bounding box center [278, 472] width 37 height 22
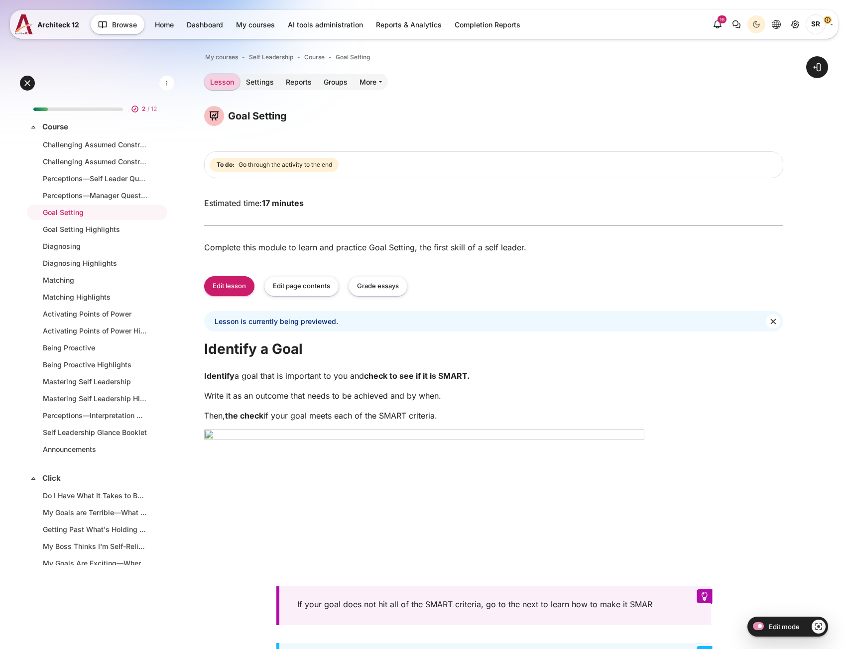
scroll to position [100, 0]
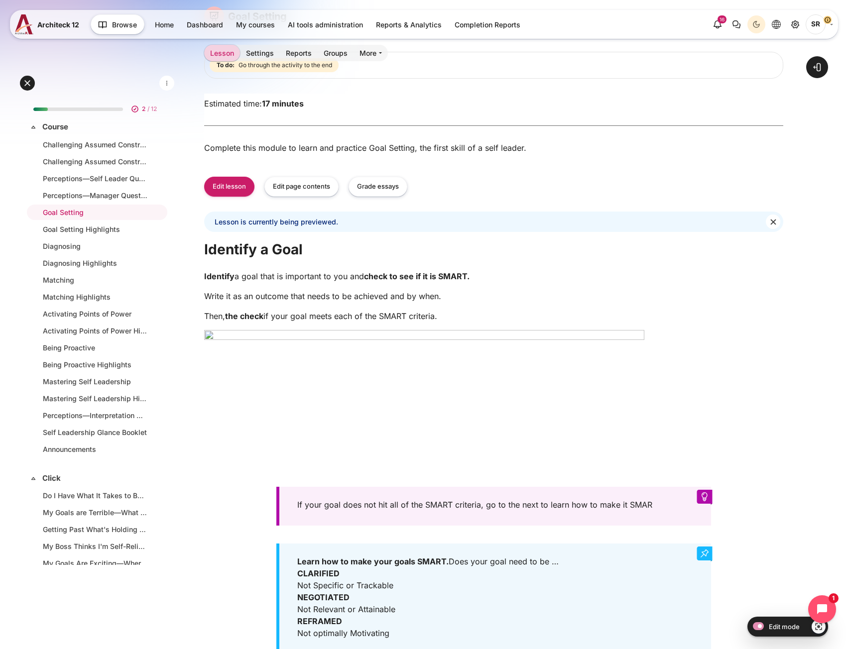
click at [246, 367] on img "Content" at bounding box center [424, 399] width 440 height 139
click at [222, 375] on img "Content" at bounding box center [424, 399] width 440 height 139
click at [275, 367] on img "Content" at bounding box center [424, 399] width 440 height 139
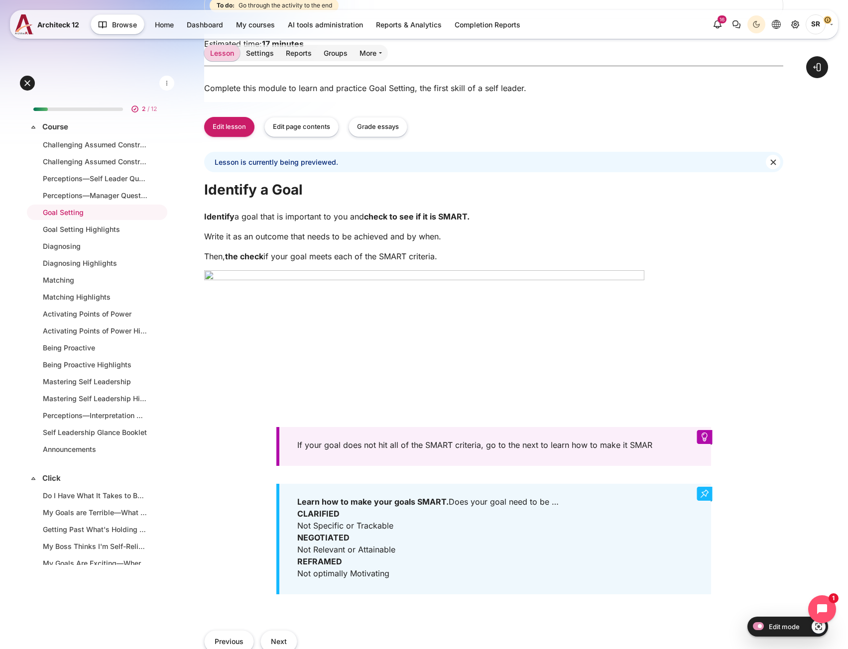
scroll to position [149, 0]
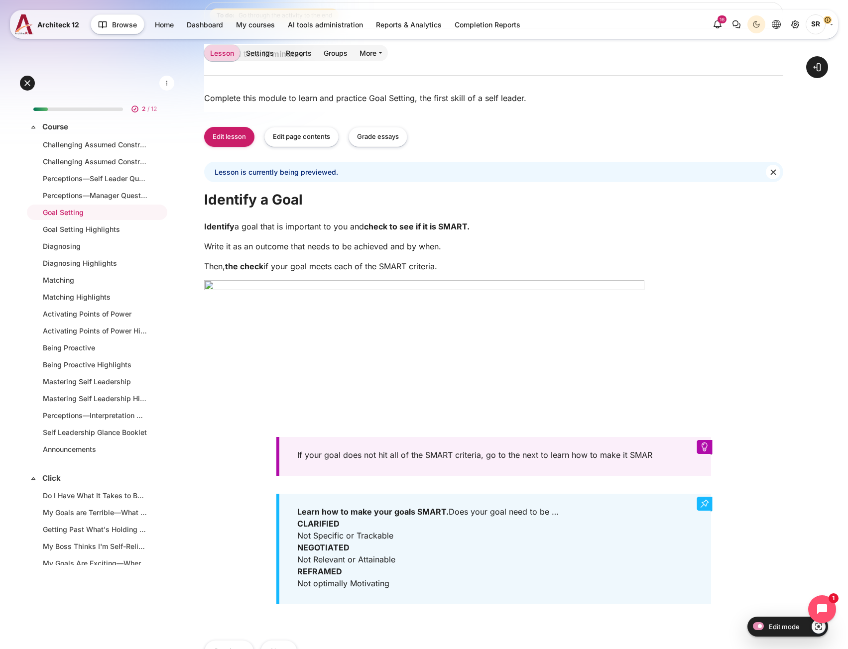
click at [295, 414] on img "Content" at bounding box center [424, 349] width 440 height 139
click at [318, 142] on button "Edit page contents" at bounding box center [301, 137] width 74 height 20
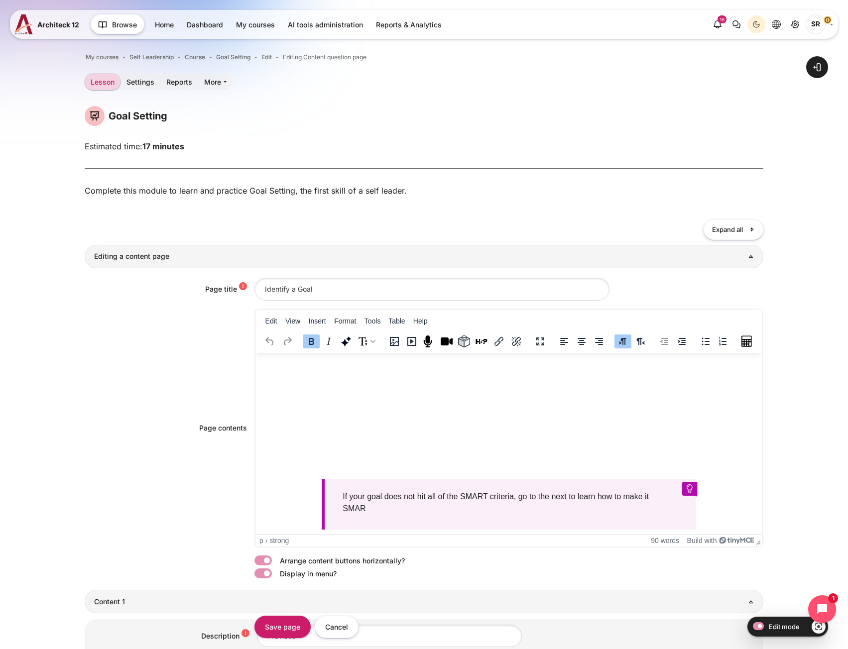
scroll to position [100, 0]
click at [363, 428] on img "Rich text area. Press ALT-0 for help." at bounding box center [479, 386] width 440 height 139
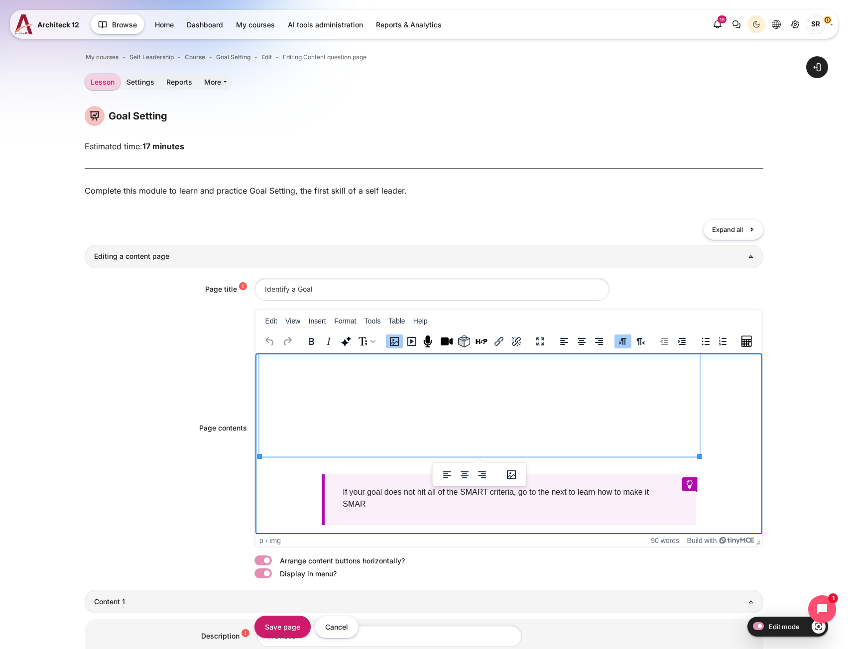
click at [391, 422] on img "Rich text area. Press ALT-0 for help." at bounding box center [479, 386] width 440 height 139
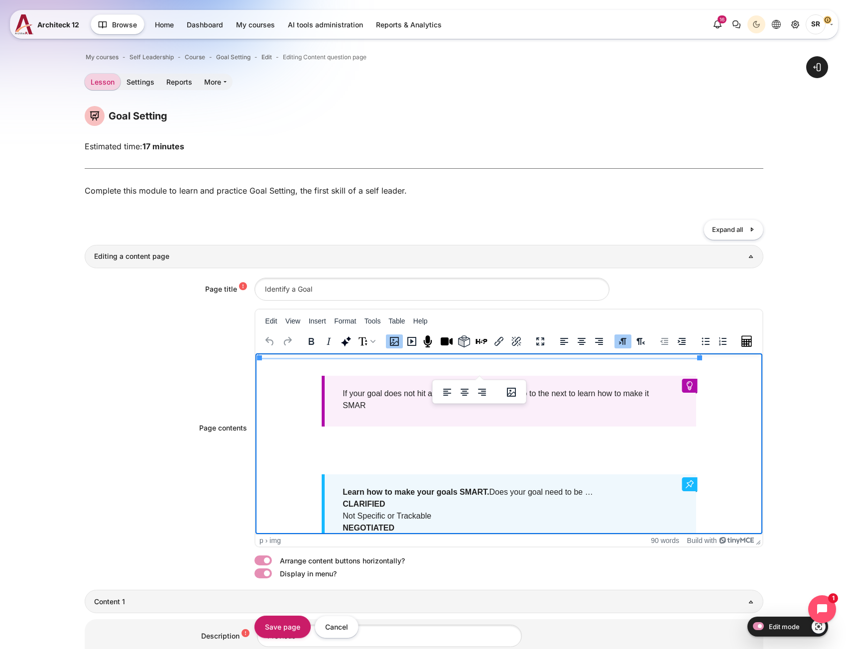
scroll to position [199, 0]
click at [422, 429] on body "Identify a goal that is important to you and check to see if it is SMART. Write…" at bounding box center [508, 425] width 499 height 535
click at [452, 411] on div "If your goal does not hit all of the SMART criteria, go to the next to learn ho…" at bounding box center [508, 399] width 374 height 51
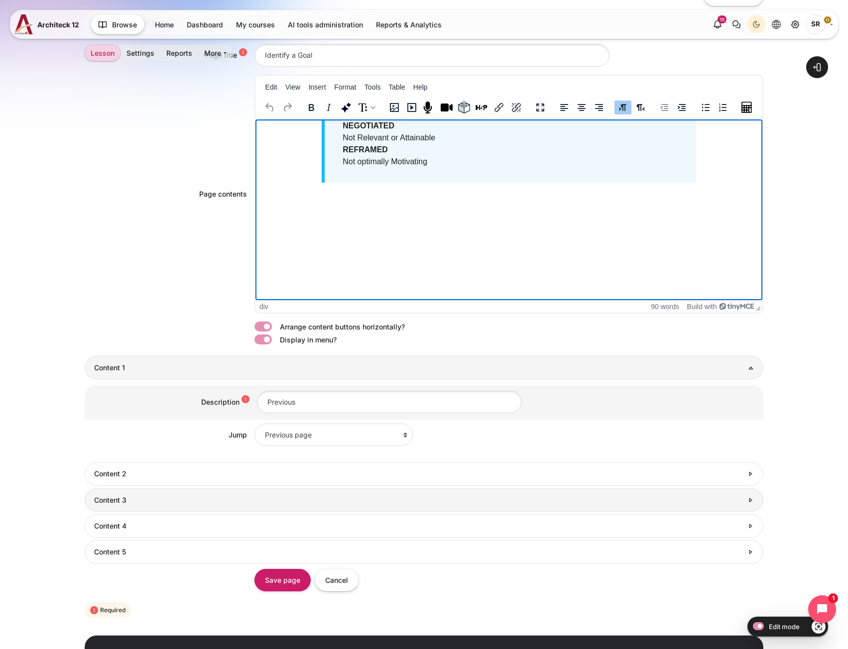
scroll to position [294, 0]
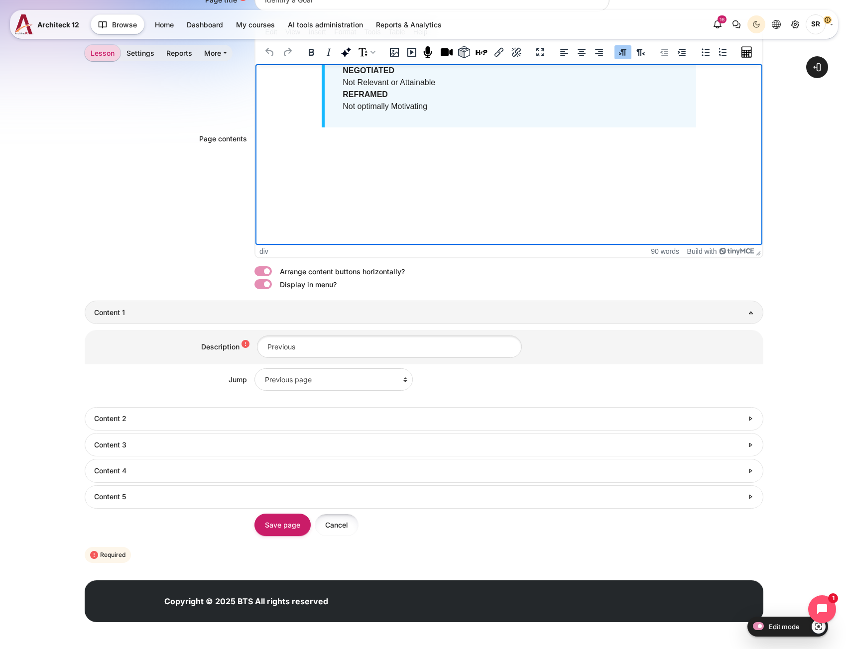
click at [346, 531] on input "Cancel" at bounding box center [337, 525] width 44 height 22
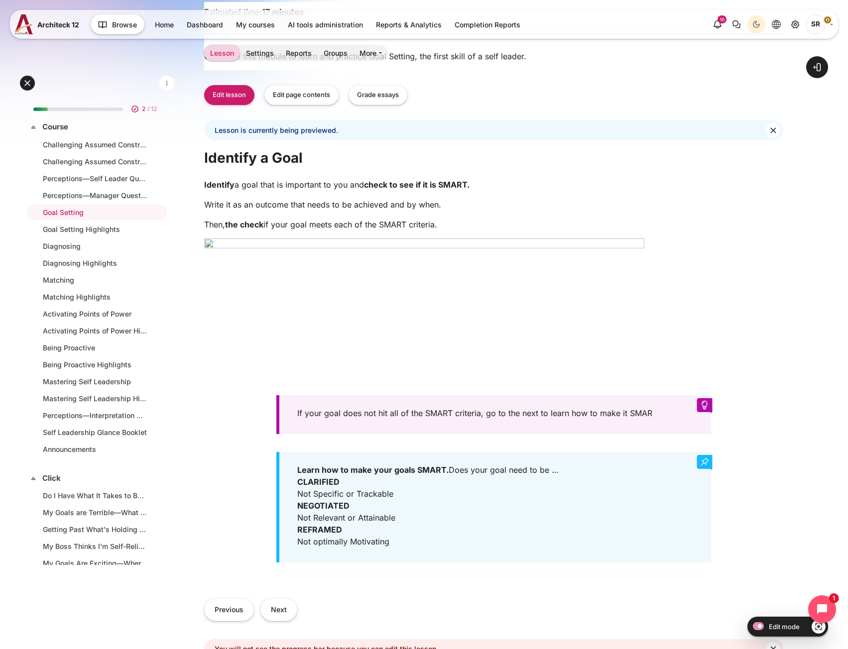
scroll to position [334, 0]
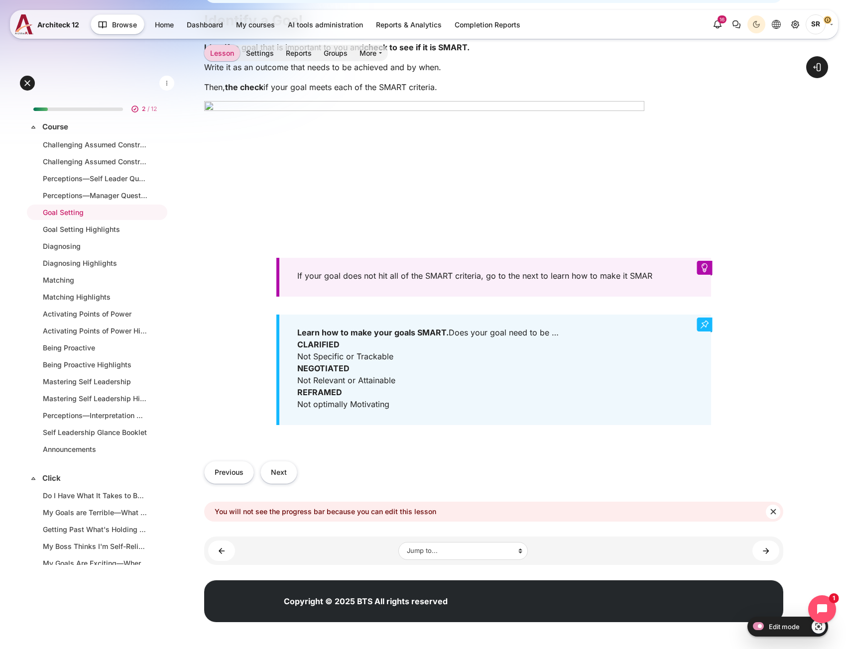
click at [643, 278] on div "If your goal does not hit all of the SMART criteria, go to the next to learn ho…" at bounding box center [493, 277] width 434 height 39
click at [661, 281] on div "If your goal does not hit all of the SMART criteria, go to the next to learn ho…" at bounding box center [493, 277] width 434 height 39
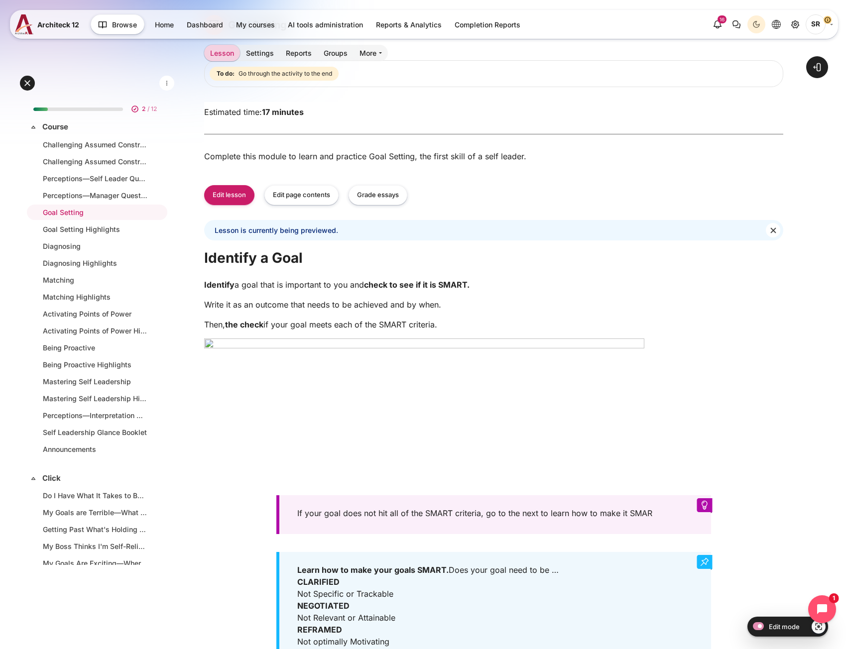
scroll to position [85, 0]
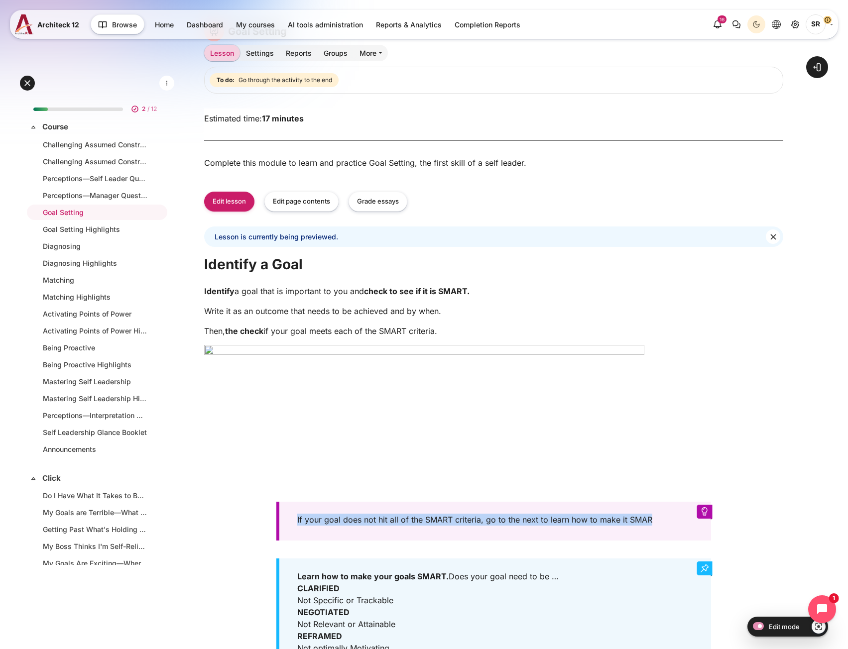
drag, startPoint x: 662, startPoint y: 525, endPoint x: 291, endPoint y: 518, distance: 370.5
click at [291, 518] on div "If your goal does not hit all of the SMART criteria, go to the next to learn ho…" at bounding box center [493, 521] width 434 height 39
copy div "If your goal does not hit all of the SMART criteria, go to the next to learn ho…"
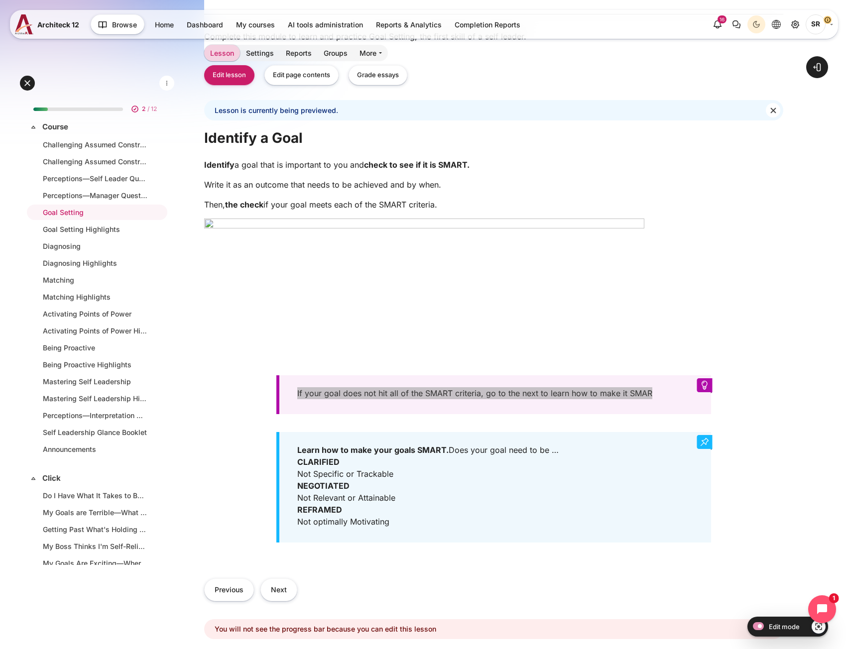
scroll to position [234, 0]
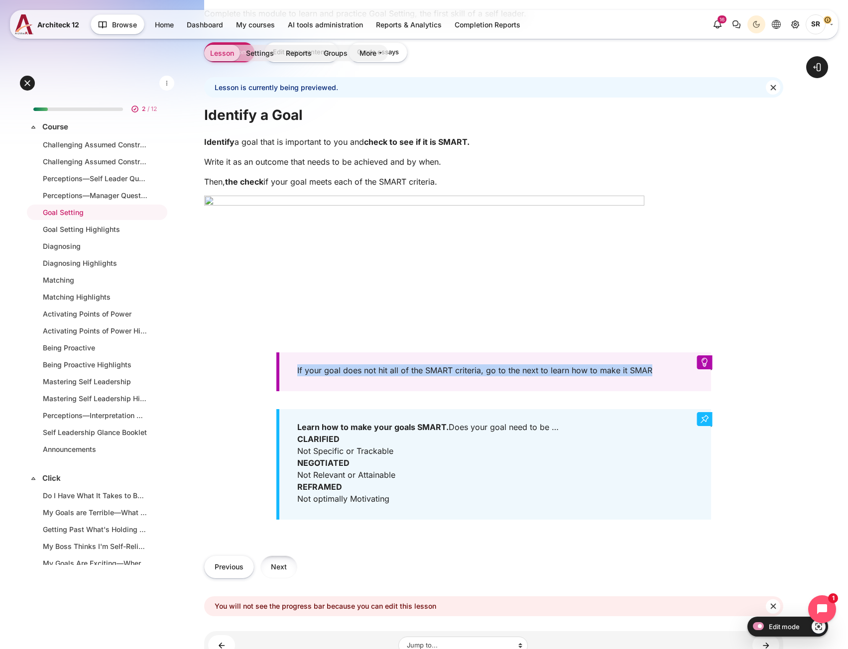
click at [286, 574] on button "Next" at bounding box center [278, 567] width 37 height 22
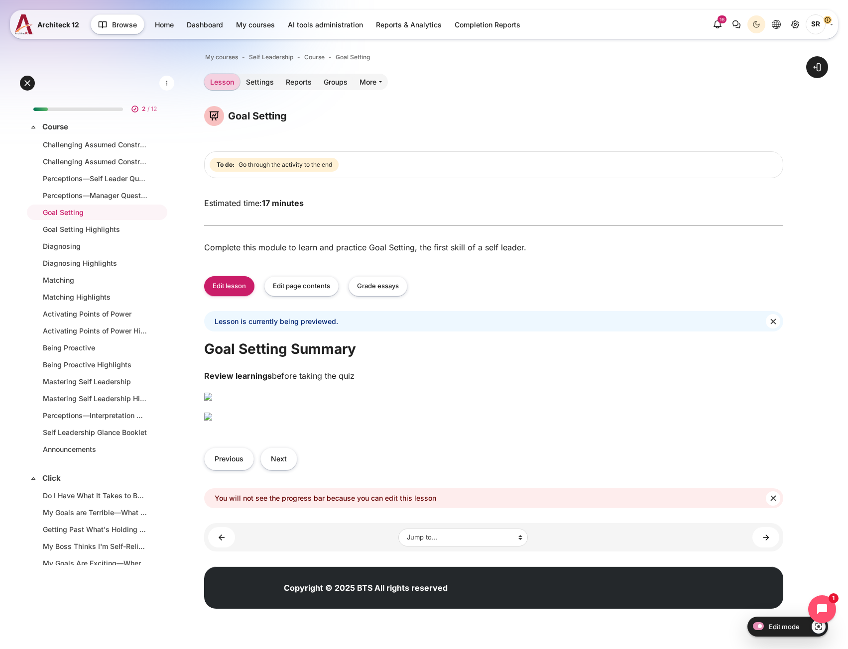
scroll to position [149, 0]
click at [282, 470] on button "Next" at bounding box center [278, 459] width 37 height 22
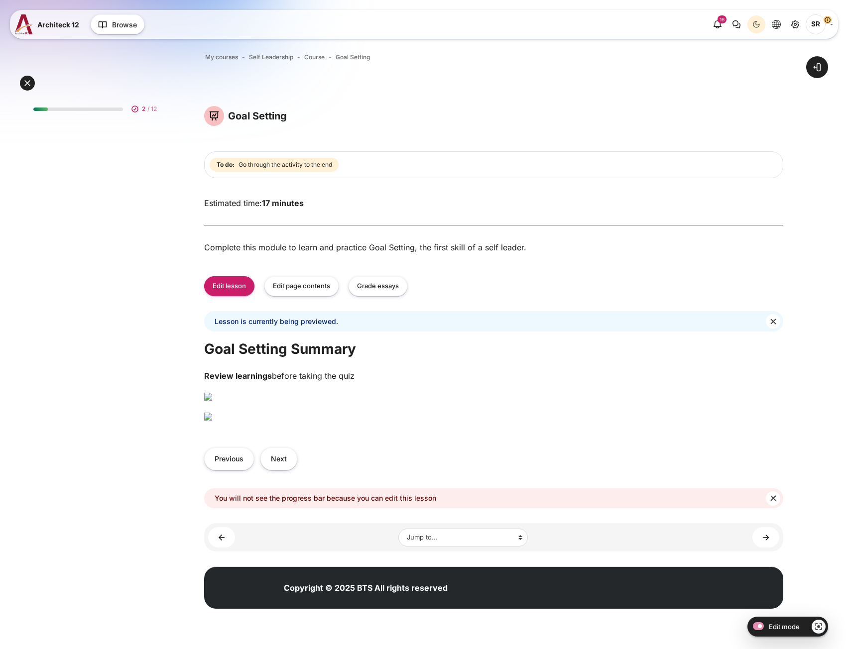
scroll to position [149, 0]
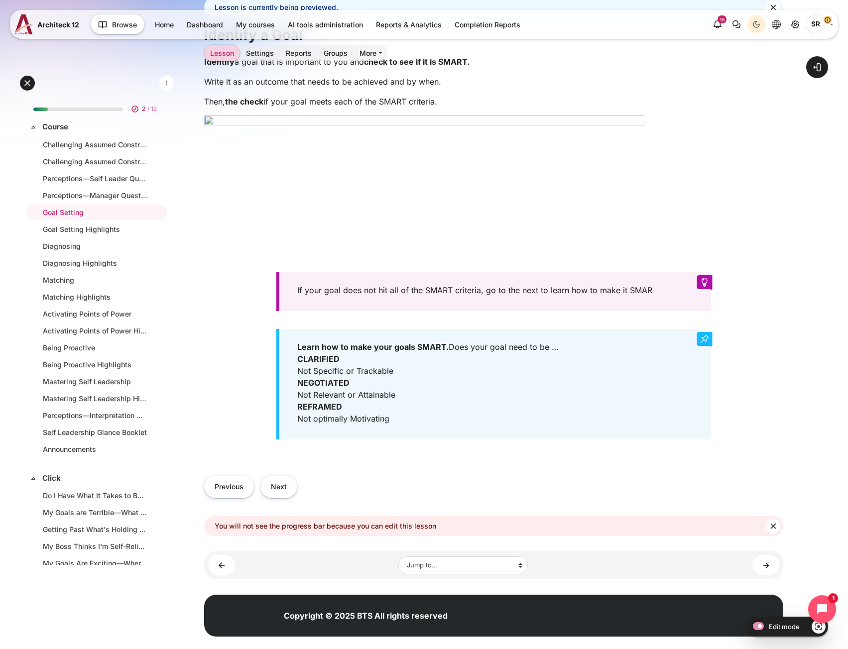
scroll to position [333, 0]
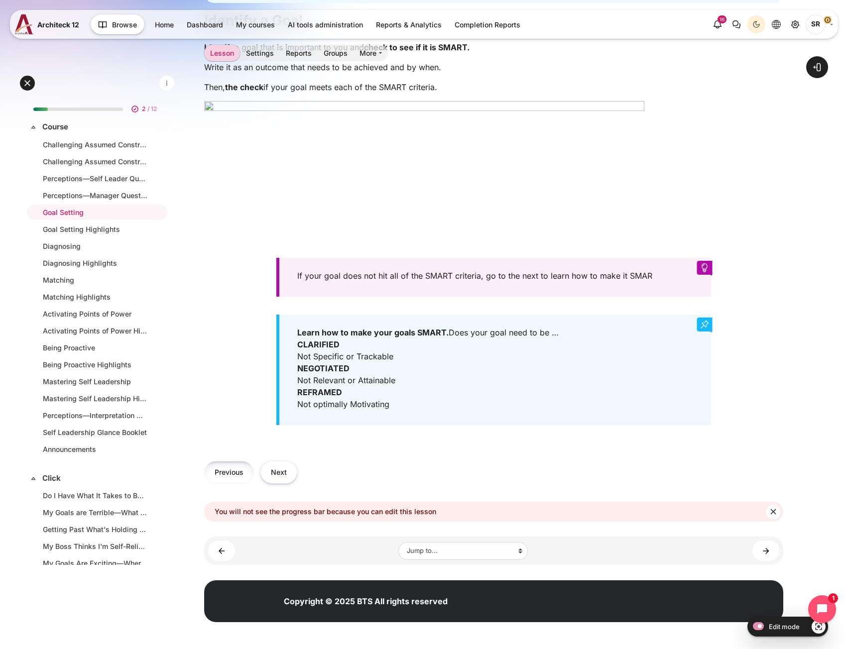
click at [224, 470] on button "Previous" at bounding box center [229, 472] width 50 height 22
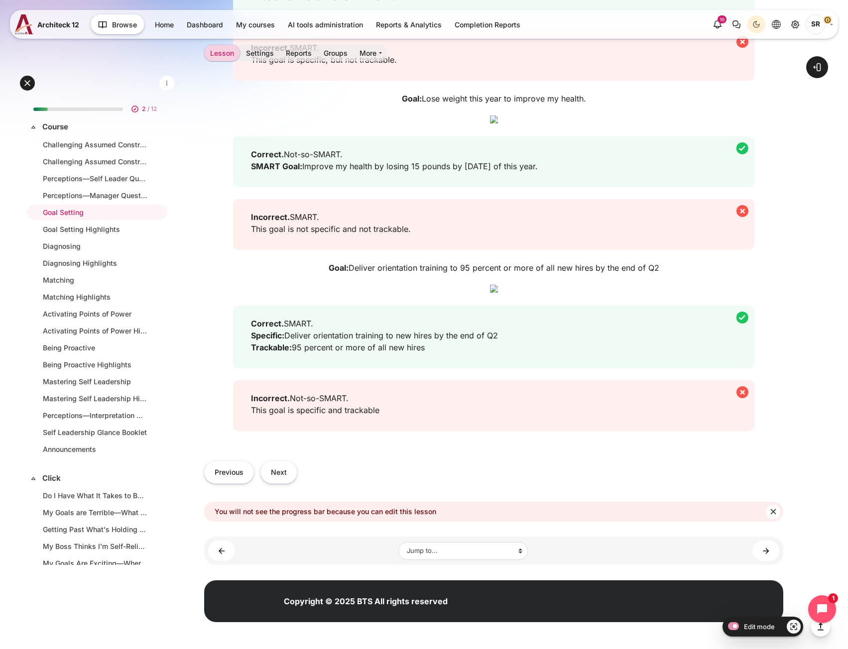
scroll to position [1343, 0]
click at [230, 475] on button "Previous" at bounding box center [229, 472] width 50 height 22
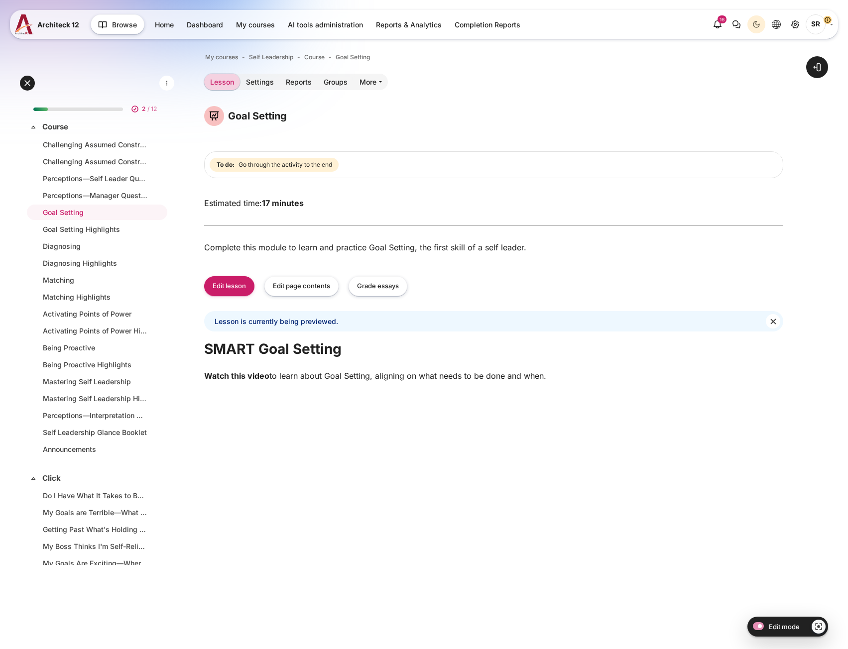
scroll to position [348, 0]
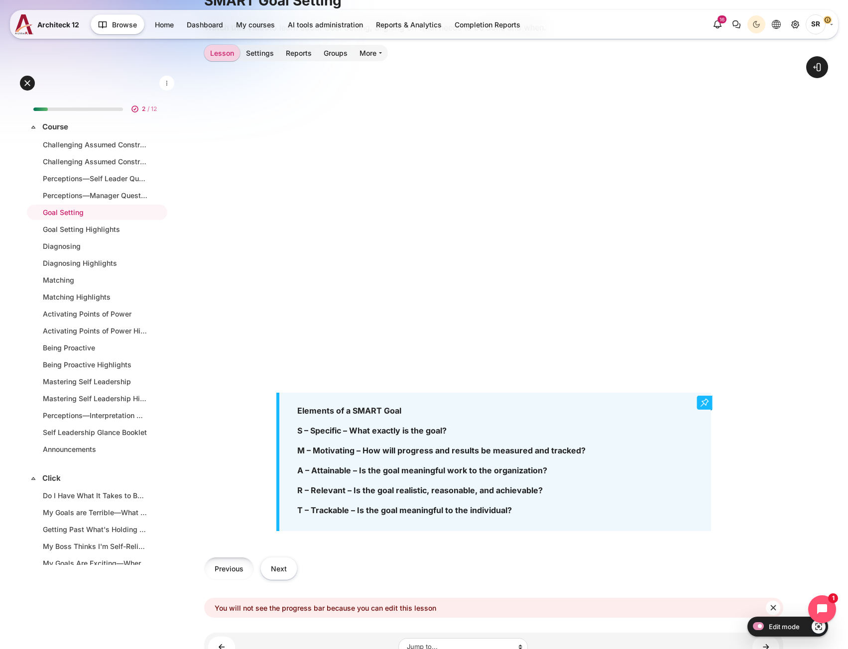
click at [223, 571] on button "Previous" at bounding box center [229, 568] width 50 height 22
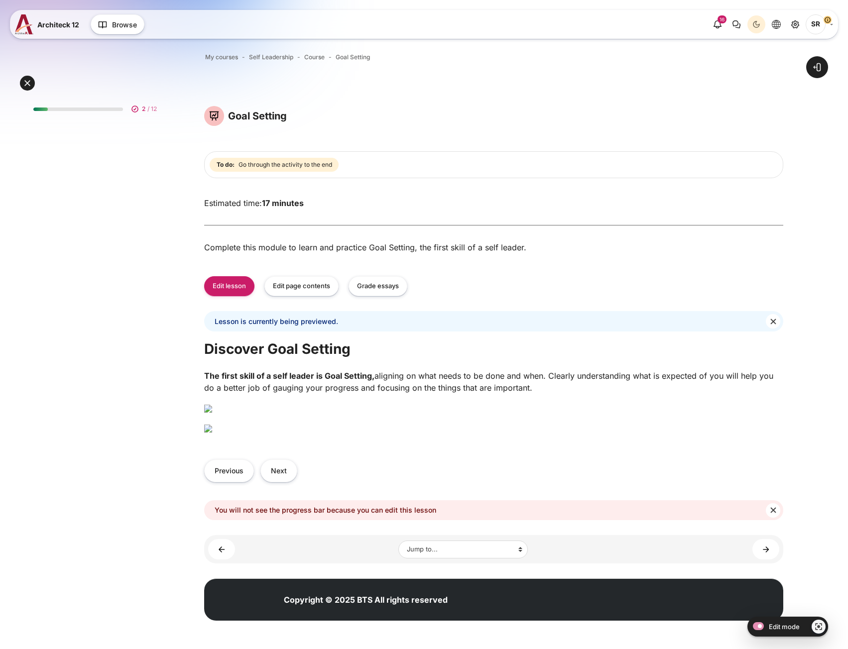
scroll to position [231, 0]
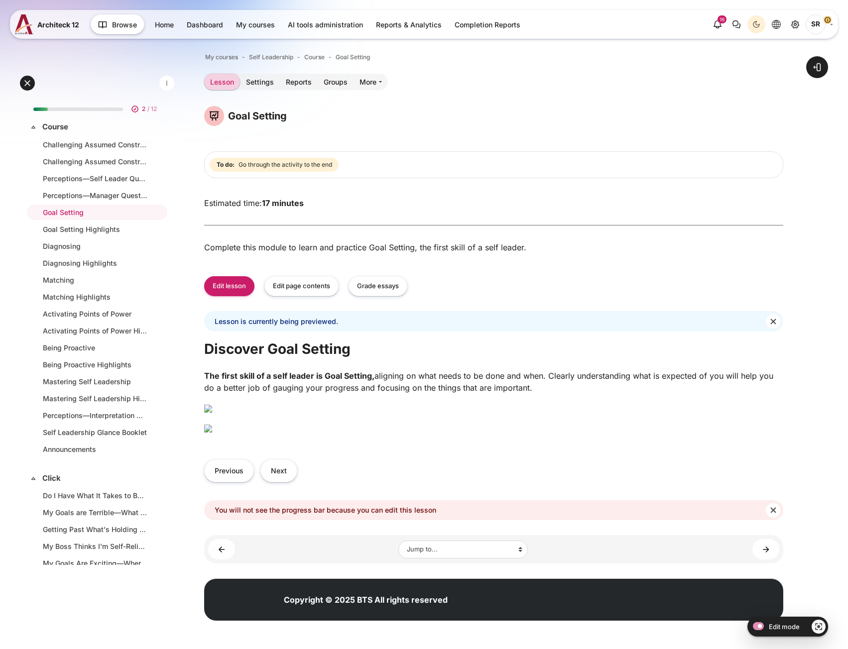
click at [212, 405] on img "Content" at bounding box center [208, 409] width 8 height 8
click at [231, 477] on button "Previous" at bounding box center [229, 471] width 50 height 22
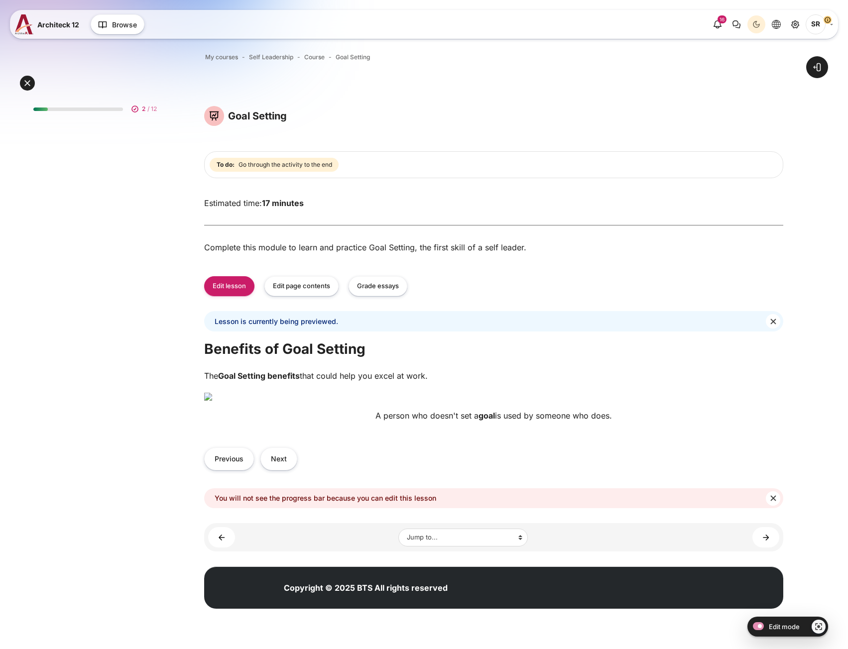
scroll to position [185, 0]
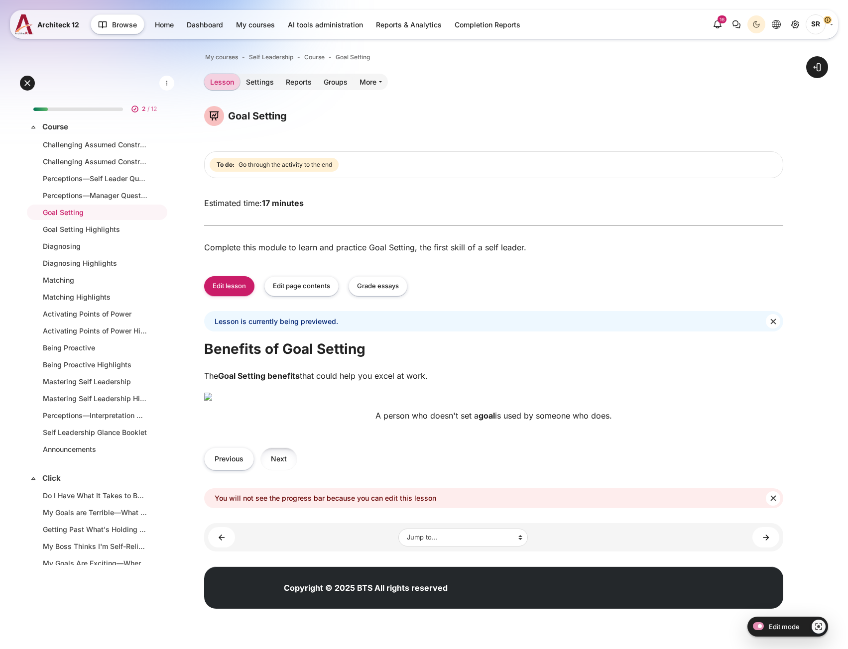
click at [285, 470] on button "Next" at bounding box center [278, 459] width 37 height 22
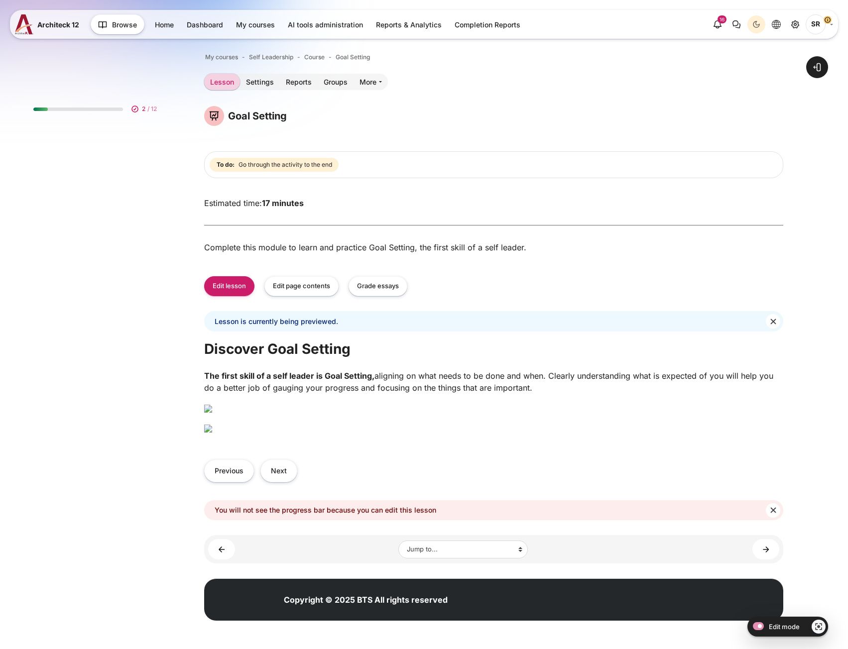
scroll to position [231, 0]
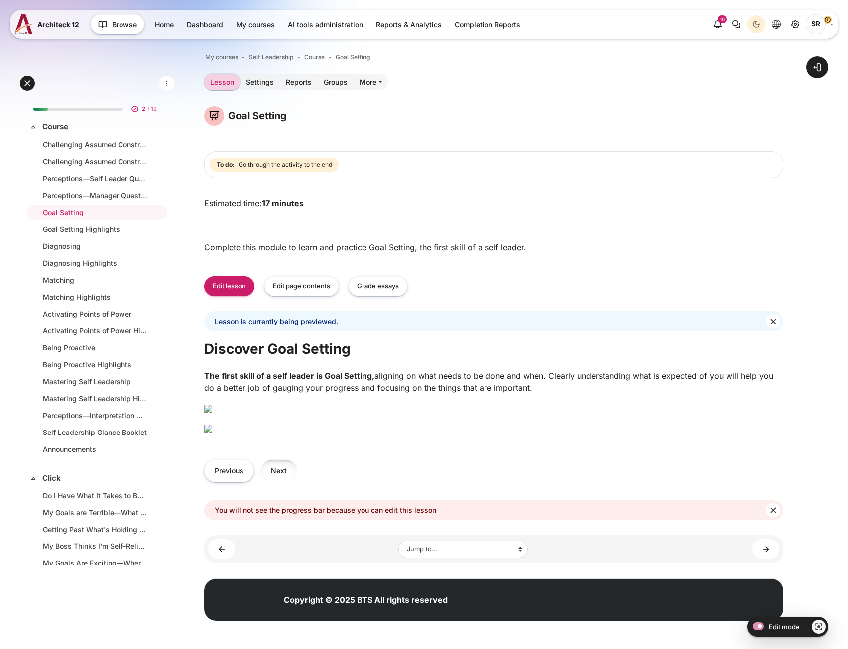
click at [290, 479] on button "Next" at bounding box center [278, 471] width 37 height 22
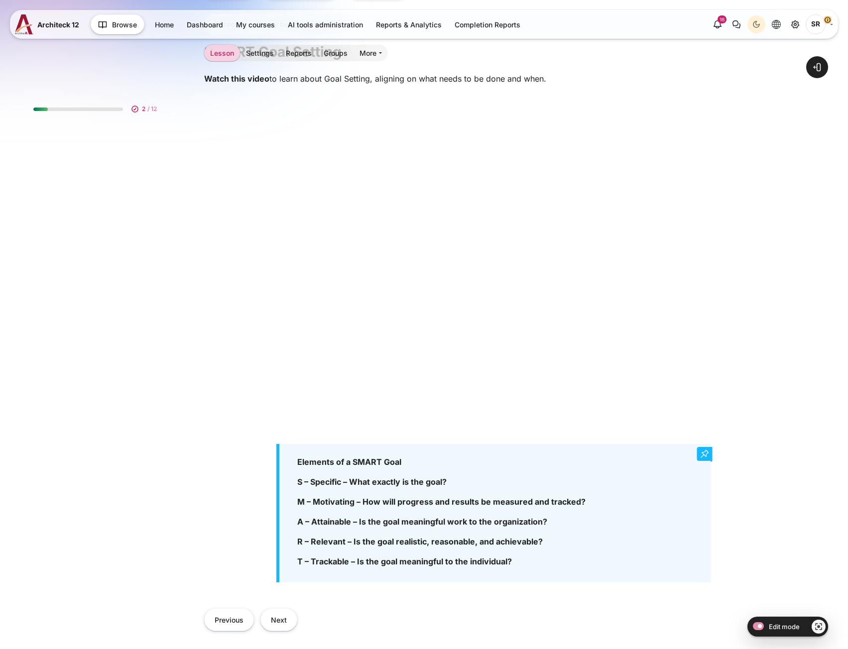
scroll to position [348, 0]
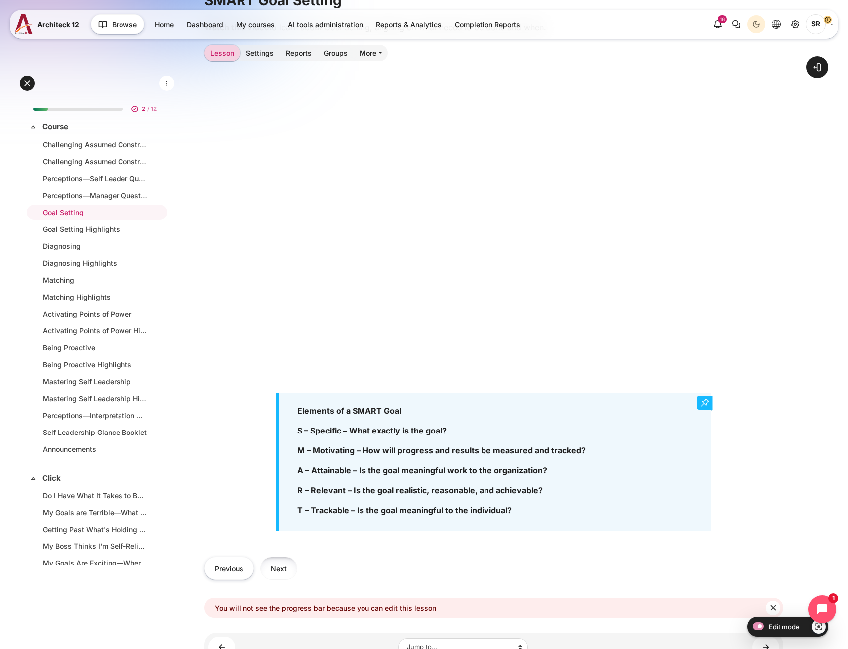
click at [281, 571] on button "Next" at bounding box center [278, 568] width 37 height 22
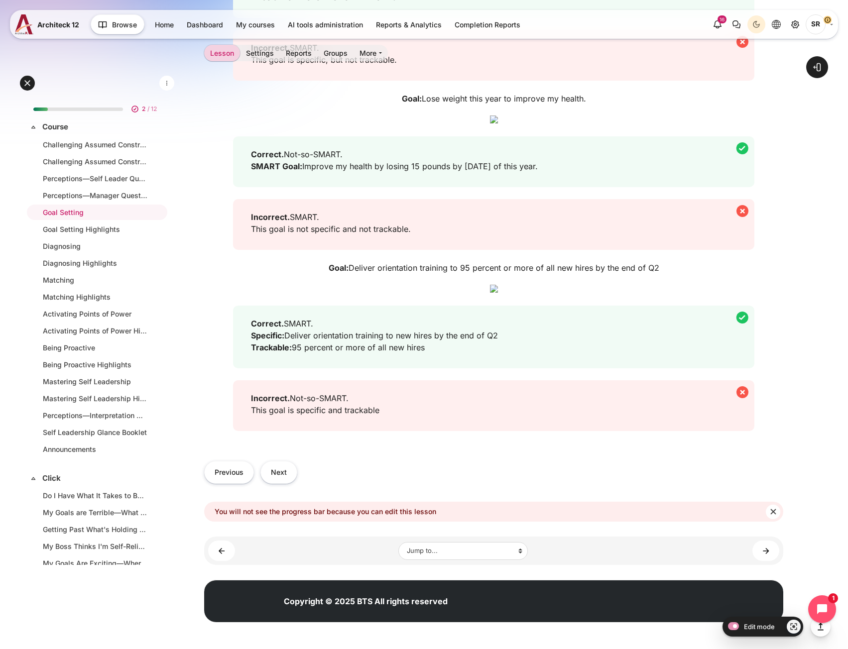
scroll to position [1343, 0]
click at [281, 477] on button "Next" at bounding box center [278, 472] width 37 height 22
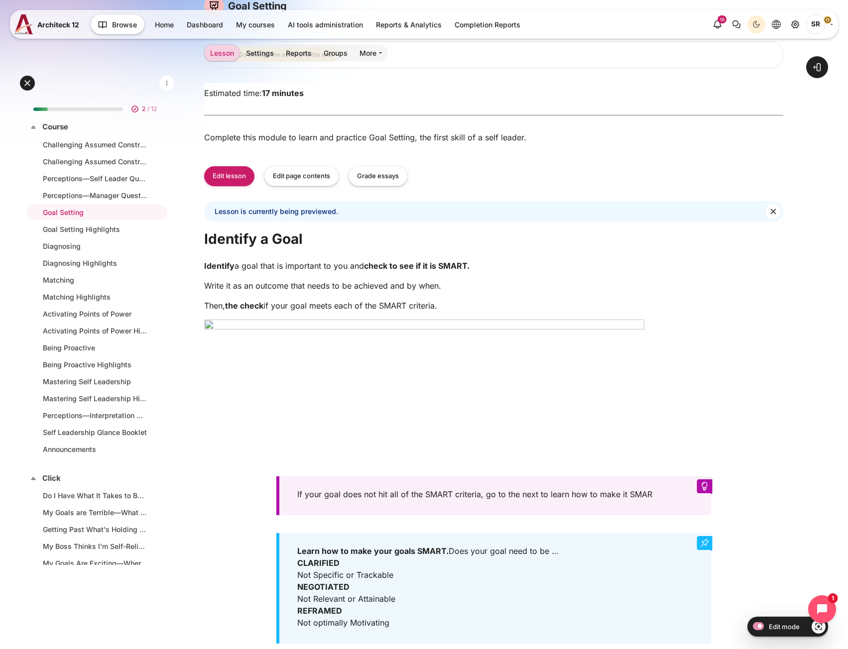
scroll to position [100, 0]
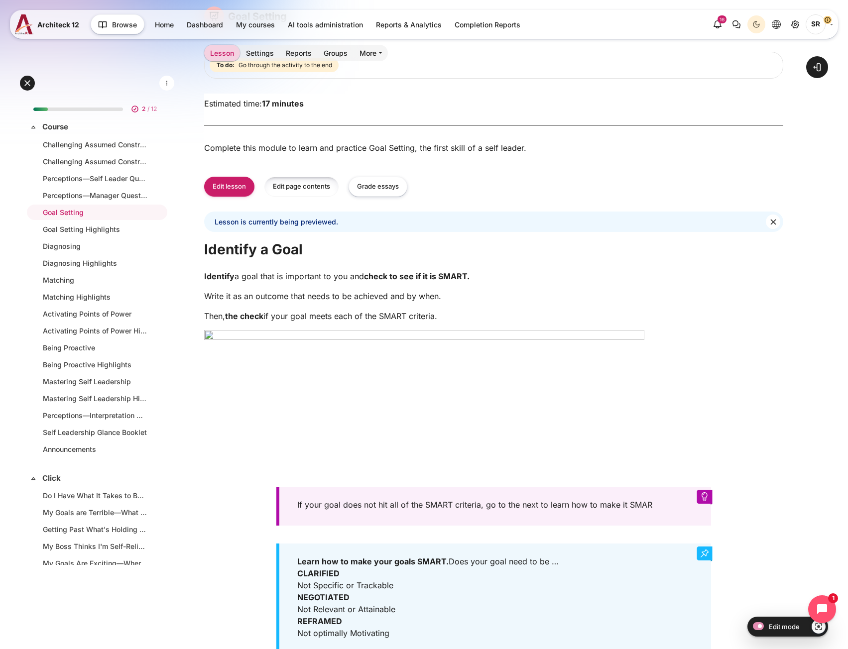
click at [294, 196] on button "Edit page contents" at bounding box center [301, 187] width 74 height 20
